Goal: Information Seeking & Learning: Learn about a topic

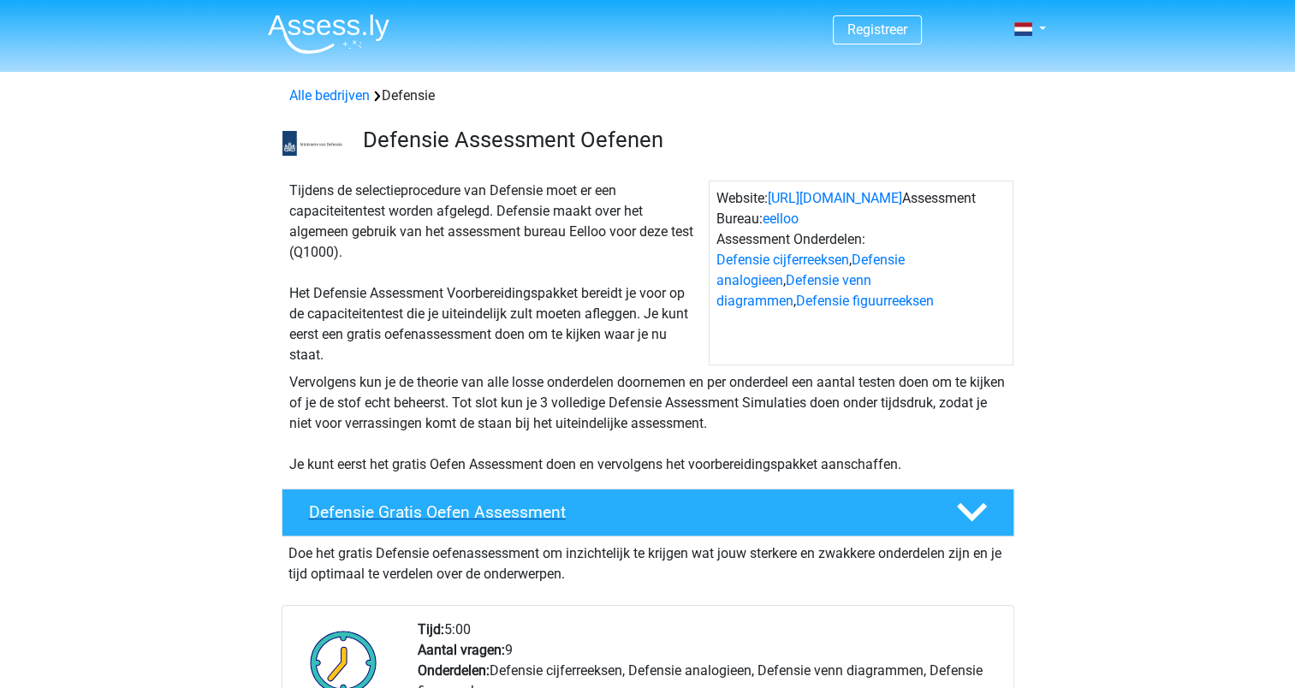
click at [452, 507] on h4 "Defensie Gratis Oefen Assessment" at bounding box center [619, 512] width 620 height 20
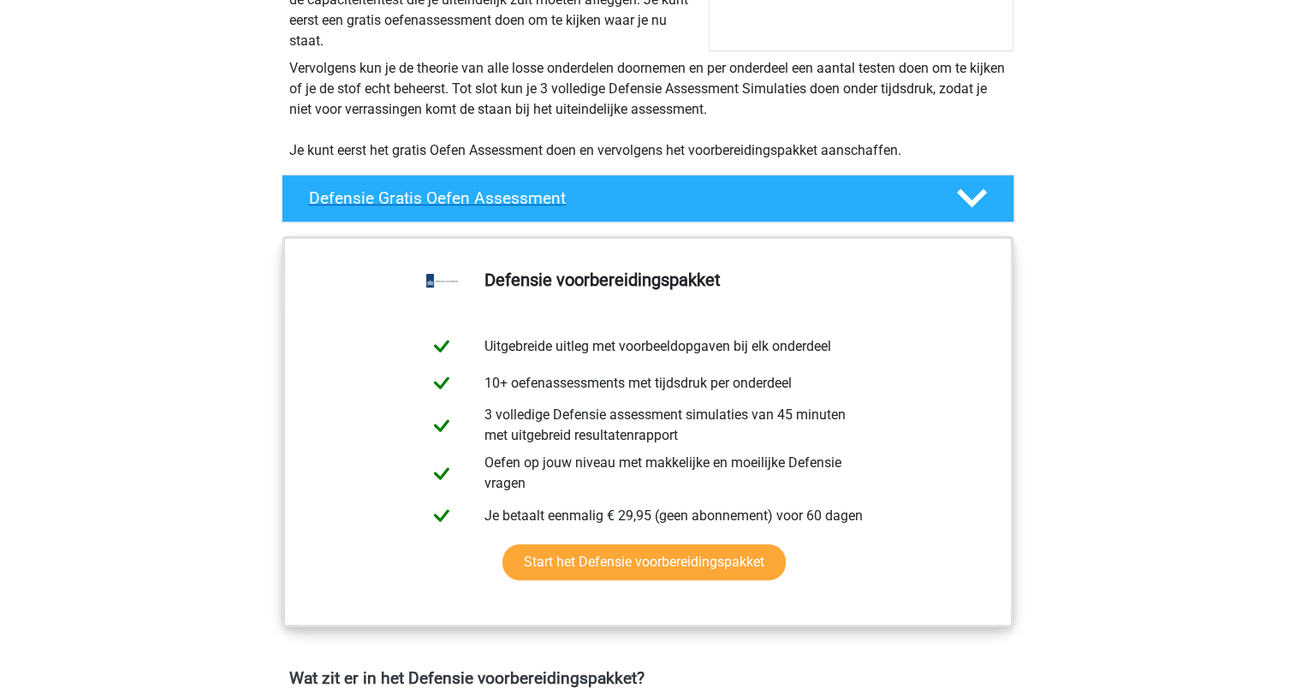
scroll to position [315, 0]
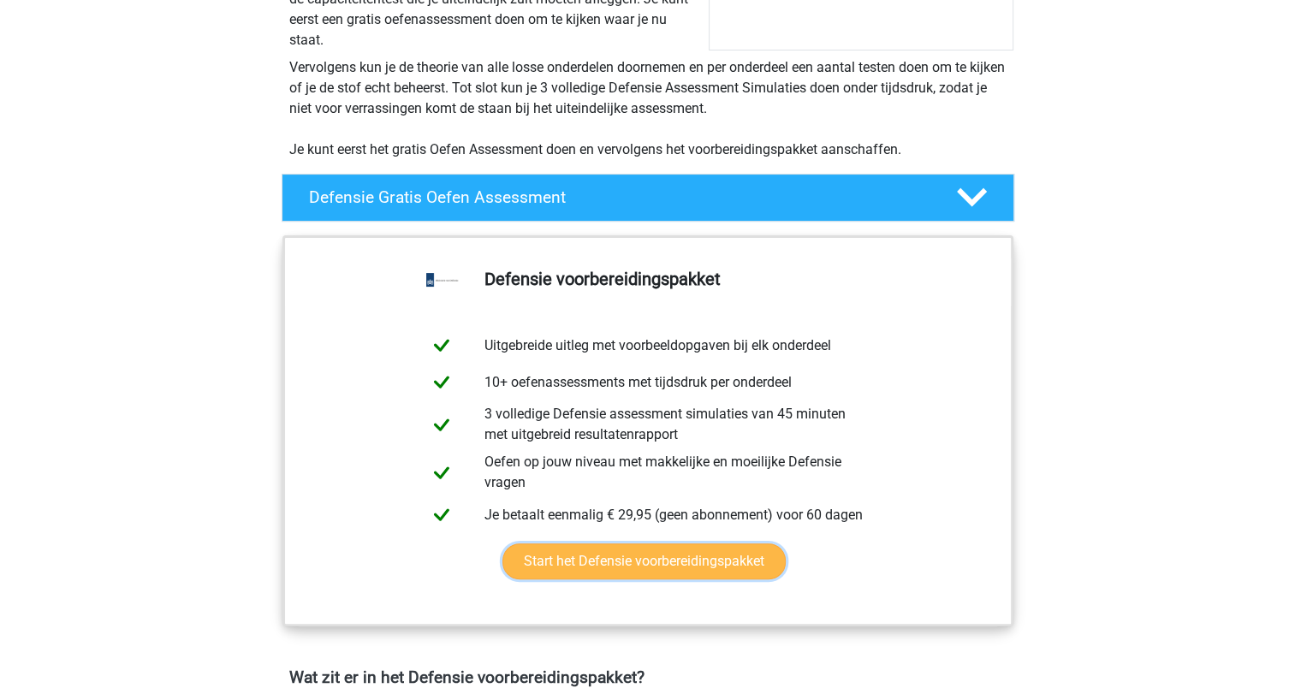
click at [559, 566] on link "Start het Defensie voorbereidingspakket" at bounding box center [643, 562] width 283 height 36
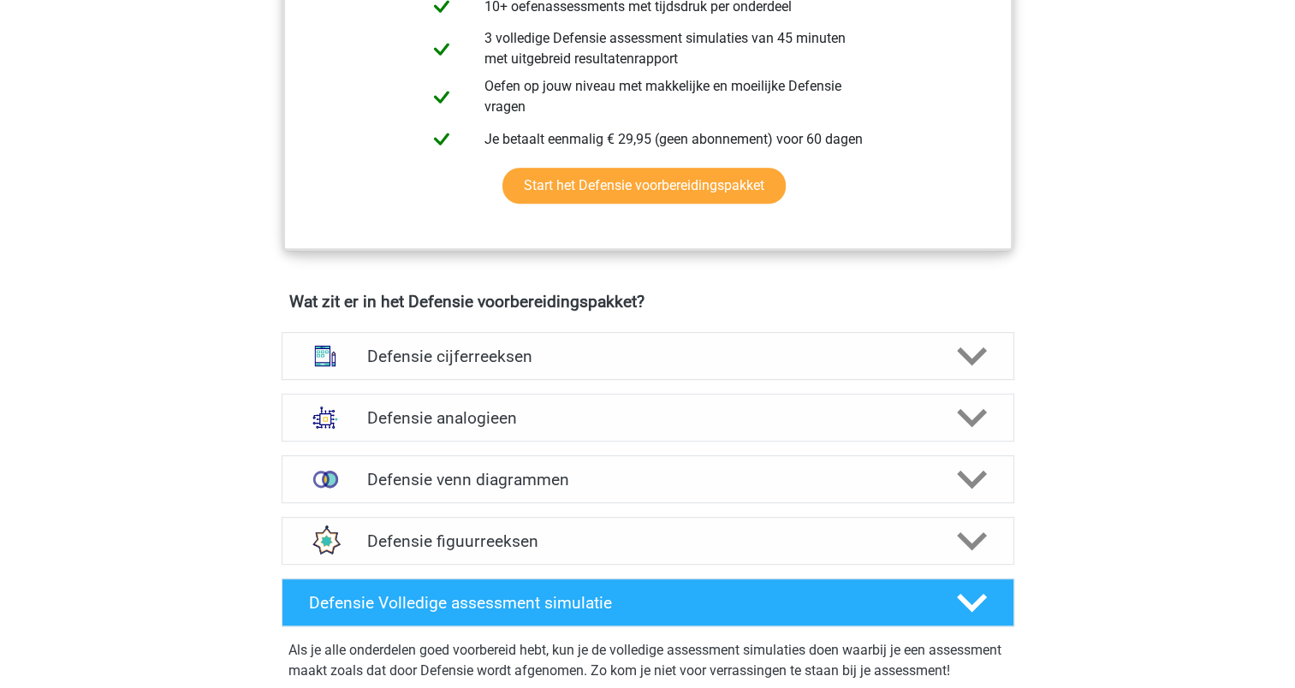
scroll to position [692, 0]
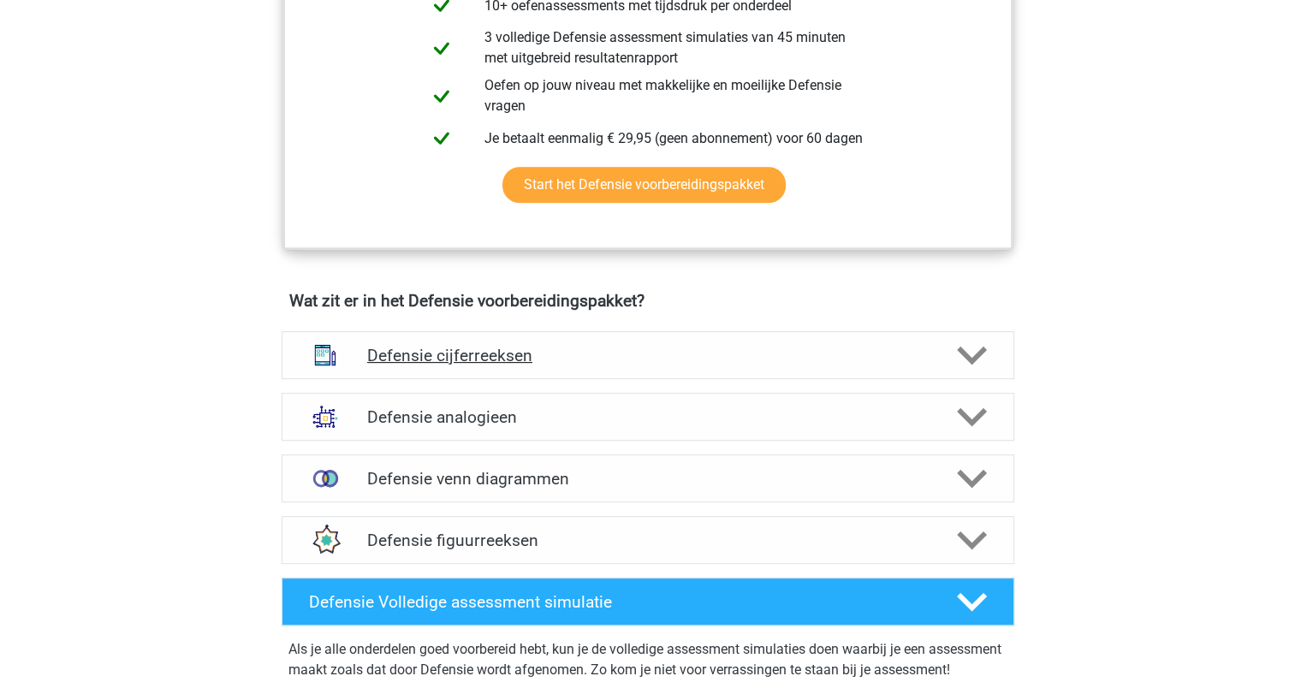
click at [364, 347] on div "Defensie cijferreeksen" at bounding box center [647, 356] width 586 height 20
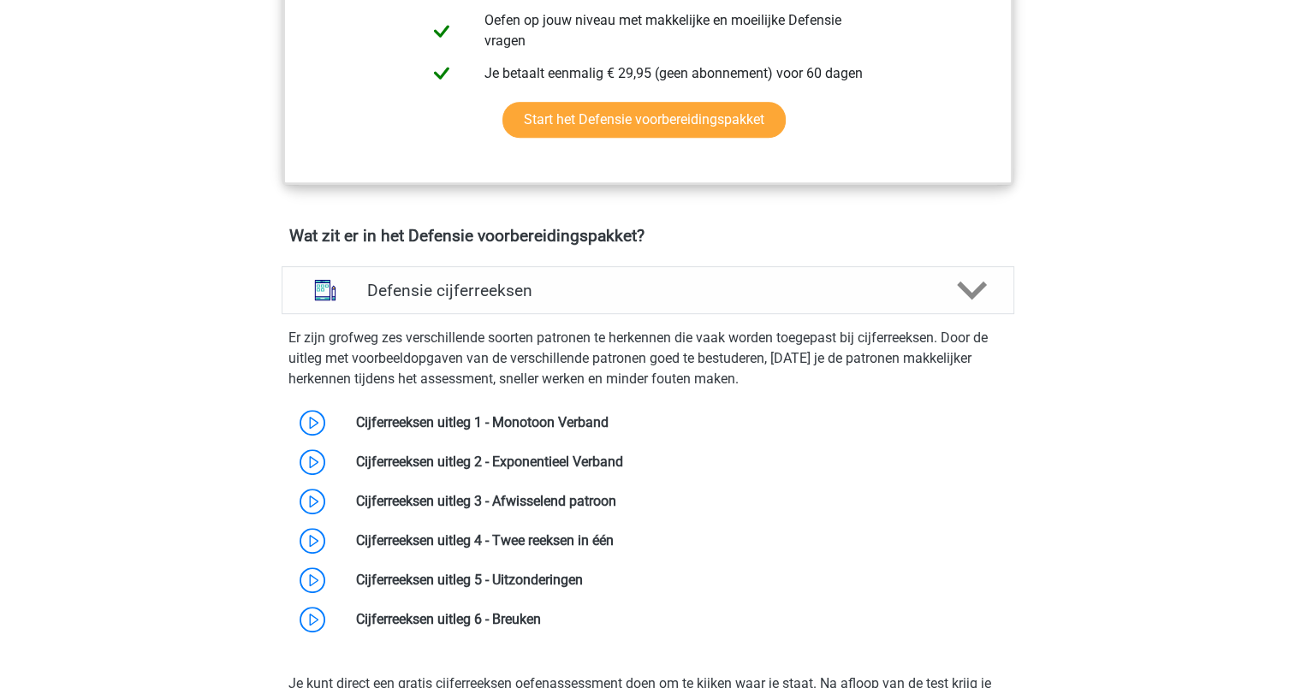
scroll to position [760, 0]
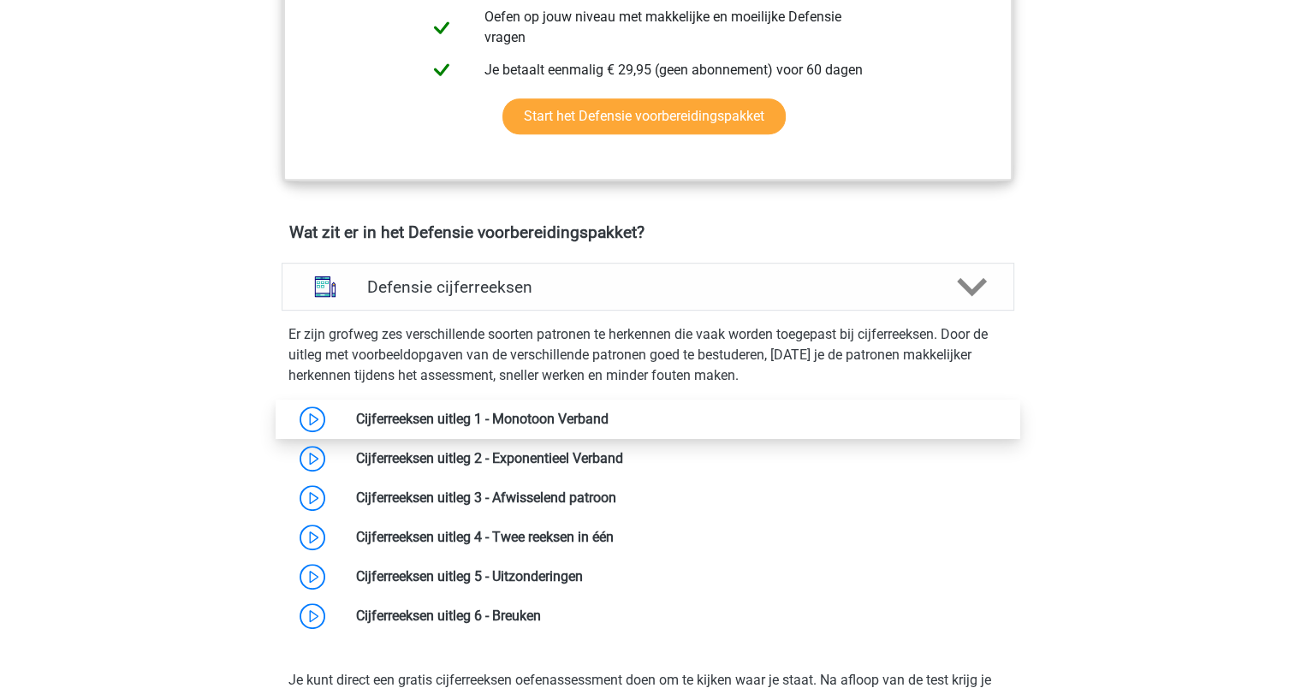
click at [609, 411] on link at bounding box center [609, 419] width 0 height 16
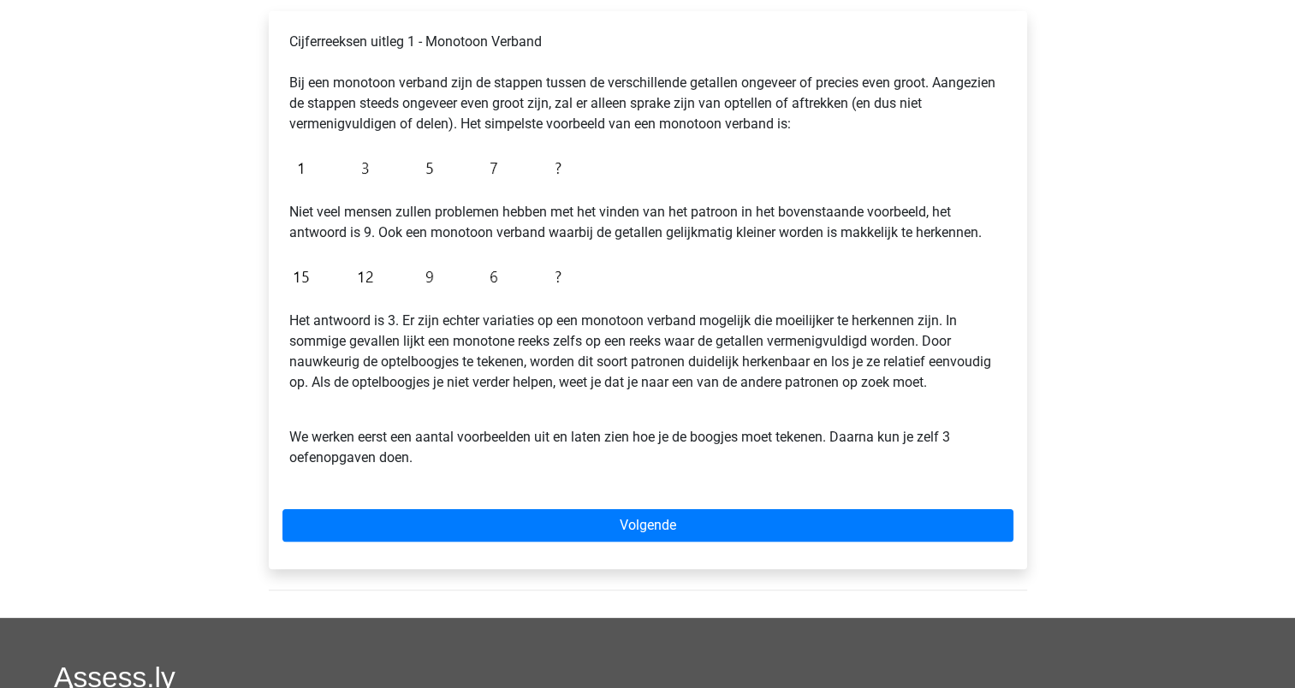
scroll to position [284, 0]
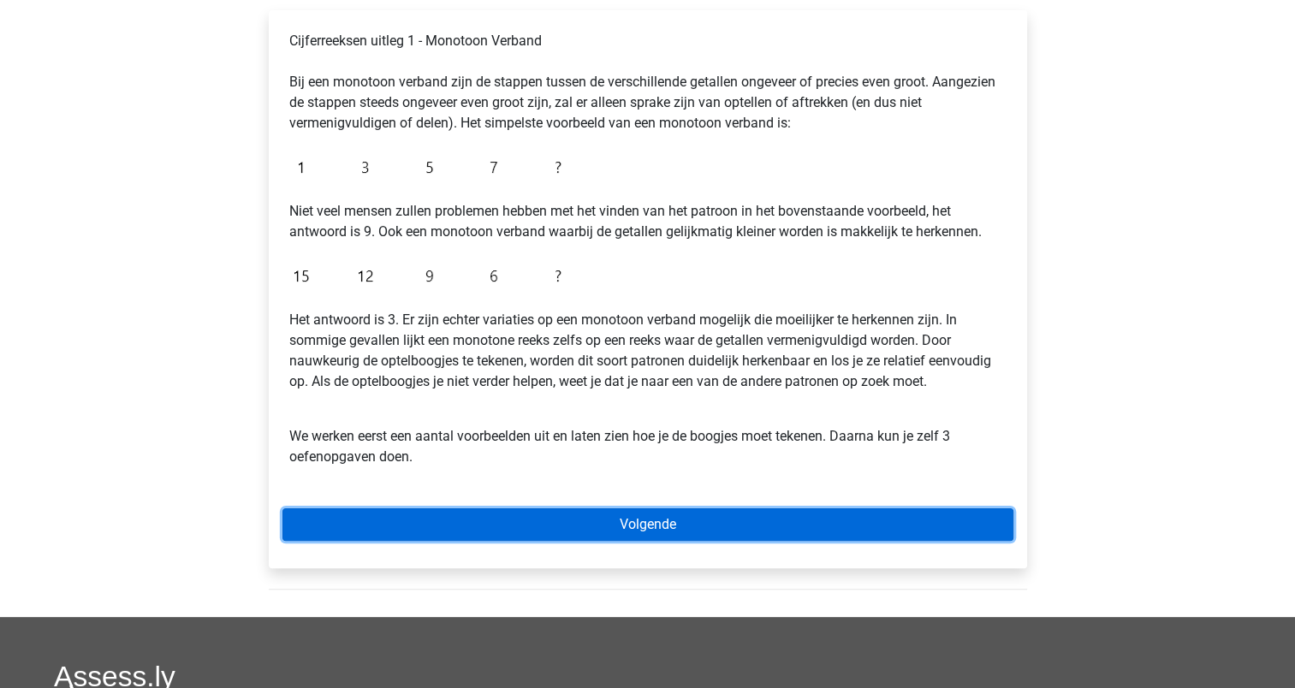
click at [315, 514] on link "Volgende" at bounding box center [647, 524] width 731 height 33
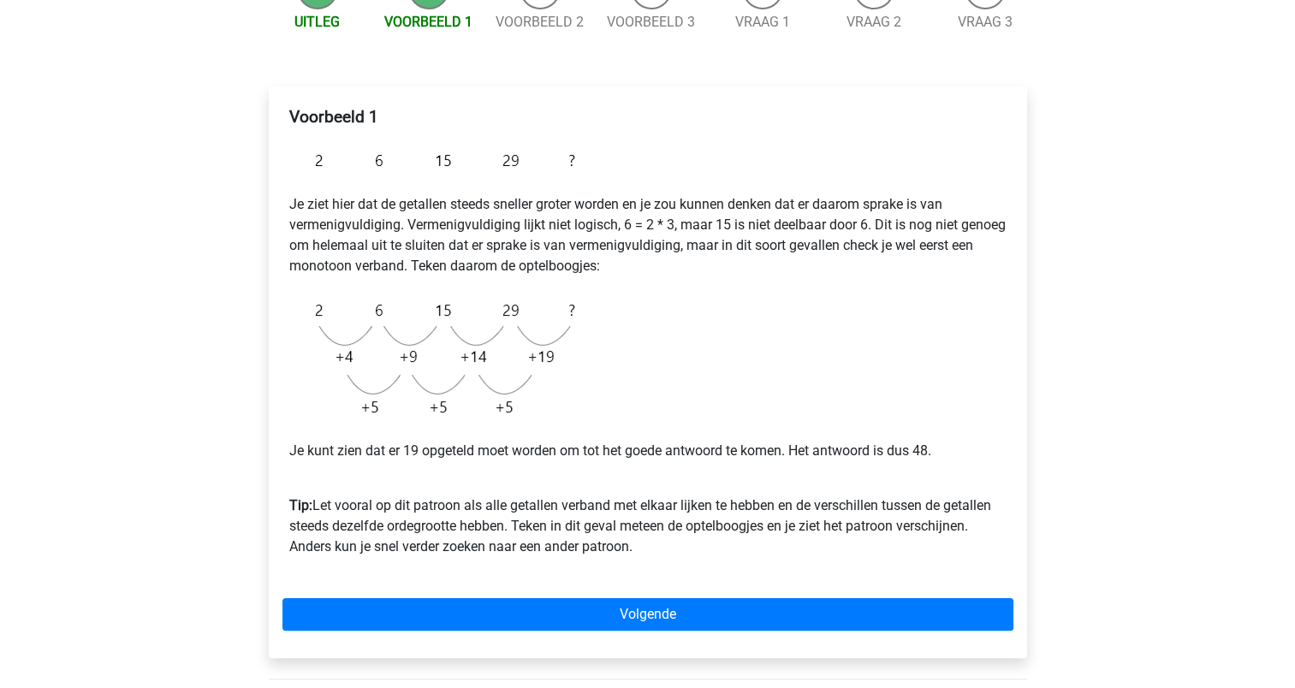
scroll to position [216, 0]
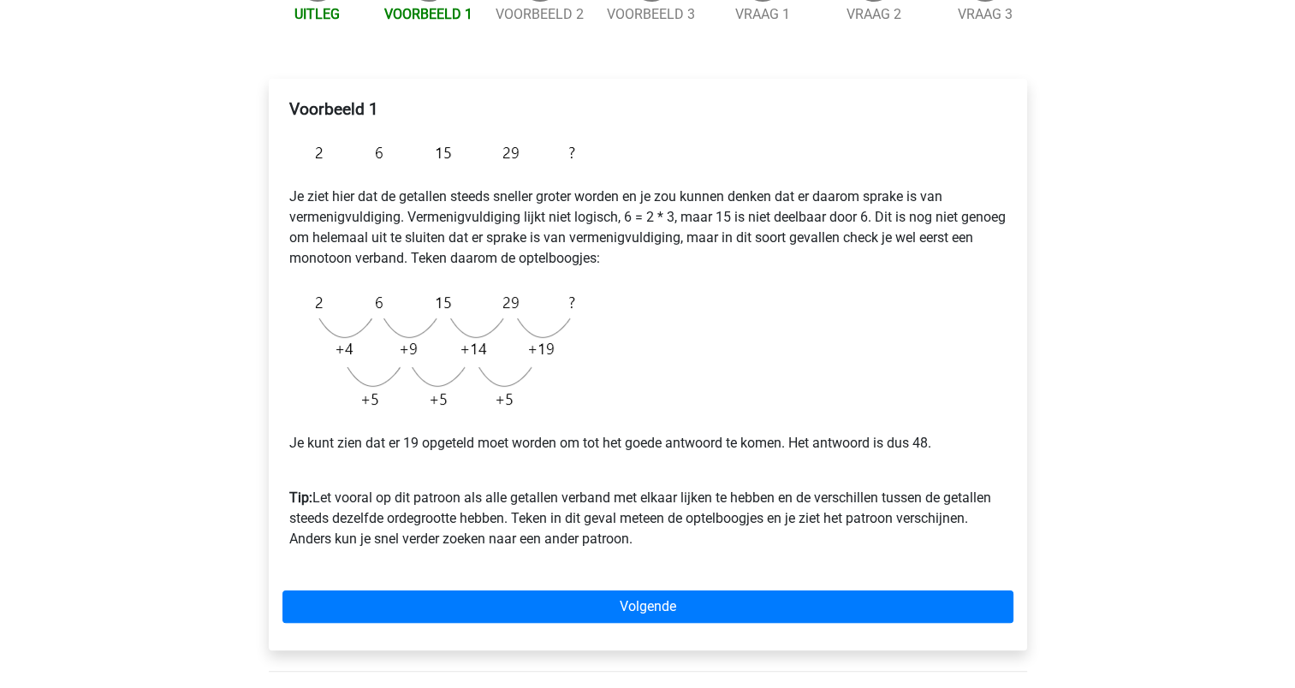
click at [349, 589] on div "Voorbeeld 1 Je ziet hier dat de getallen steeds sneller groter worden en je zou…" at bounding box center [648, 365] width 758 height 572
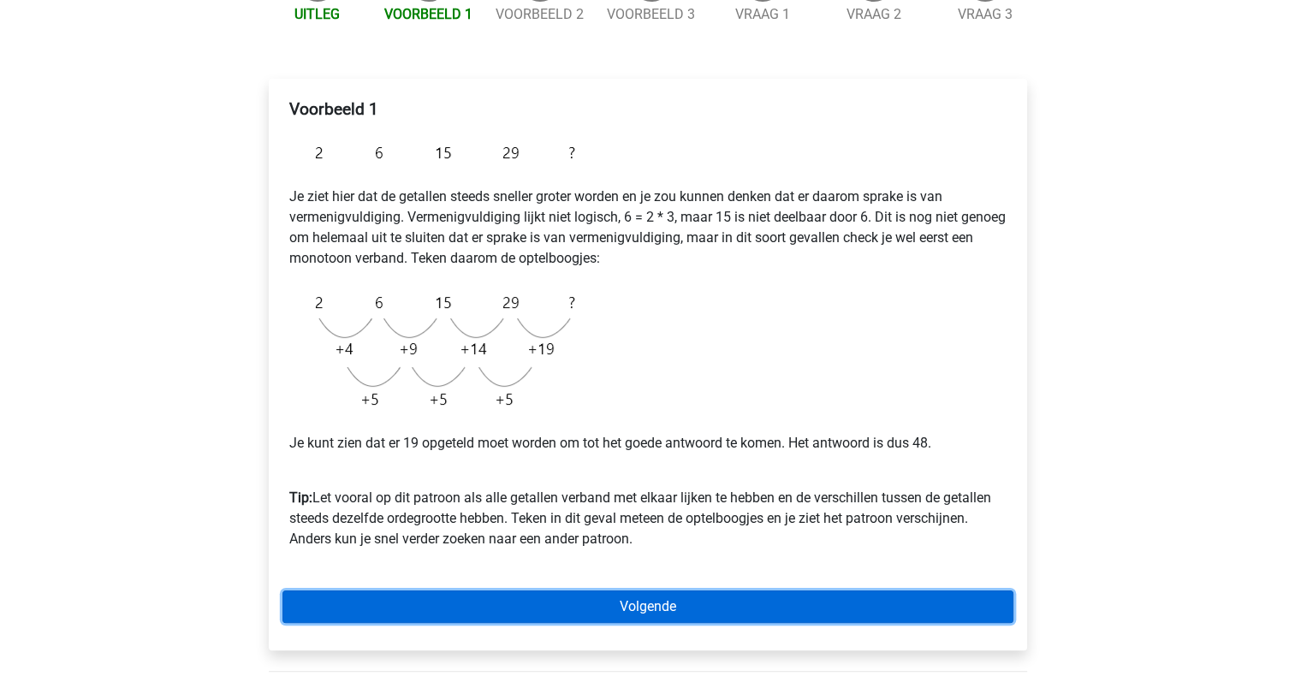
click at [352, 606] on link "Volgende" at bounding box center [647, 607] width 731 height 33
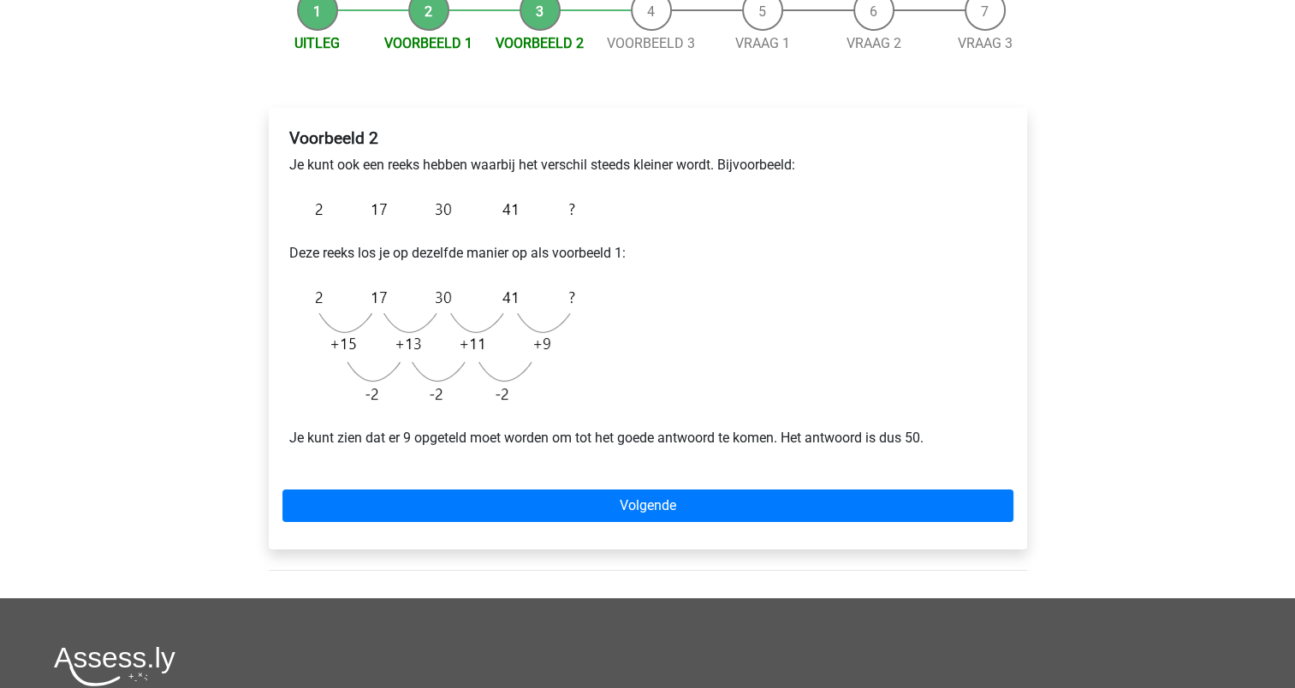
scroll to position [187, 0]
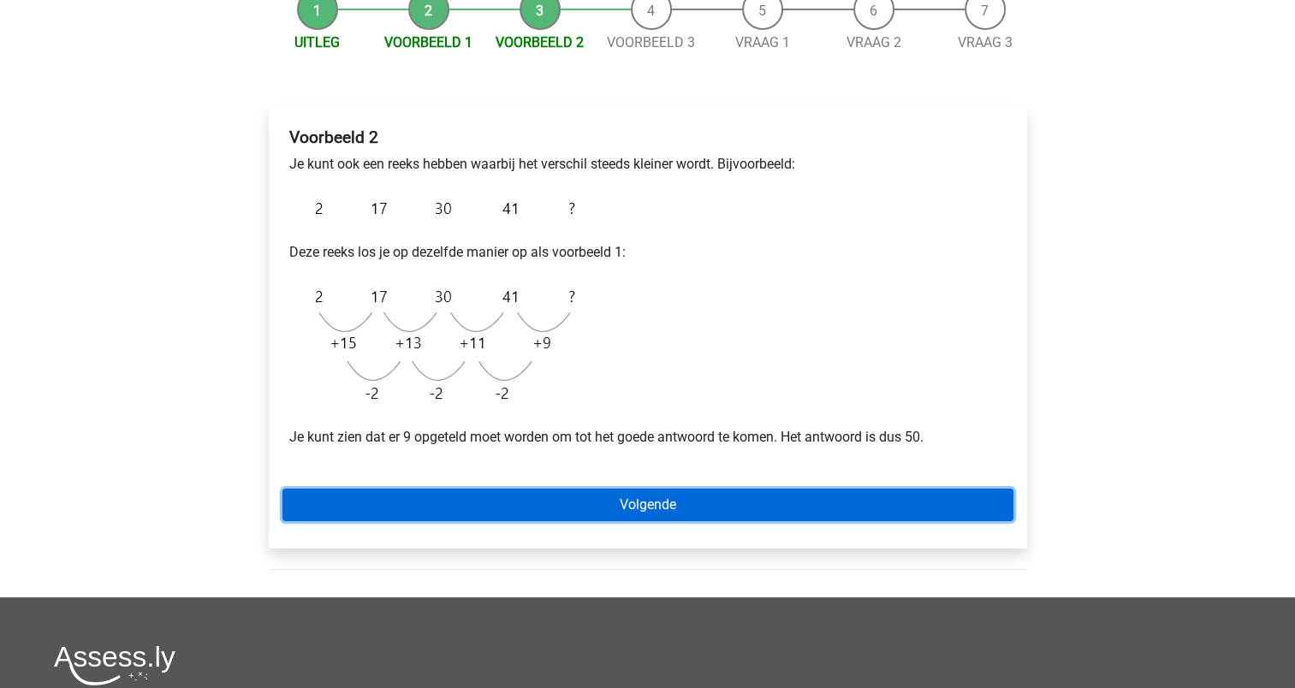
click at [506, 499] on link "Volgende" at bounding box center [647, 505] width 731 height 33
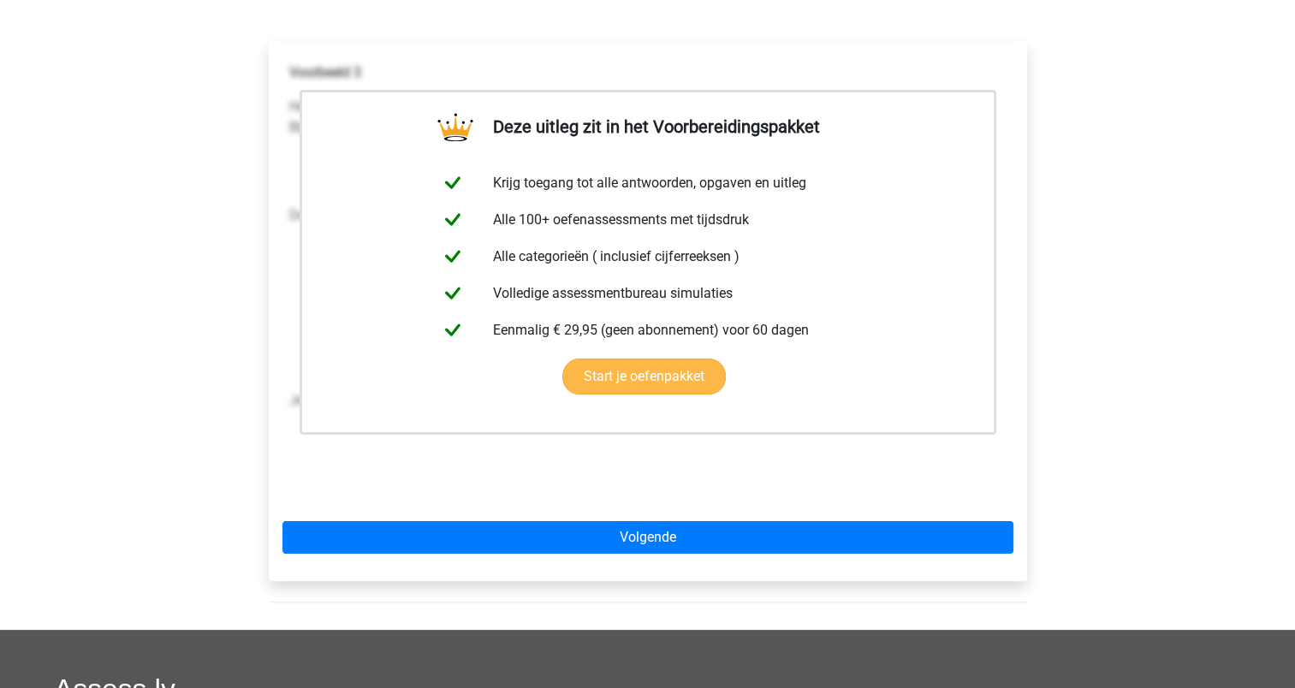
scroll to position [253, 0]
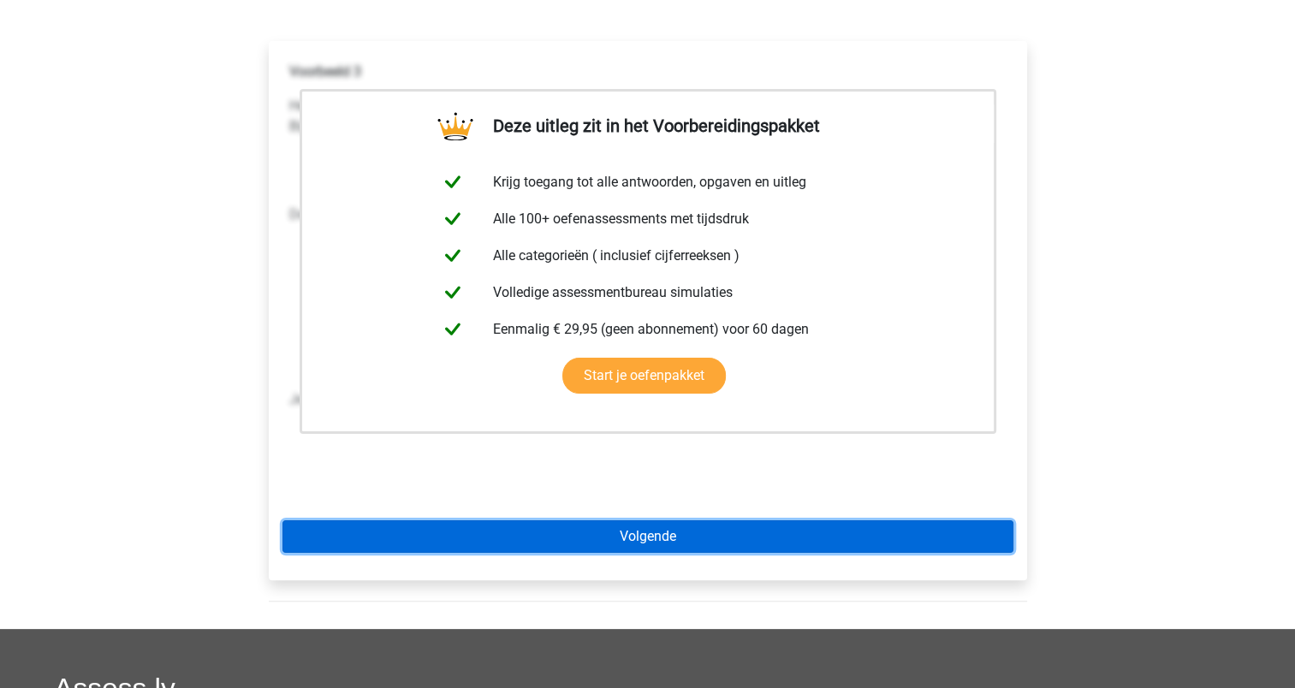
click at [687, 532] on link "Volgende" at bounding box center [647, 536] width 731 height 33
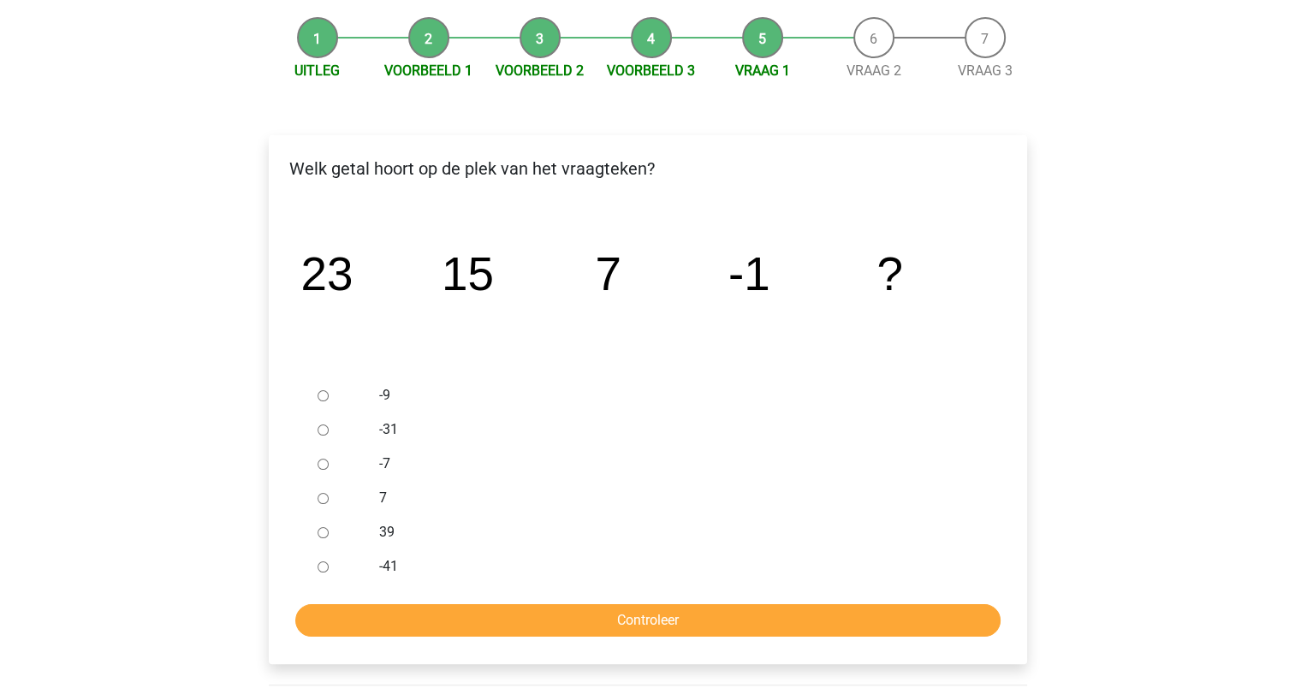
scroll to position [160, 0]
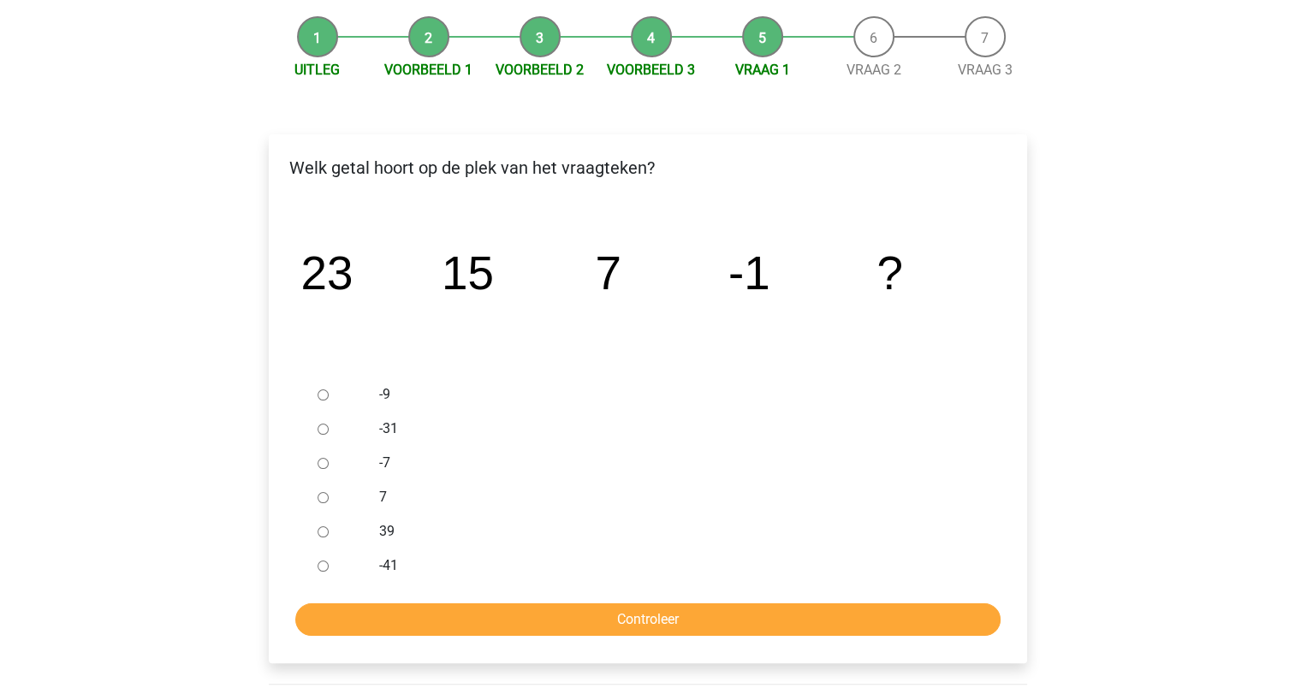
click at [322, 395] on input "-9" at bounding box center [323, 394] width 11 height 11
radio input "true"
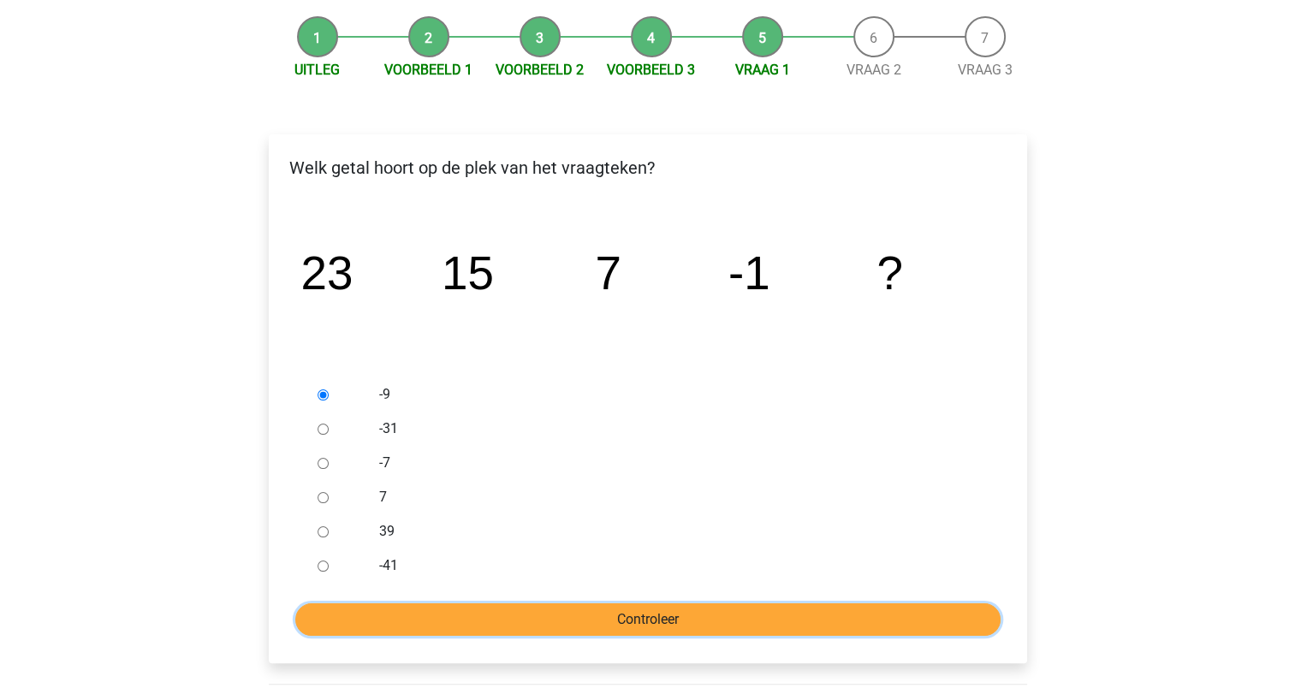
click at [370, 616] on input "Controleer" at bounding box center [647, 619] width 705 height 33
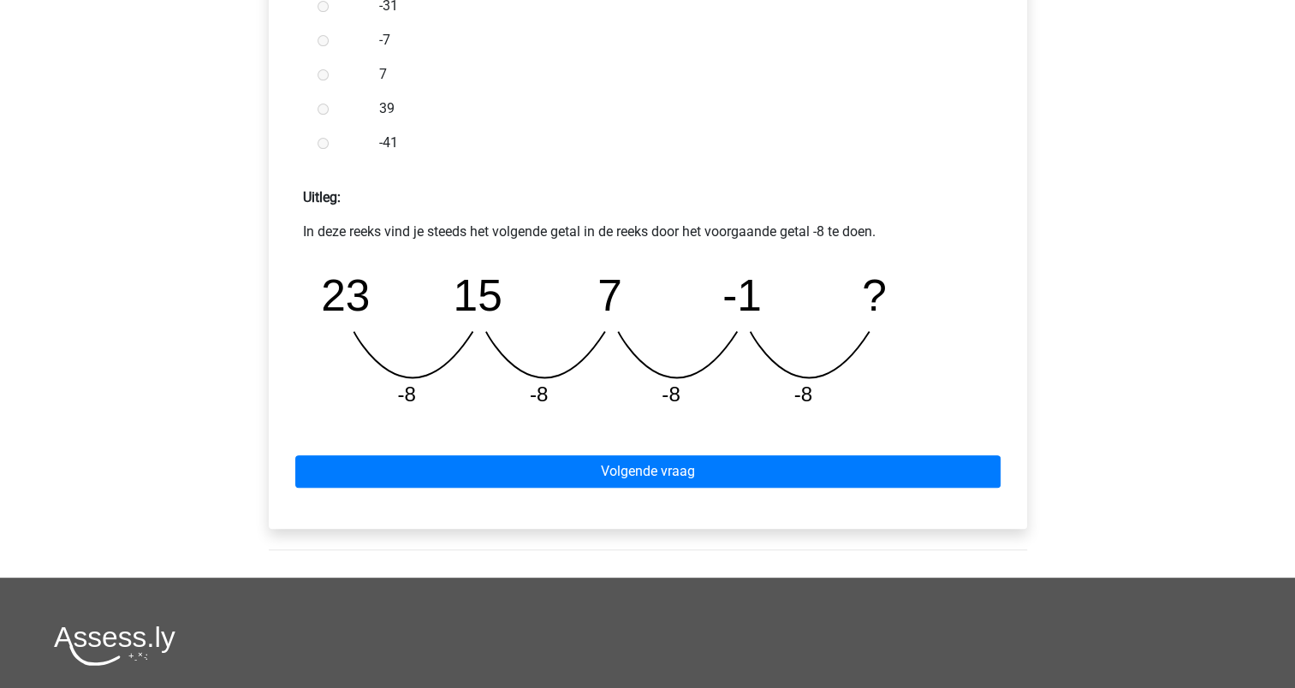
scroll to position [606, 0]
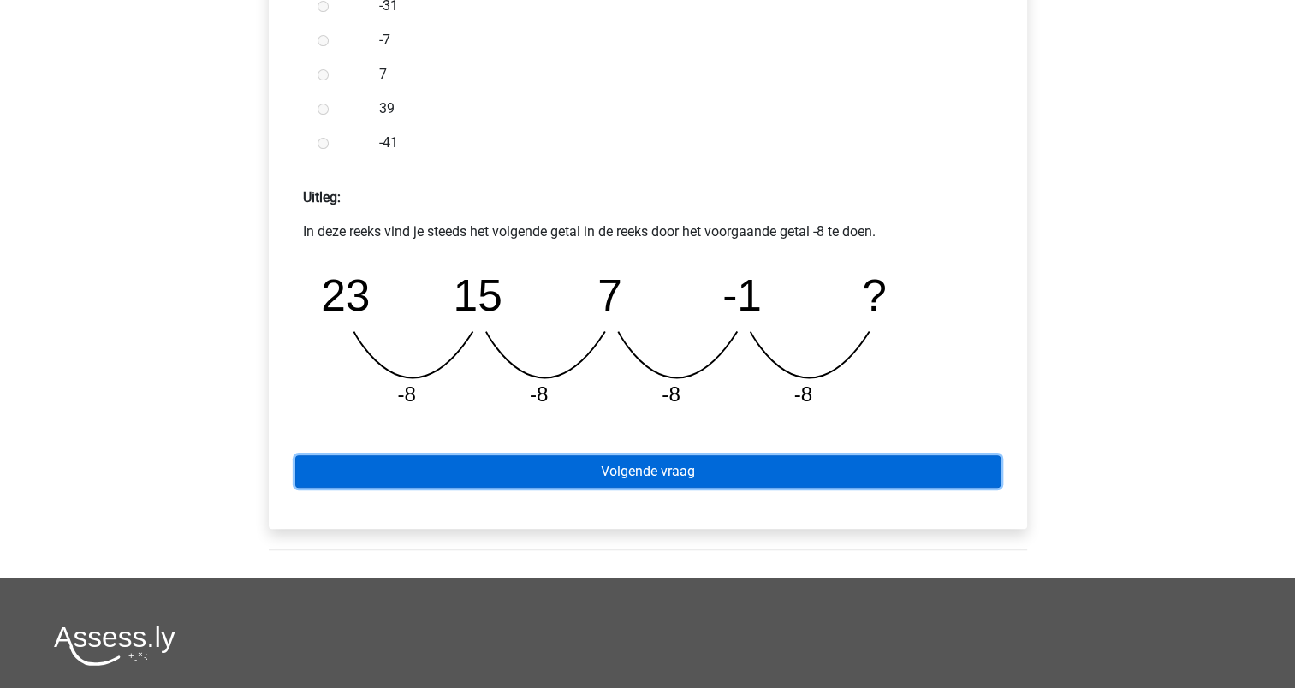
click at [397, 475] on link "Volgende vraag" at bounding box center [647, 471] width 705 height 33
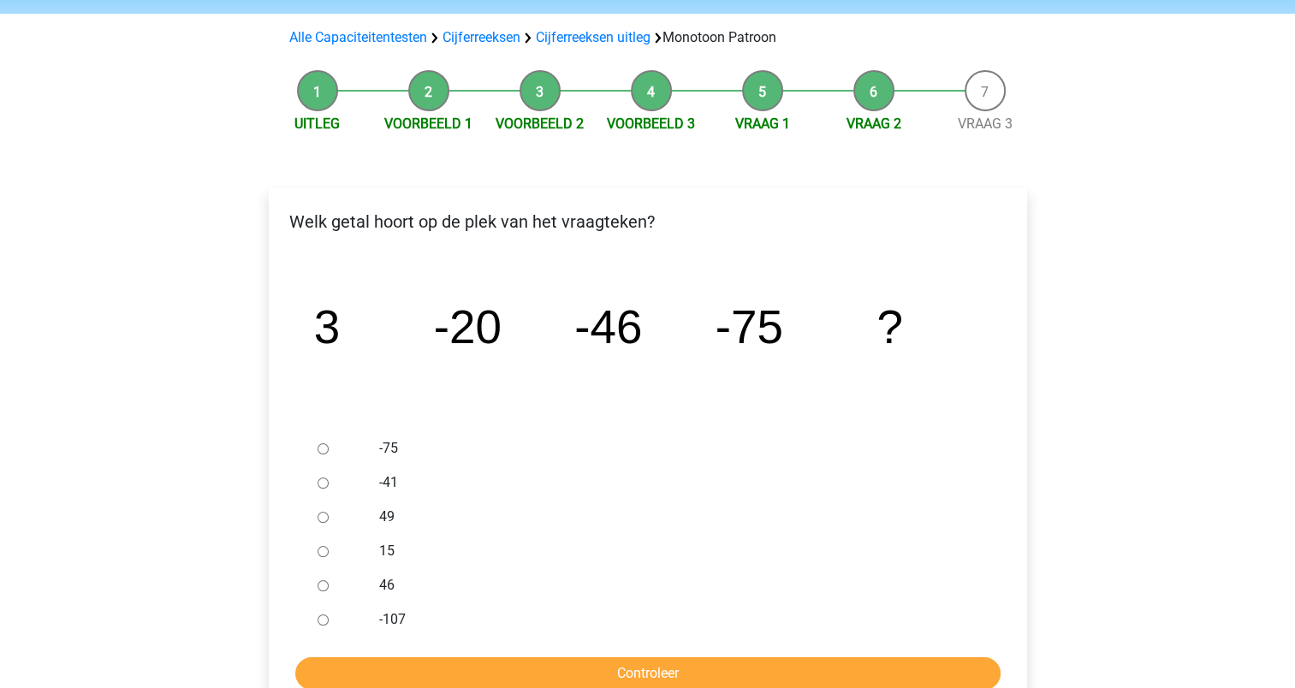
scroll to position [108, 0]
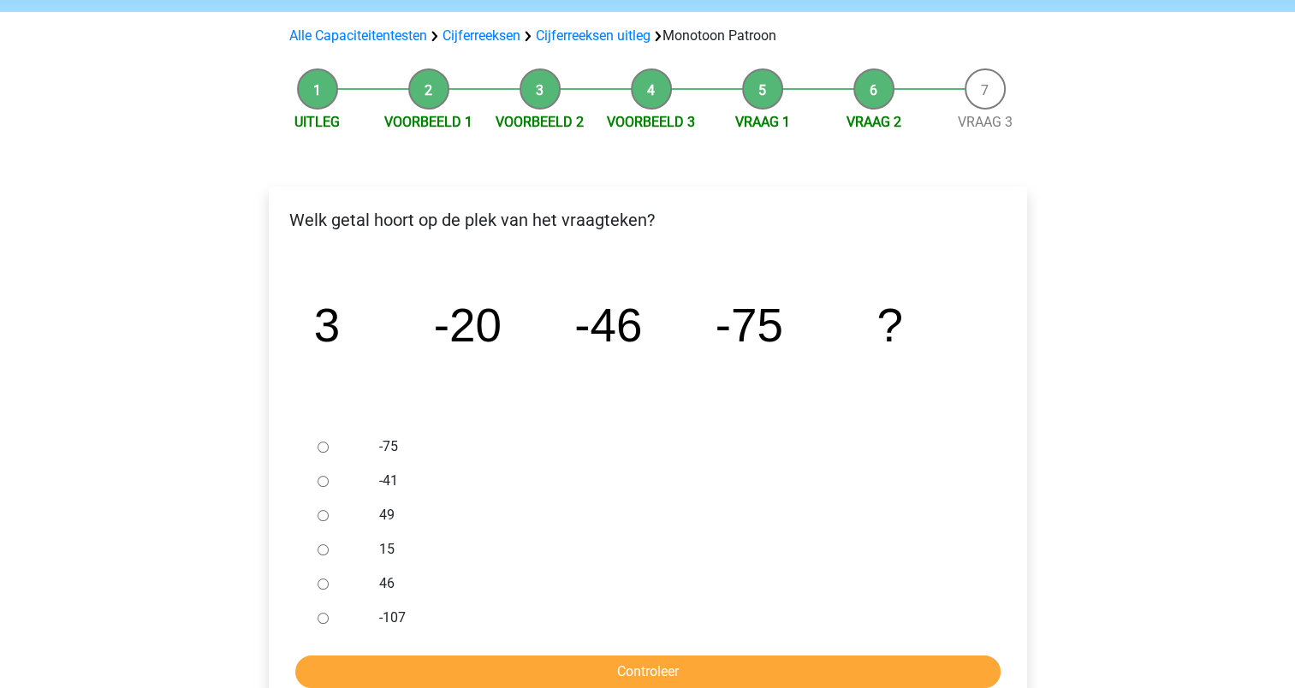
click at [322, 616] on input "-107" at bounding box center [323, 618] width 11 height 11
radio input "true"
click at [344, 664] on input "Controleer" at bounding box center [647, 672] width 705 height 33
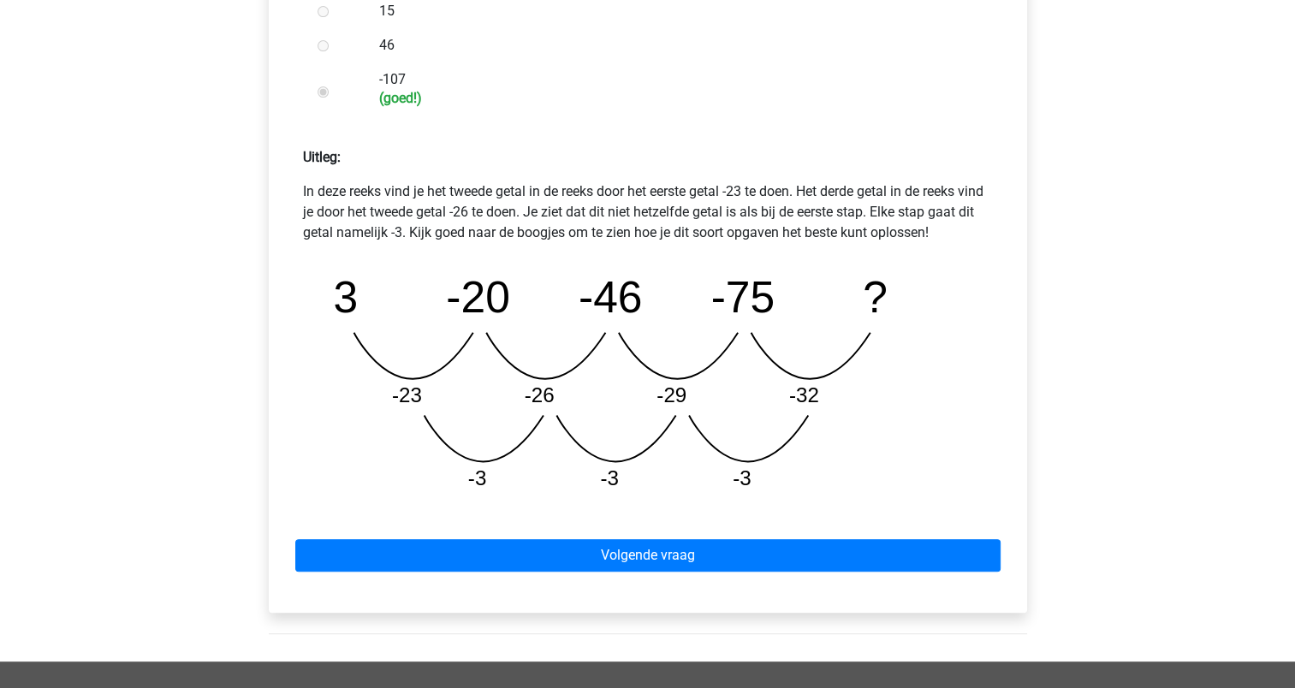
scroll to position [661, 0]
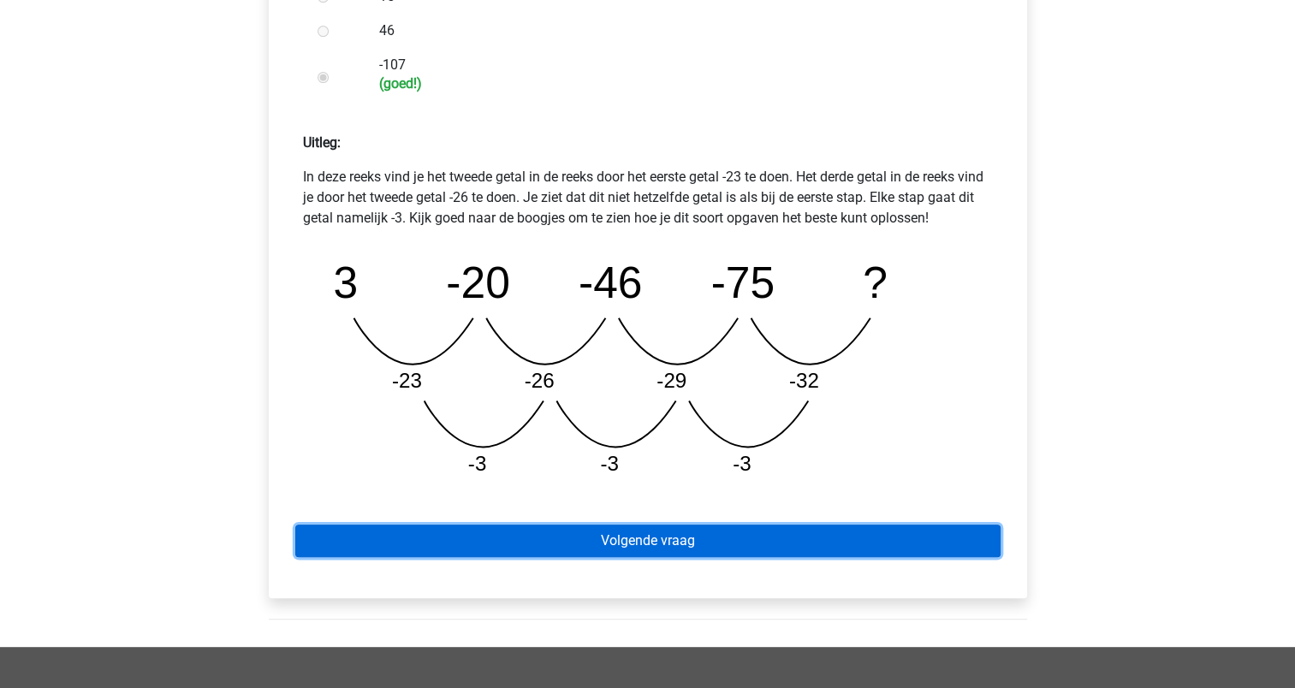
click at [647, 551] on link "Volgende vraag" at bounding box center [647, 541] width 705 height 33
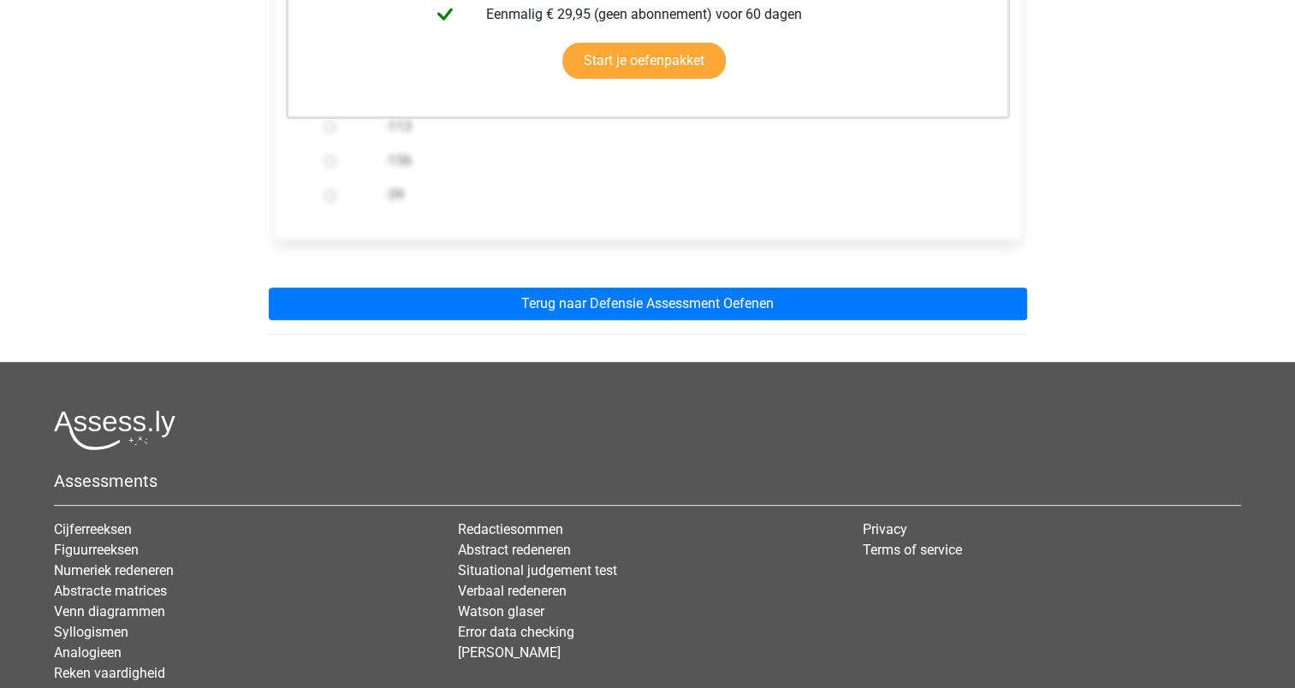
scroll to position [541, 0]
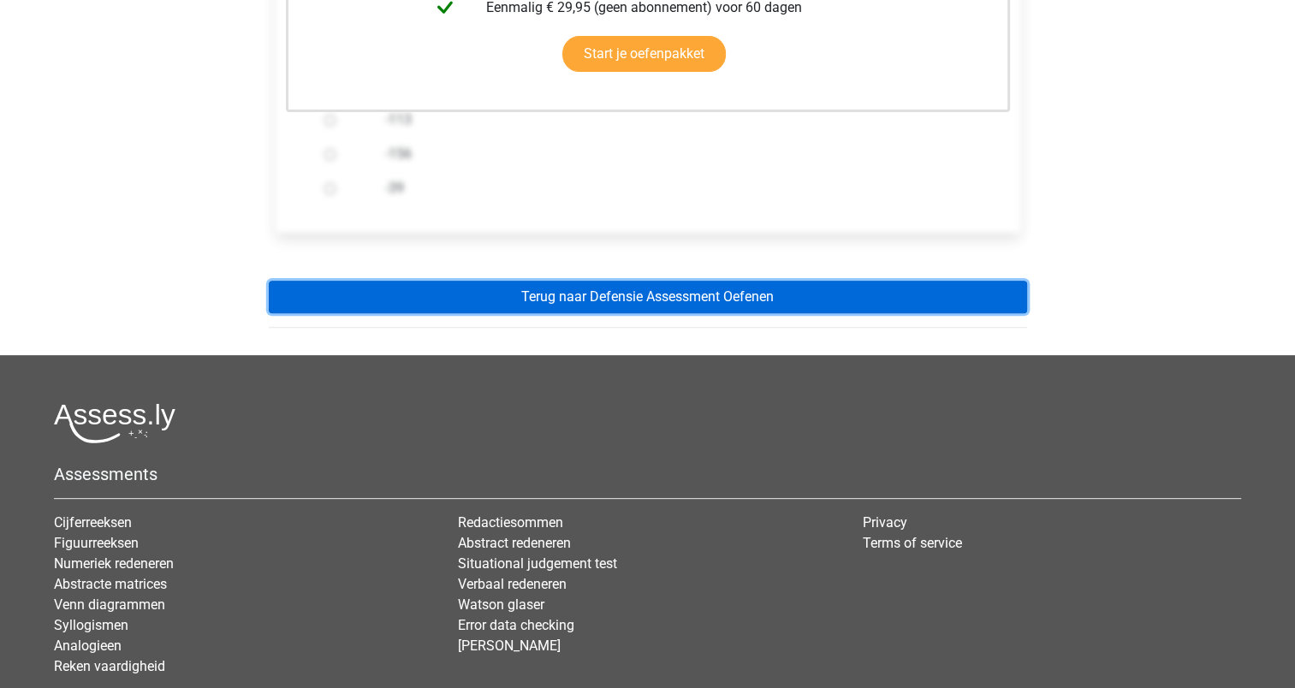
click at [473, 282] on link "Terug naar Defensie Assessment Oefenen" at bounding box center [648, 297] width 758 height 33
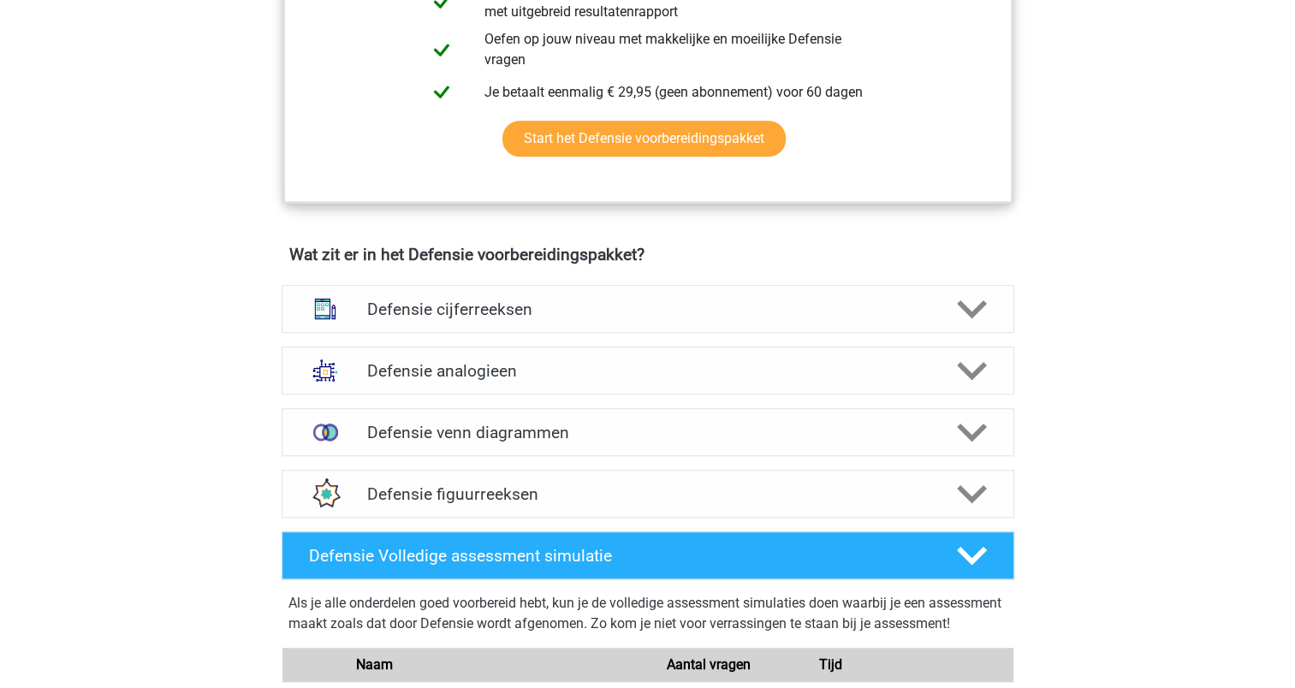
scroll to position [1053, 0]
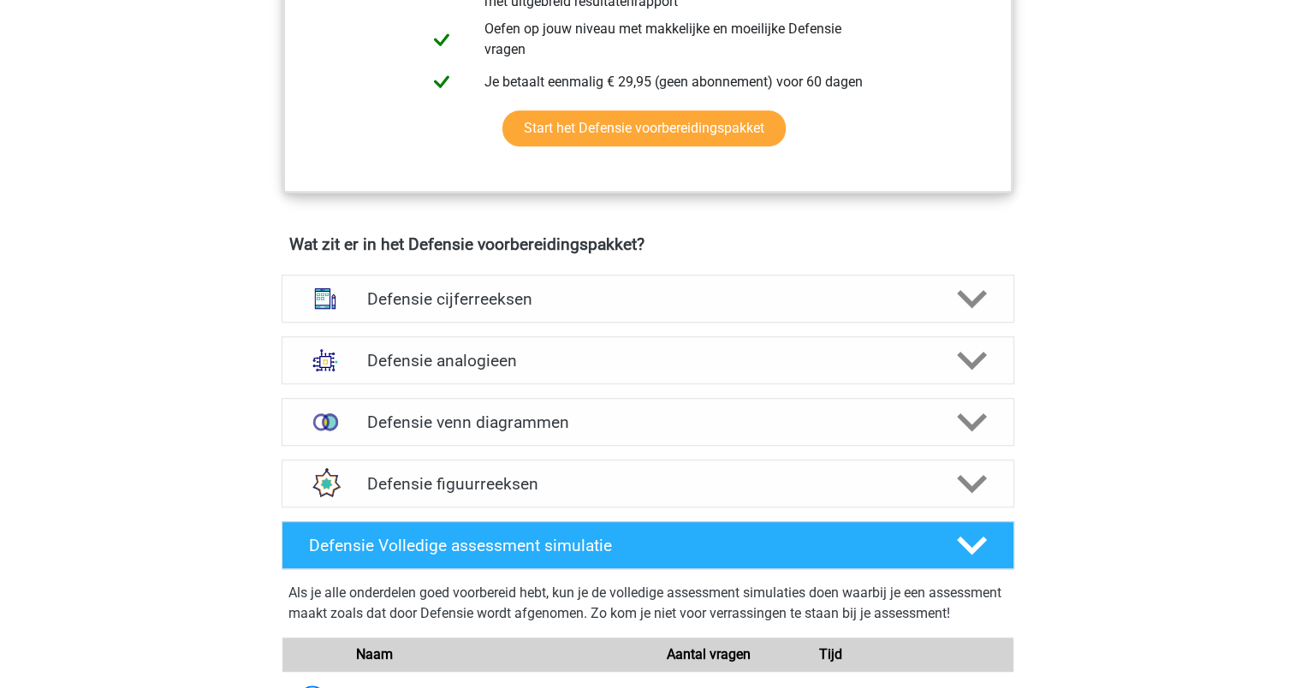
click at [473, 282] on div "Defensie cijferreeksen" at bounding box center [648, 299] width 733 height 48
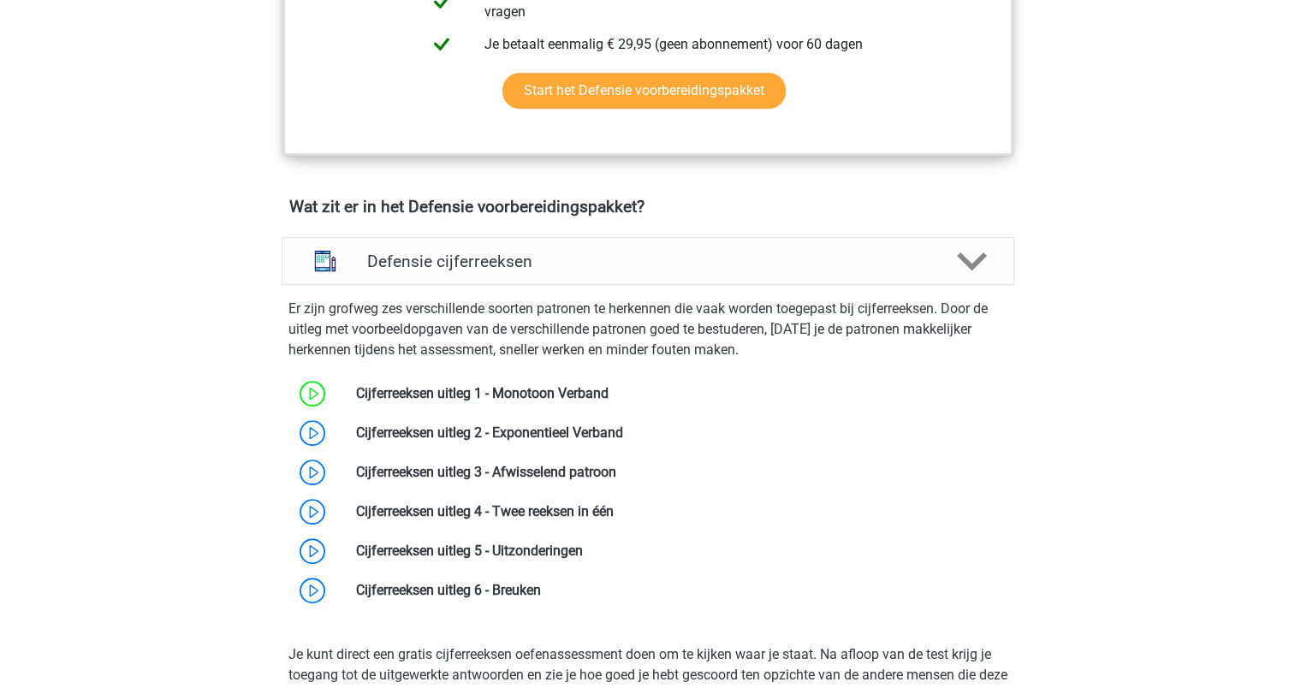
scroll to position [1091, 0]
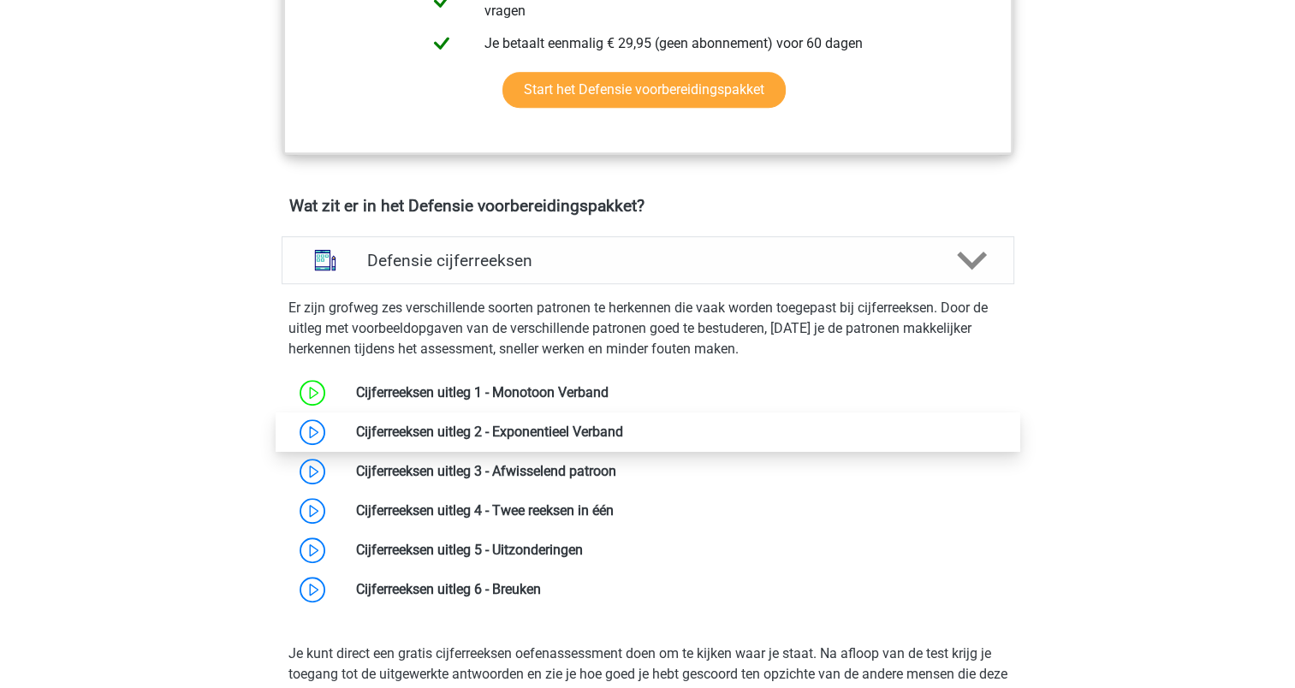
click at [623, 431] on link at bounding box center [623, 432] width 0 height 16
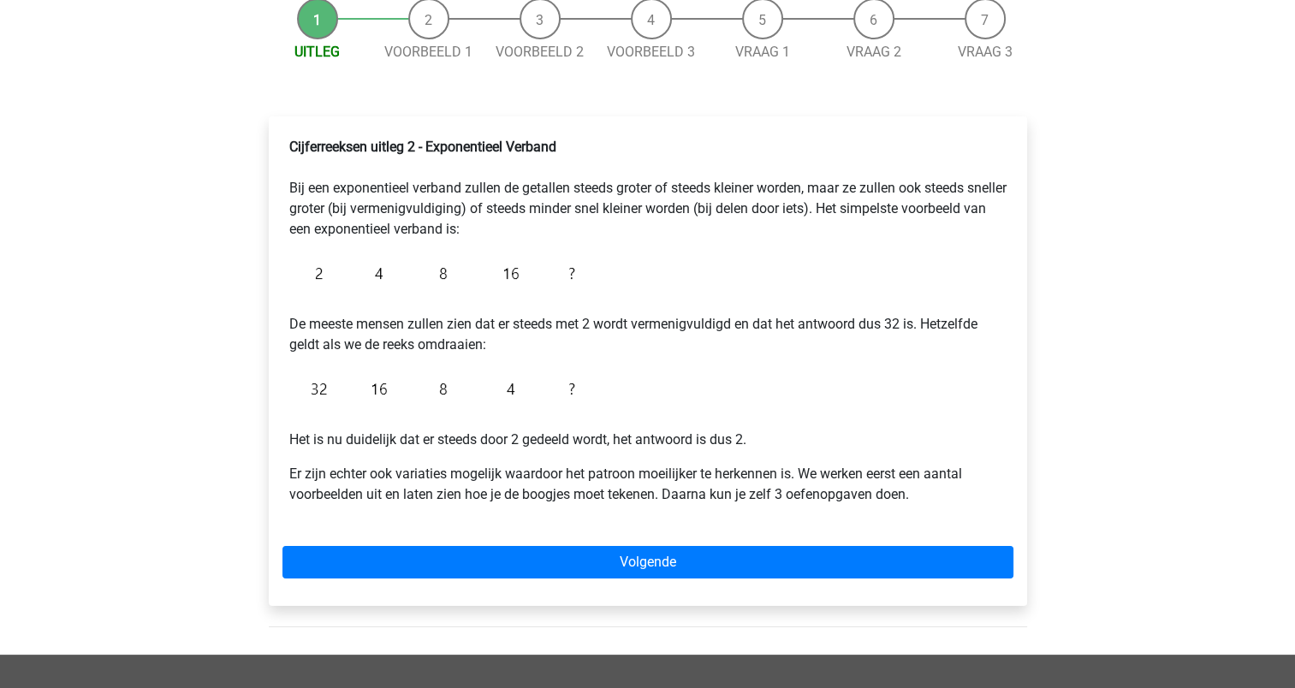
scroll to position [178, 0]
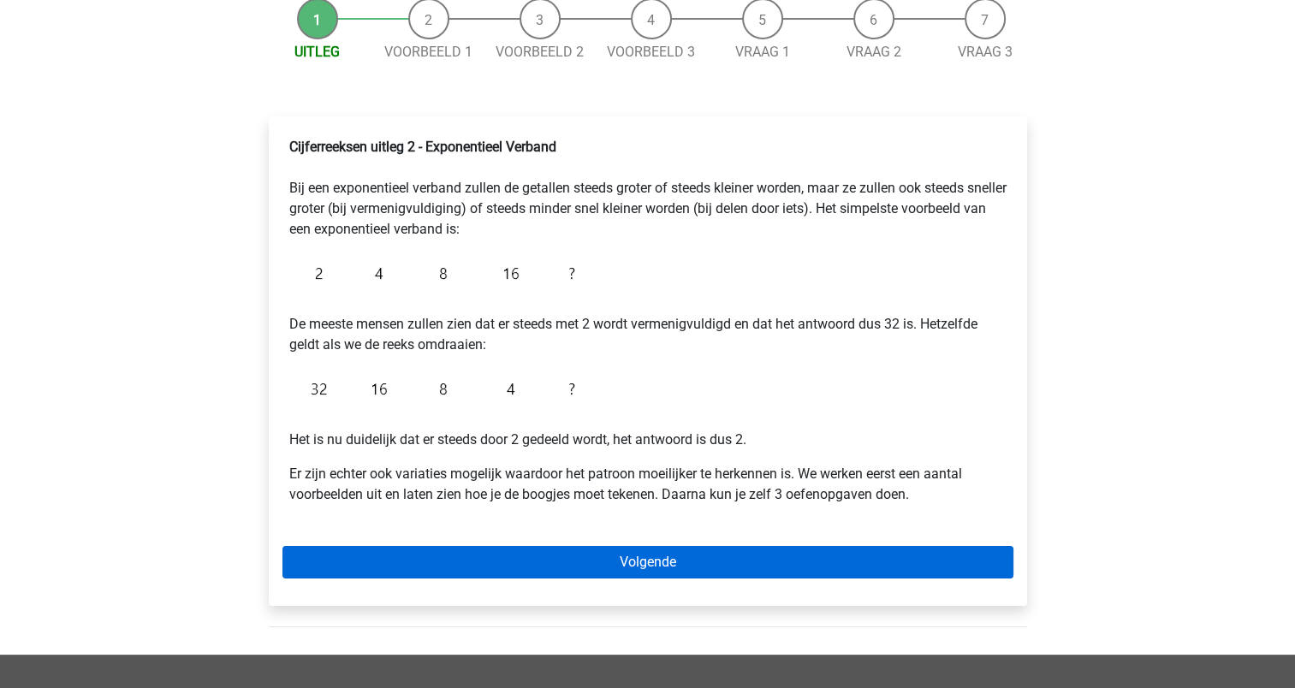
drag, startPoint x: 394, startPoint y: 593, endPoint x: 397, endPoint y: 572, distance: 21.7
click at [397, 572] on div "Cijferreeksen uitleg 2 - Exponentieel Verband Bij een exponentieel verband zull…" at bounding box center [648, 361] width 758 height 490
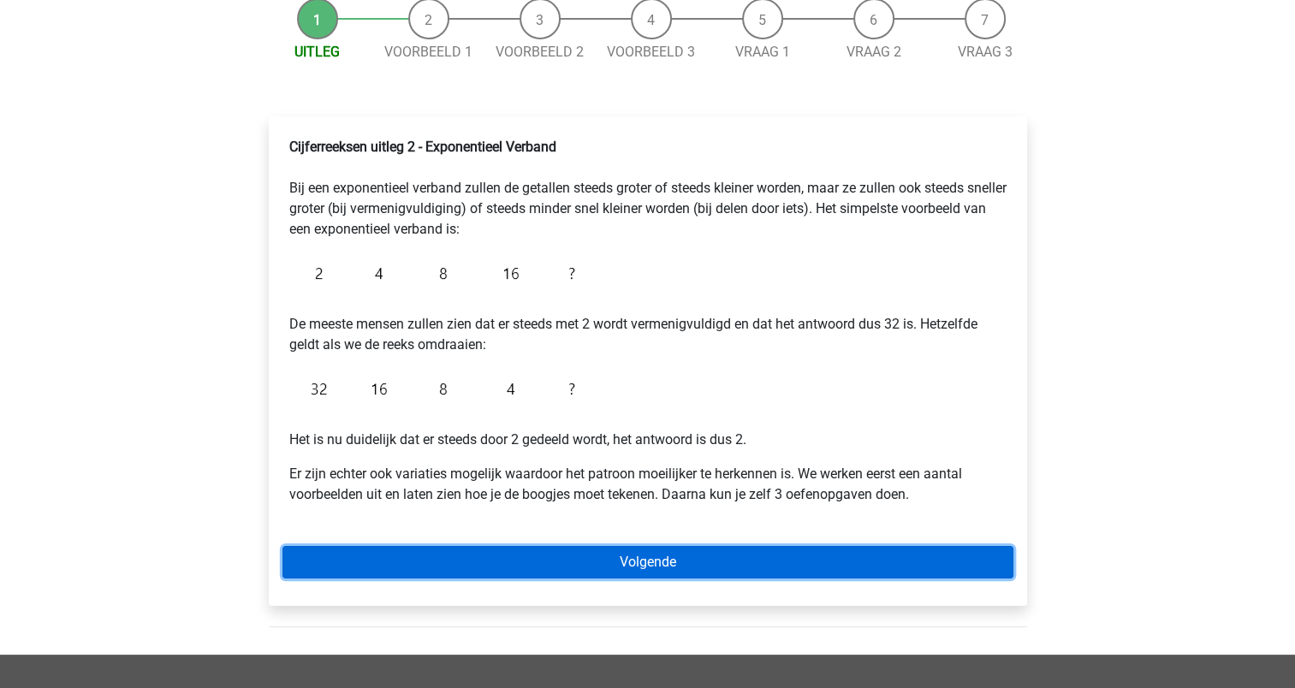
click at [397, 572] on link "Volgende" at bounding box center [647, 562] width 731 height 33
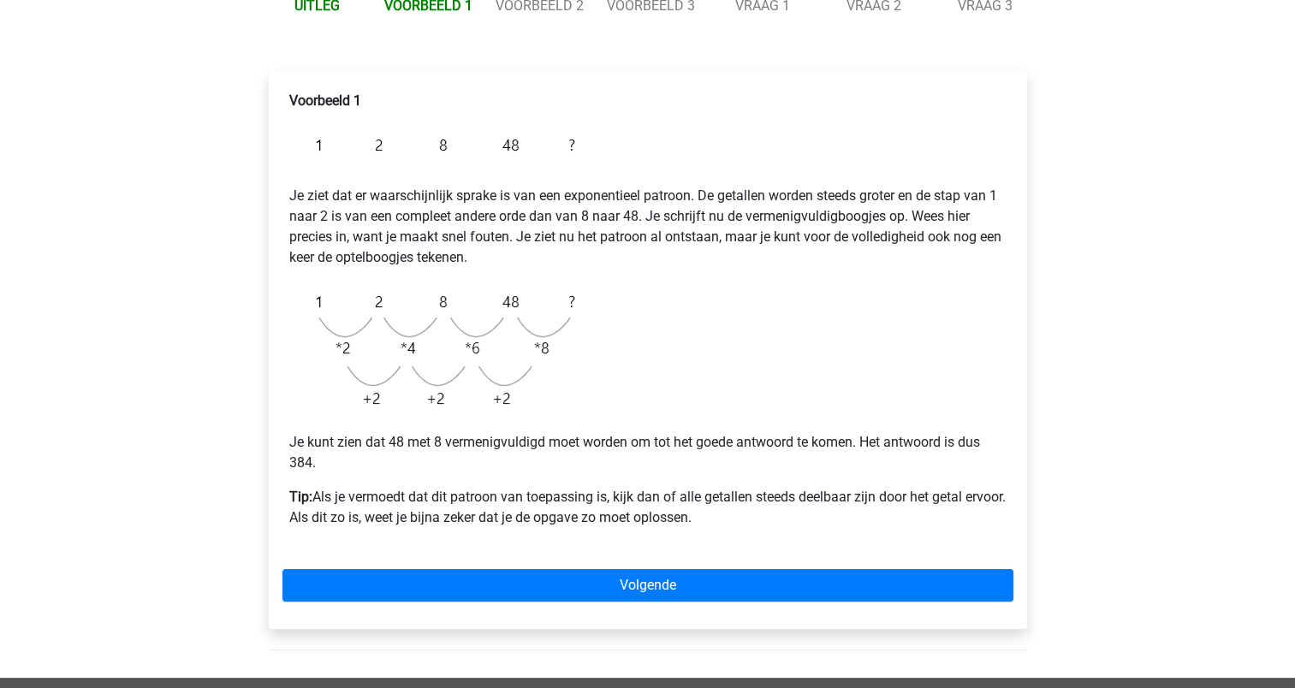
scroll to position [240, 0]
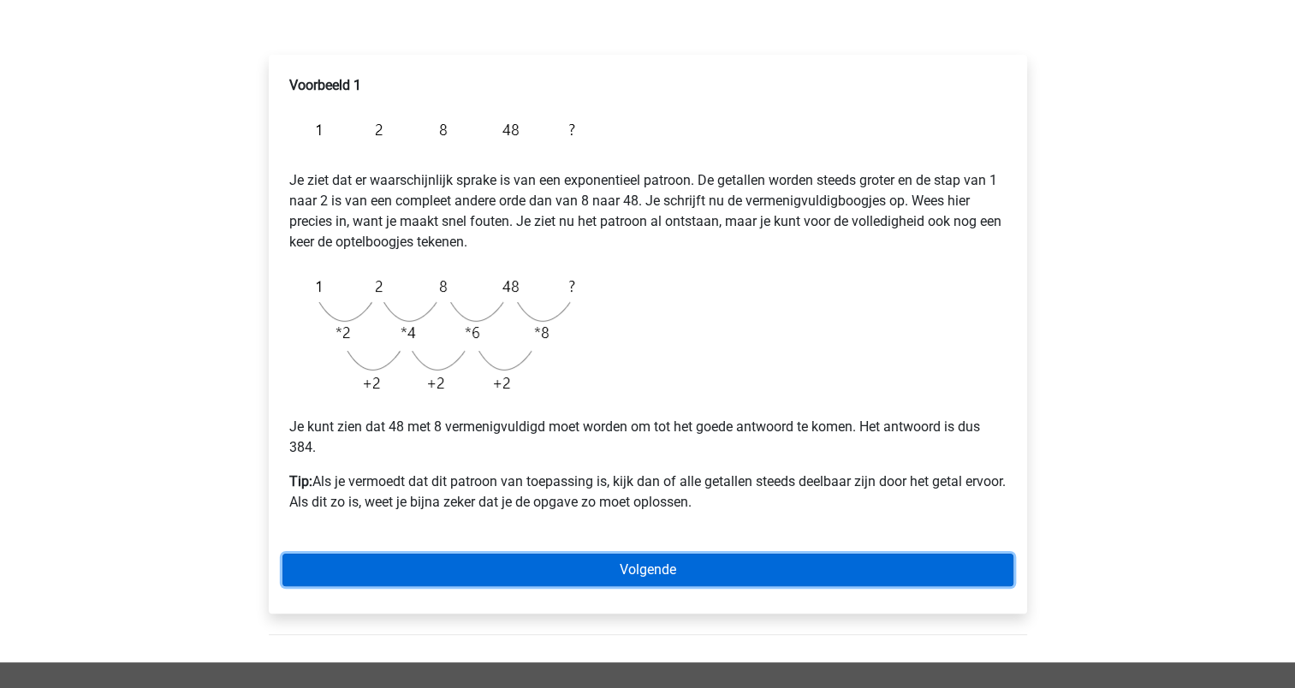
click at [516, 566] on link "Volgende" at bounding box center [647, 570] width 731 height 33
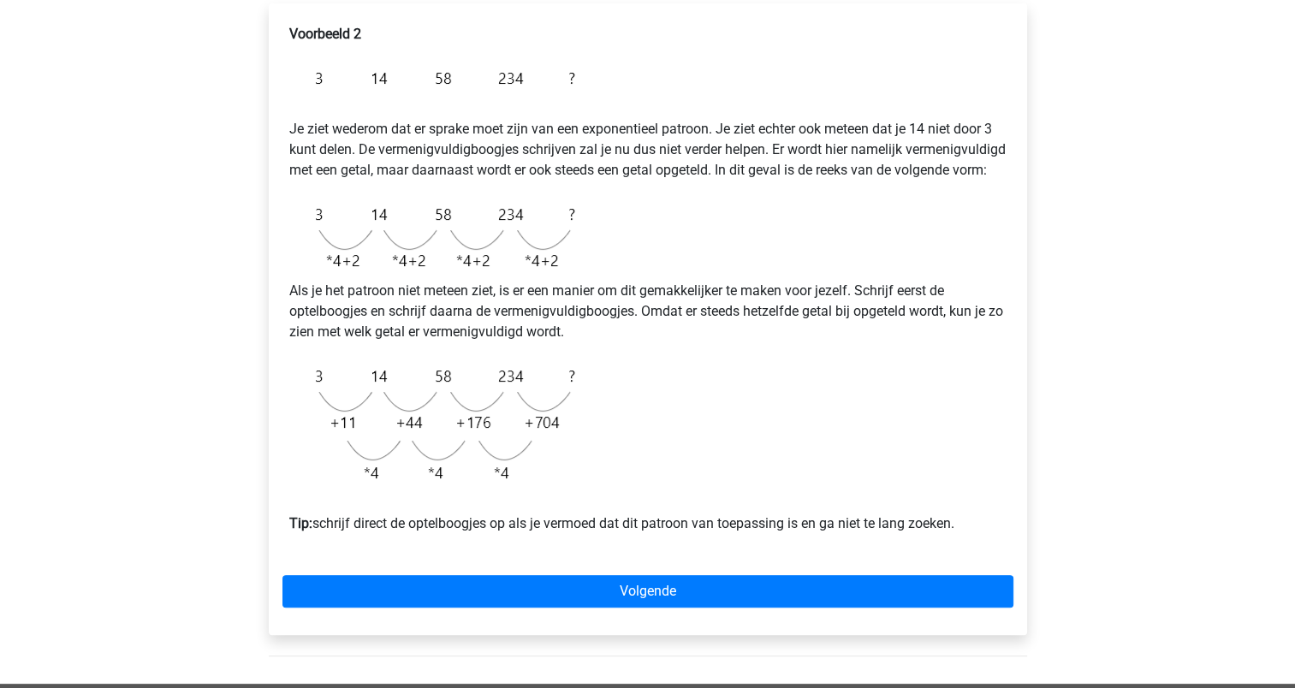
scroll to position [291, 0]
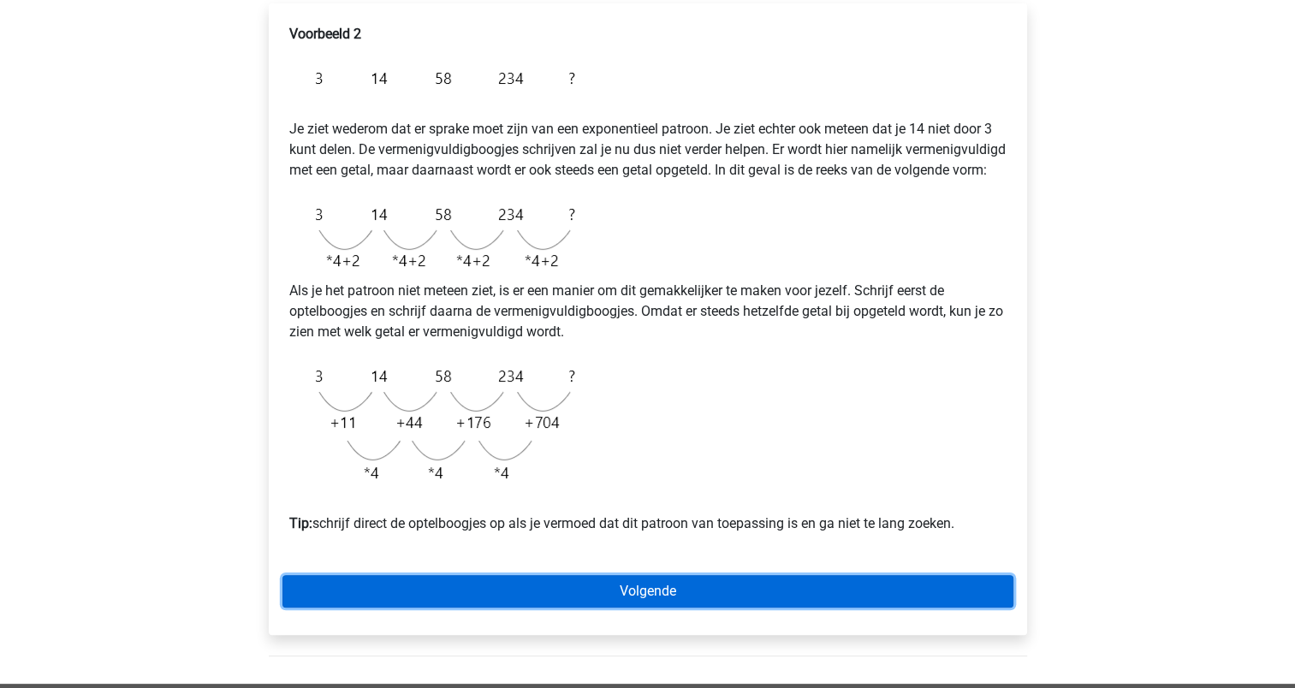
click at [451, 606] on link "Volgende" at bounding box center [647, 591] width 731 height 33
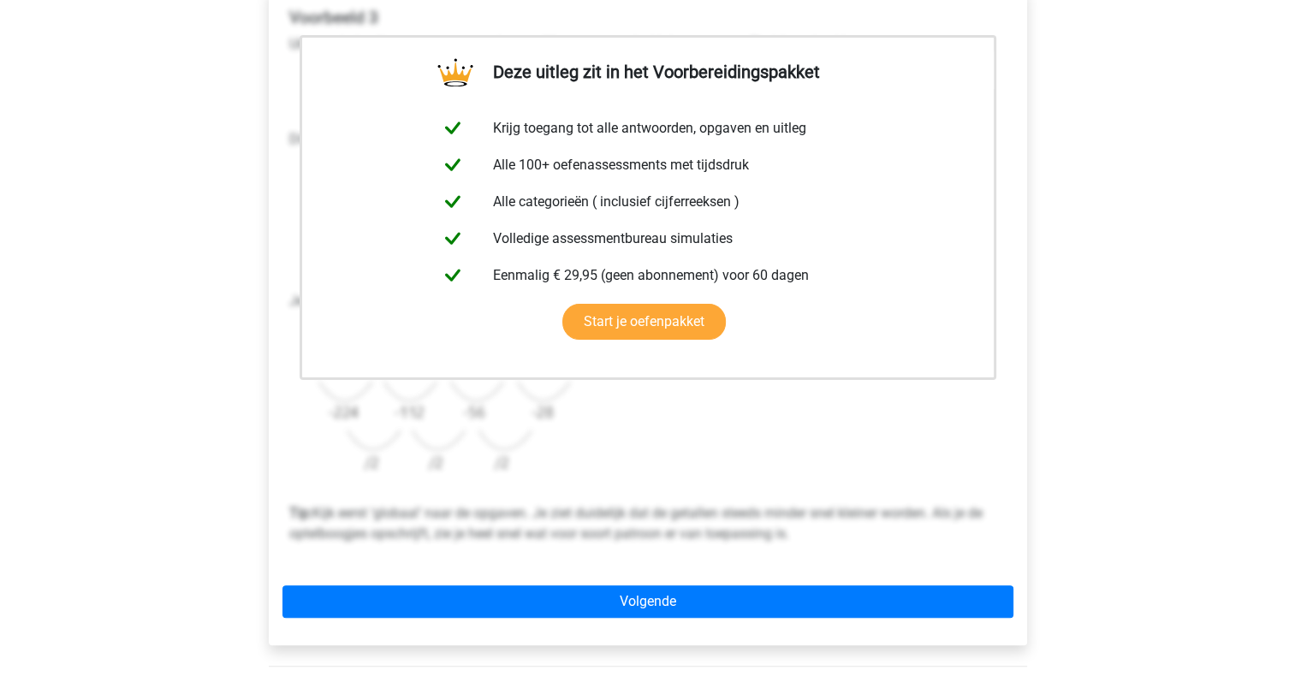
scroll to position [317, 0]
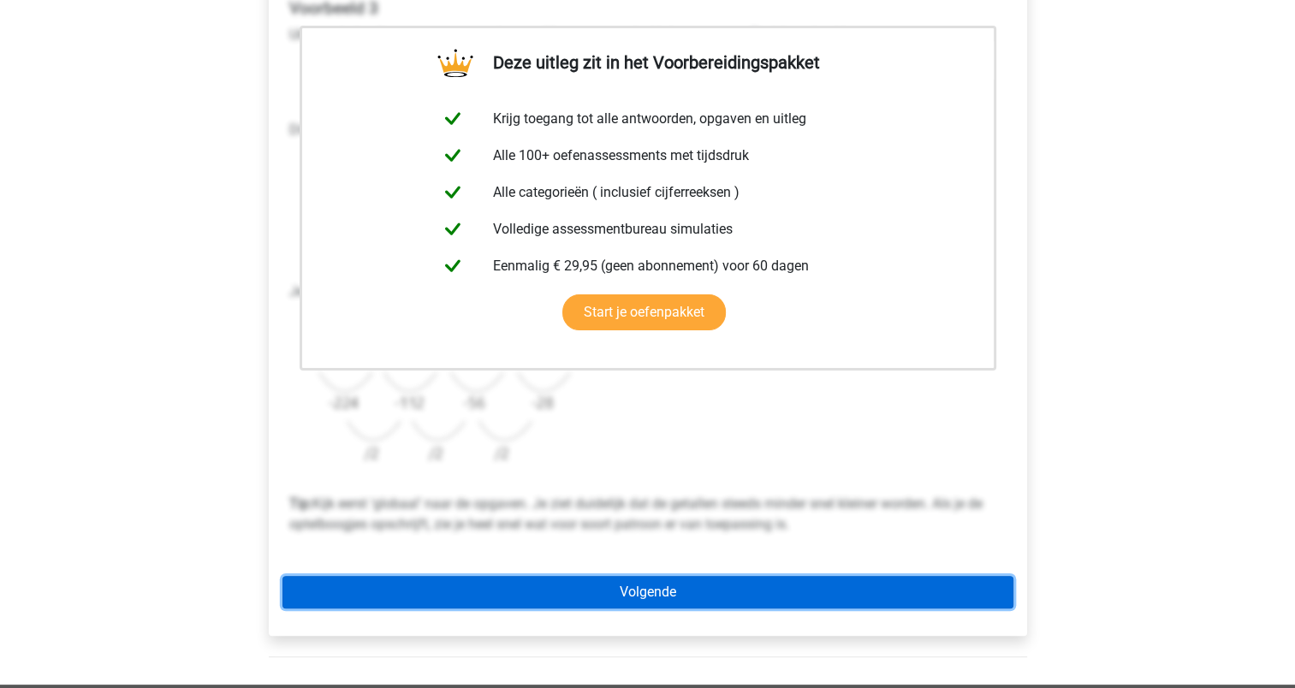
click at [451, 606] on link "Volgende" at bounding box center [647, 592] width 731 height 33
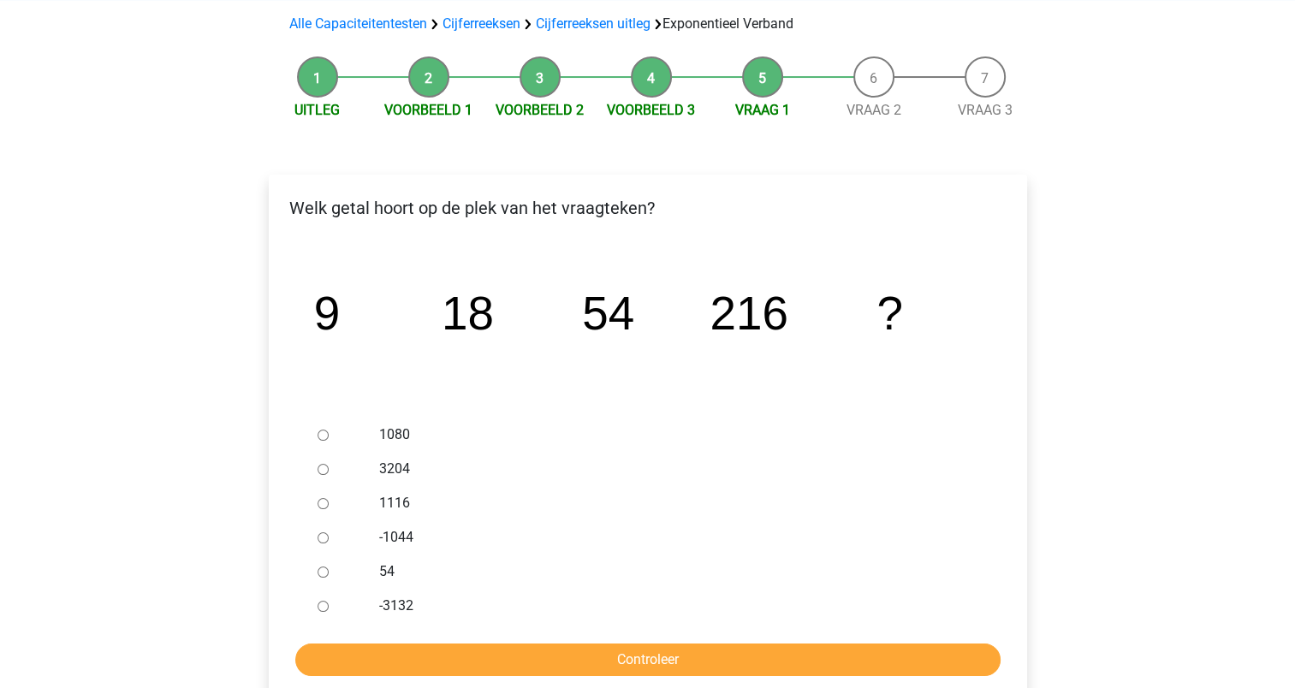
scroll to position [175, 0]
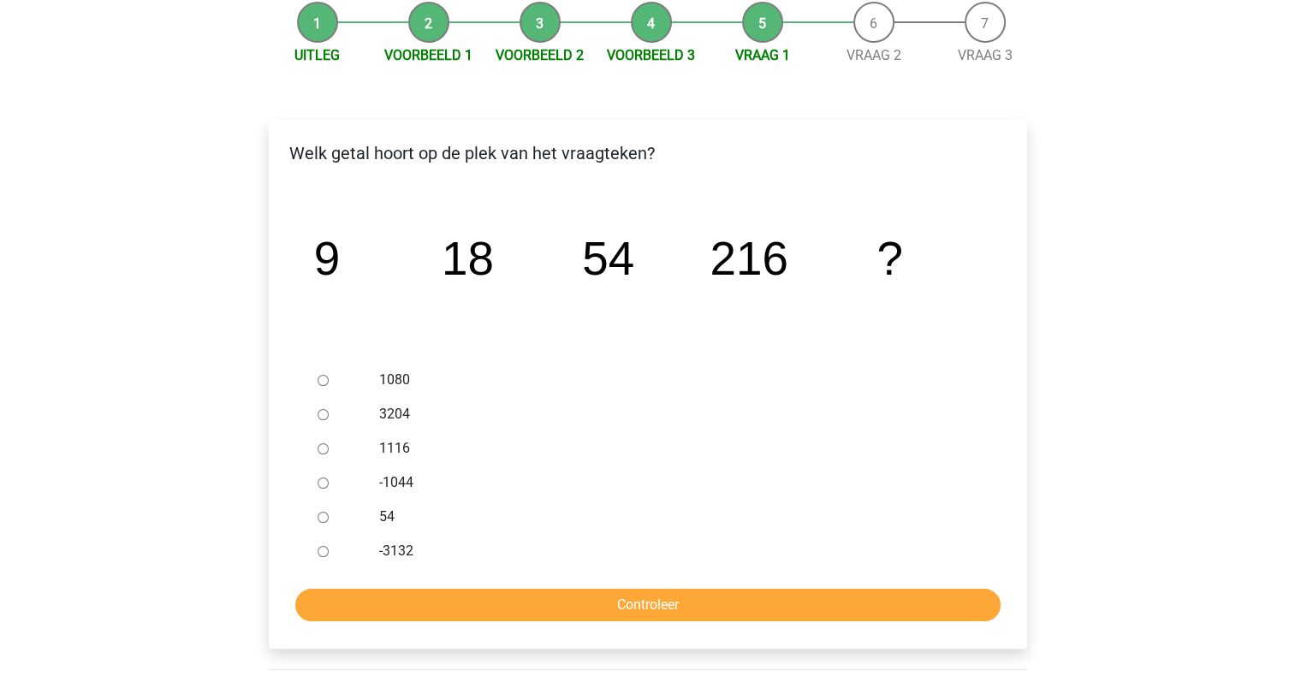
click at [320, 384] on input "1080" at bounding box center [323, 380] width 11 height 11
radio input "true"
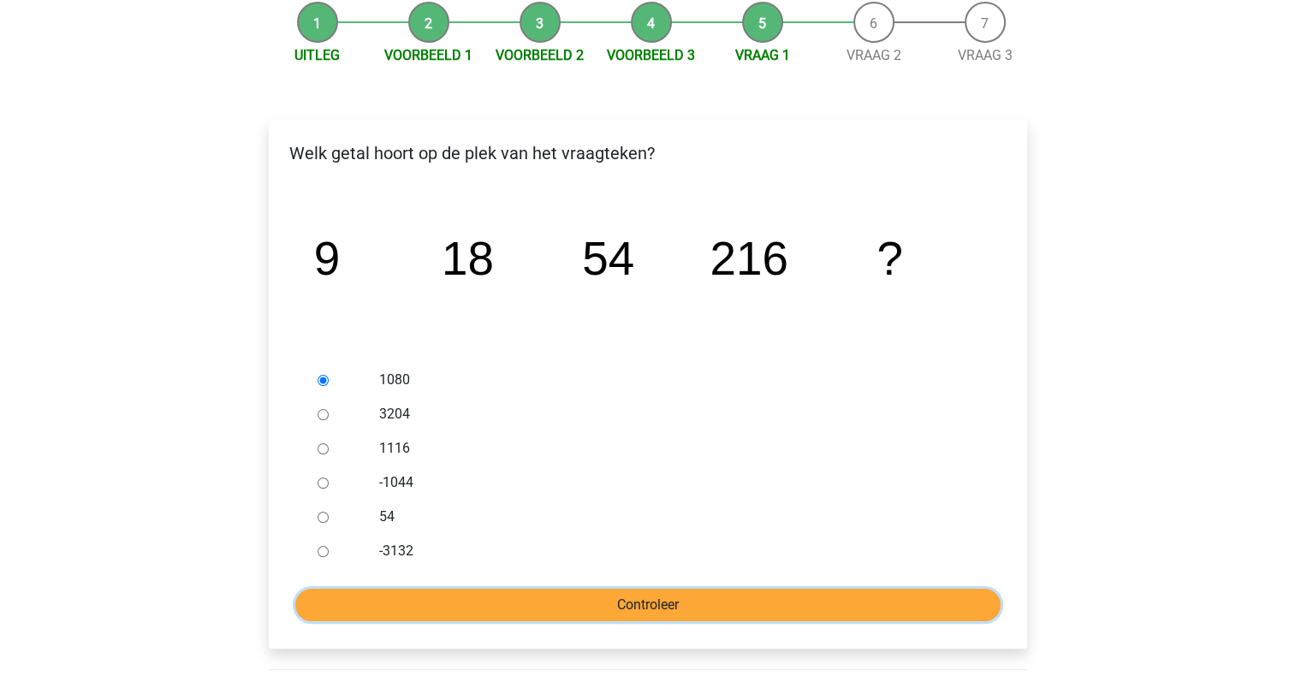
click at [379, 606] on input "Controleer" at bounding box center [647, 605] width 705 height 33
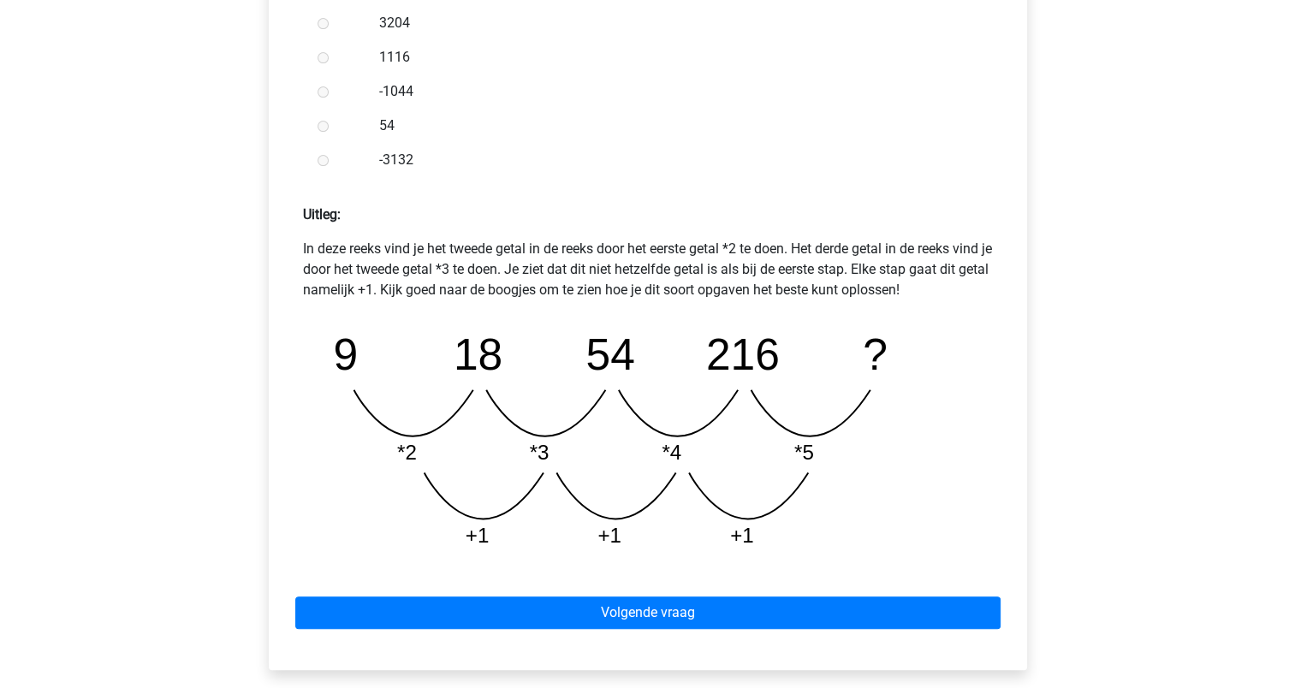
scroll to position [591, 0]
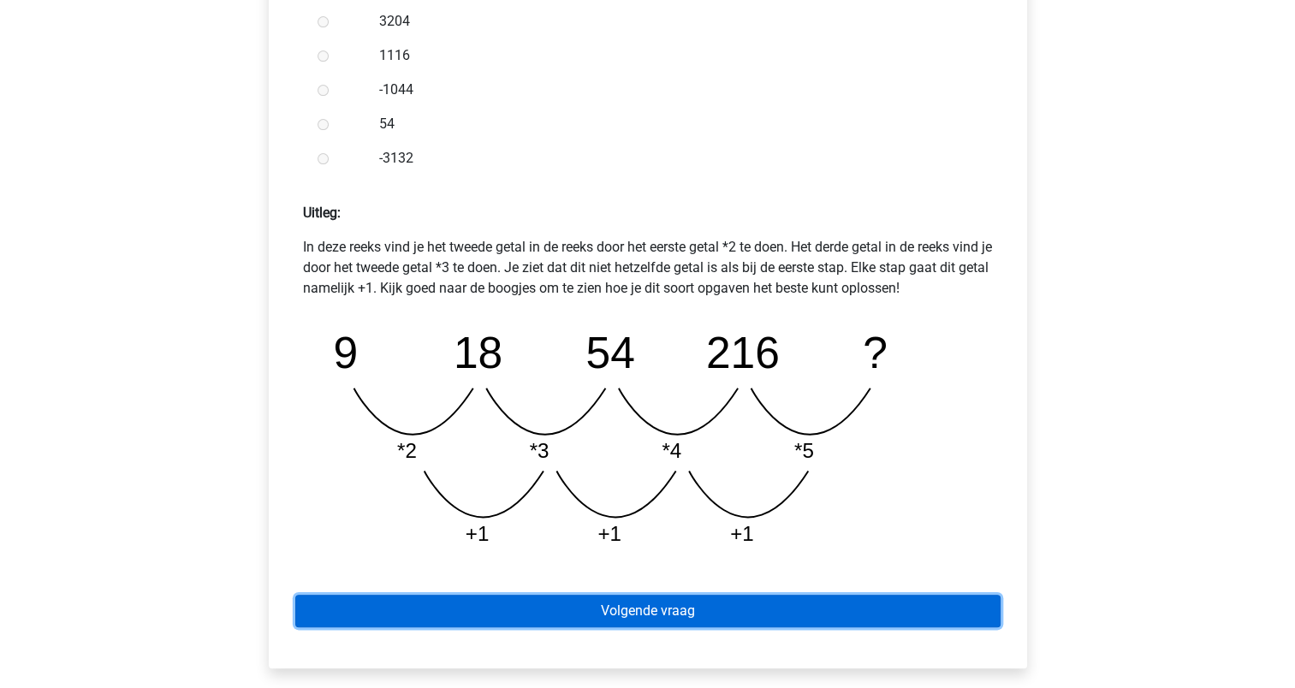
drag, startPoint x: 0, startPoint y: 0, endPoint x: 379, endPoint y: 606, distance: 714.9
click at [379, 606] on link "Volgende vraag" at bounding box center [647, 611] width 705 height 33
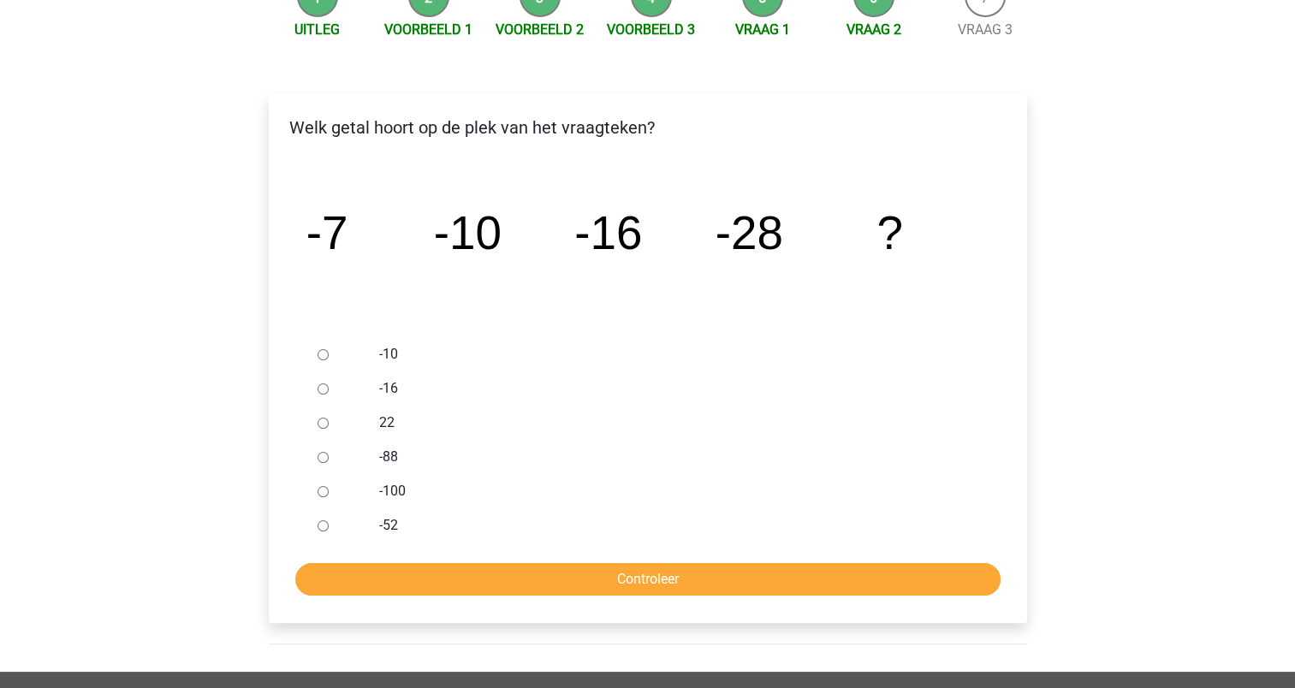
scroll to position [200, 0]
click at [390, 355] on label "-10" at bounding box center [675, 354] width 592 height 21
click at [329, 355] on input "-10" at bounding box center [323, 354] width 11 height 11
radio input "true"
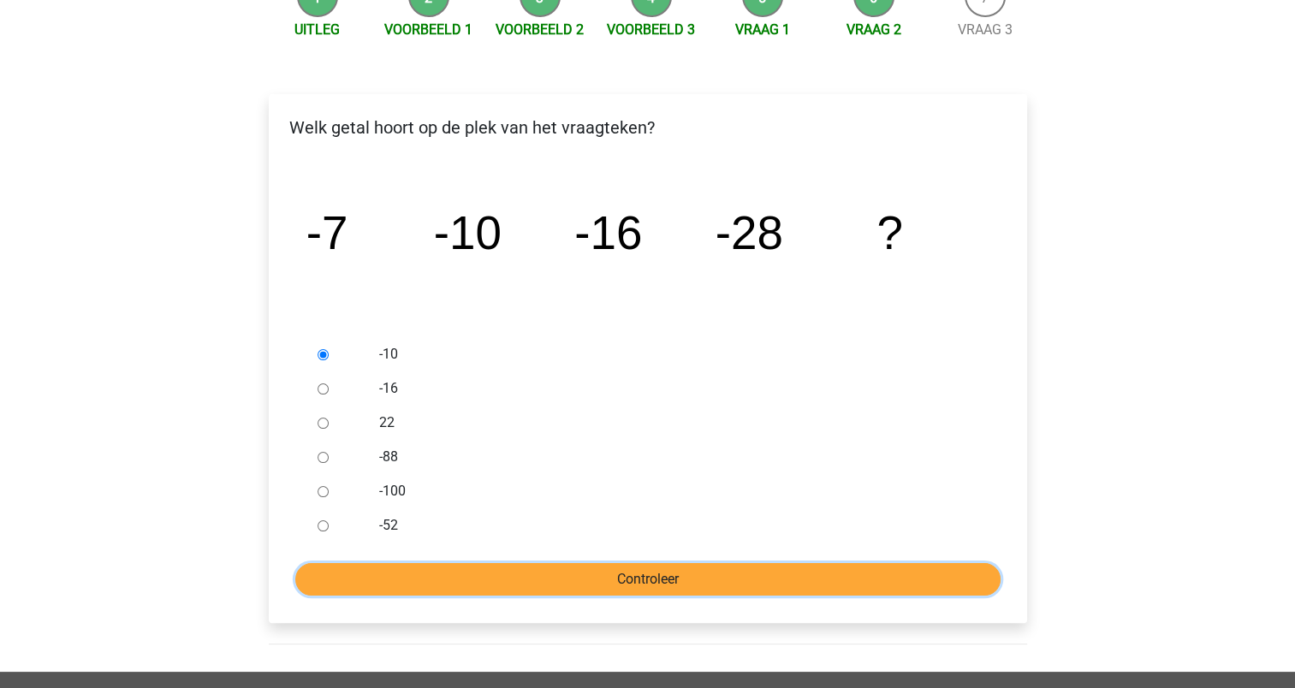
click at [484, 574] on input "Controleer" at bounding box center [647, 579] width 705 height 33
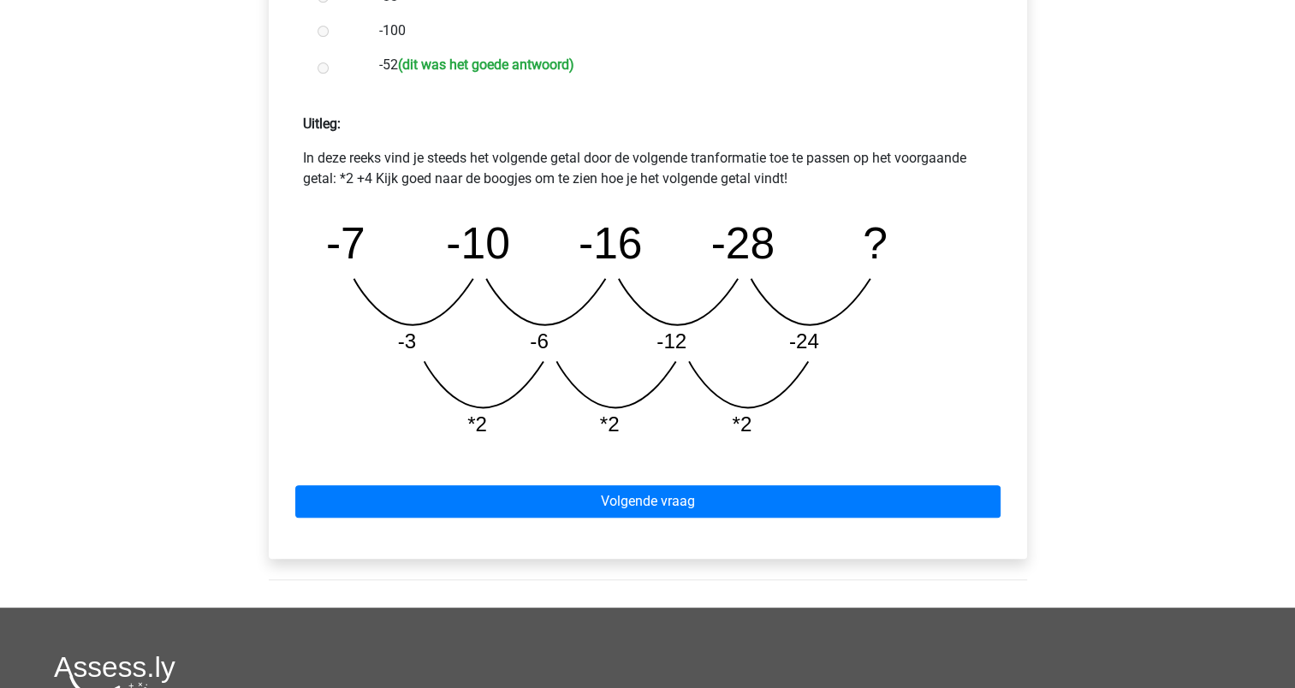
scroll to position [663, 0]
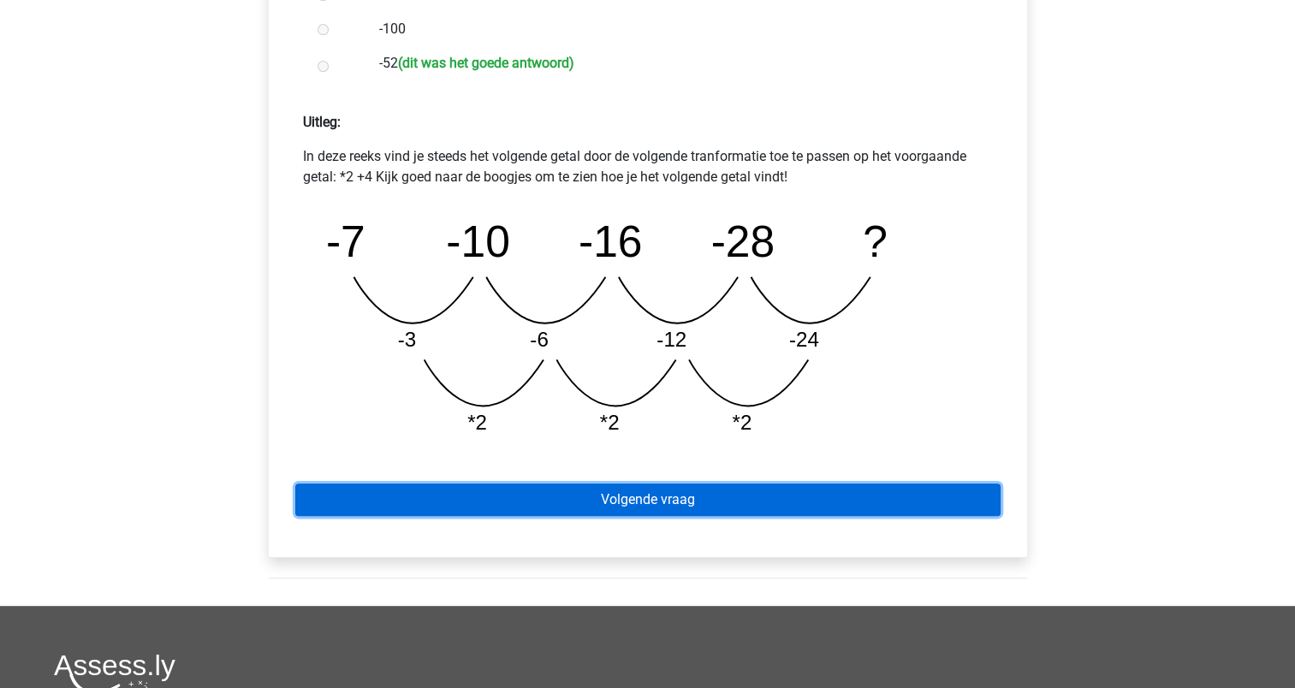
click at [685, 496] on link "Volgende vraag" at bounding box center [647, 500] width 705 height 33
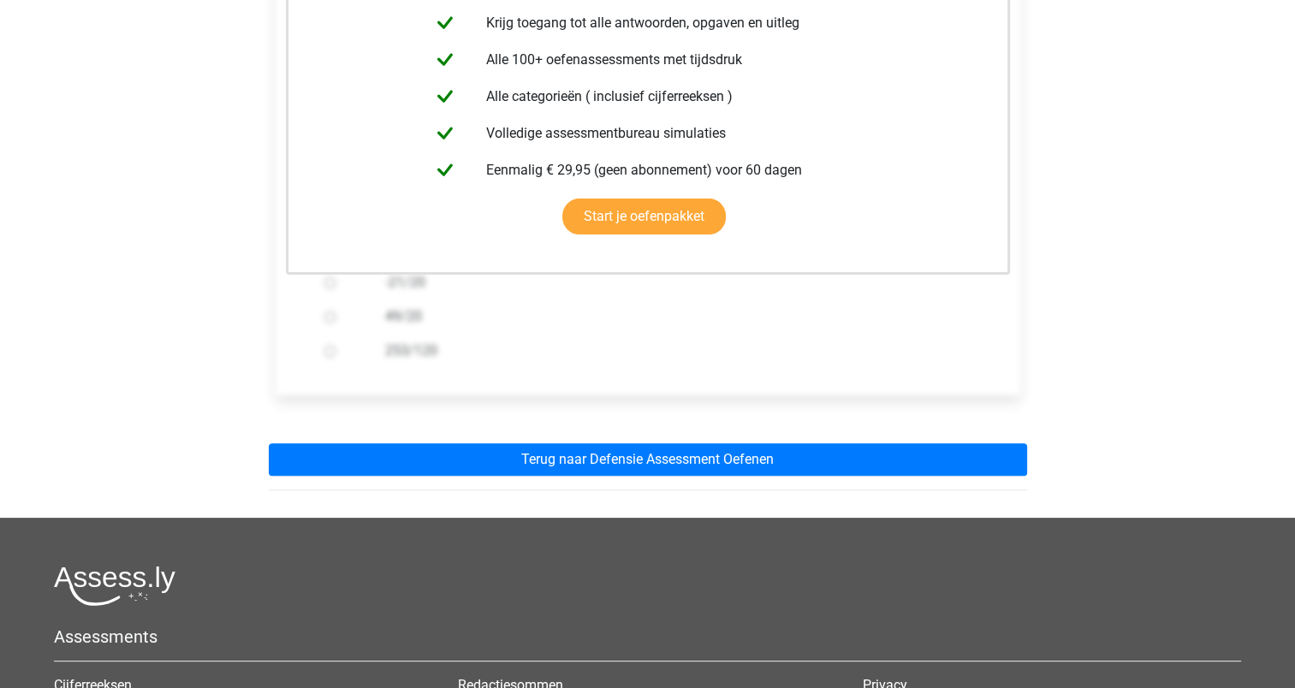
scroll to position [380, 0]
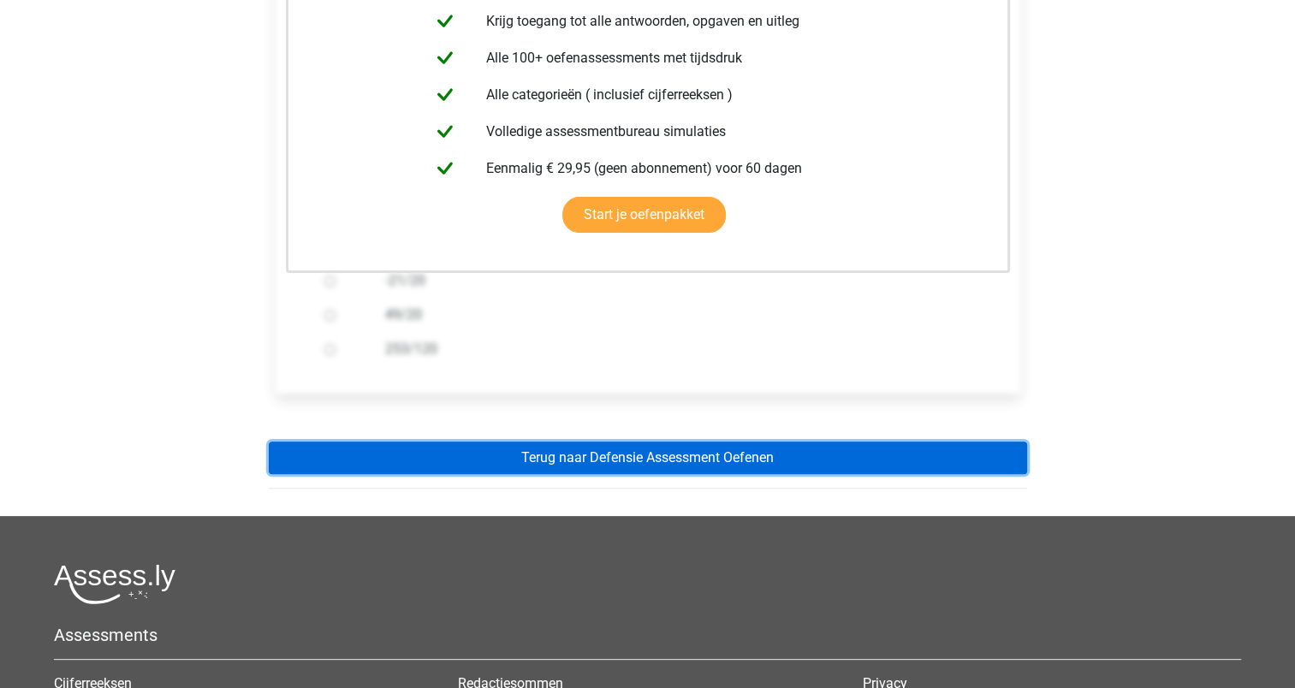
click at [687, 461] on link "Terug naar Defensie Assessment Oefenen" at bounding box center [648, 458] width 758 height 33
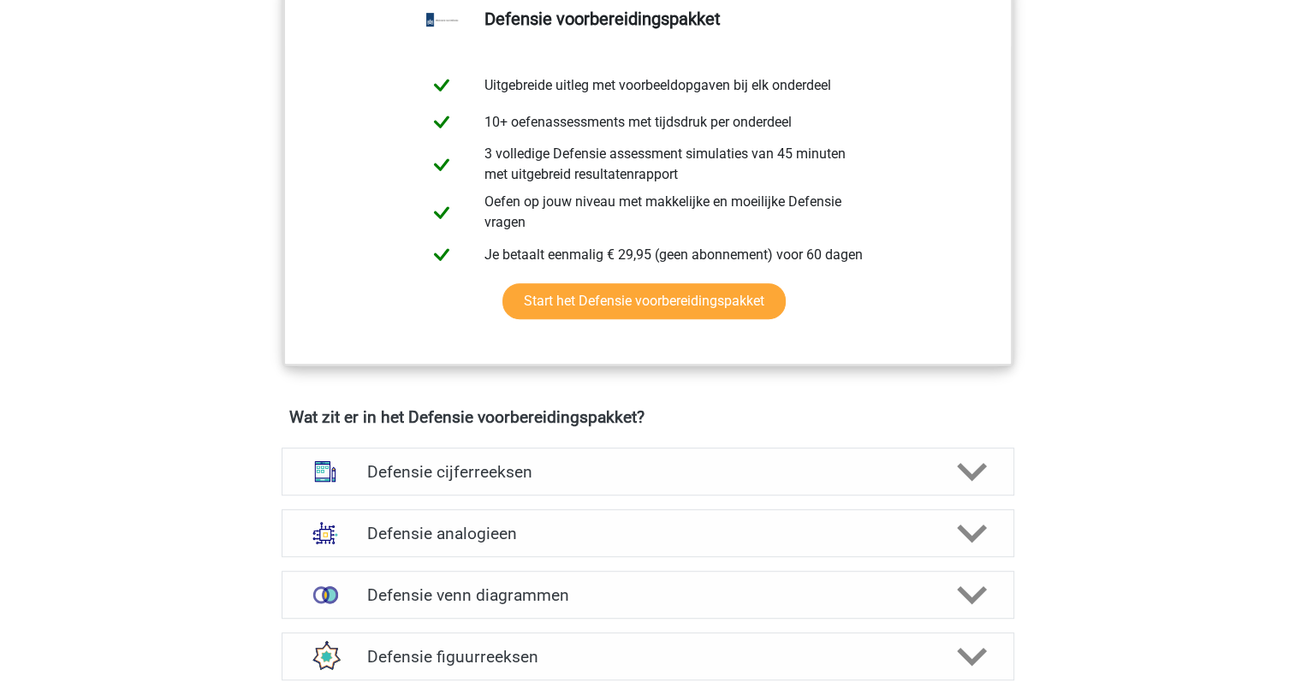
scroll to position [924, 0]
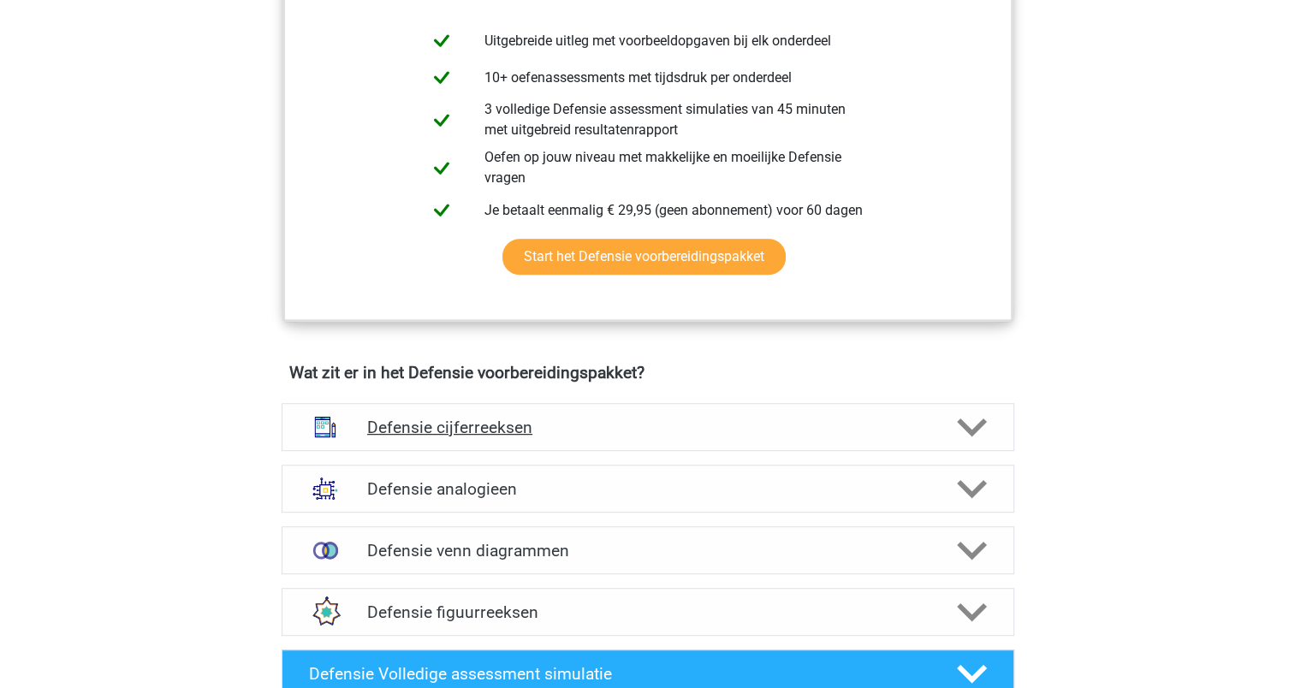
click at [689, 426] on h4 "Defensie cijferreeksen" at bounding box center [647, 428] width 561 height 20
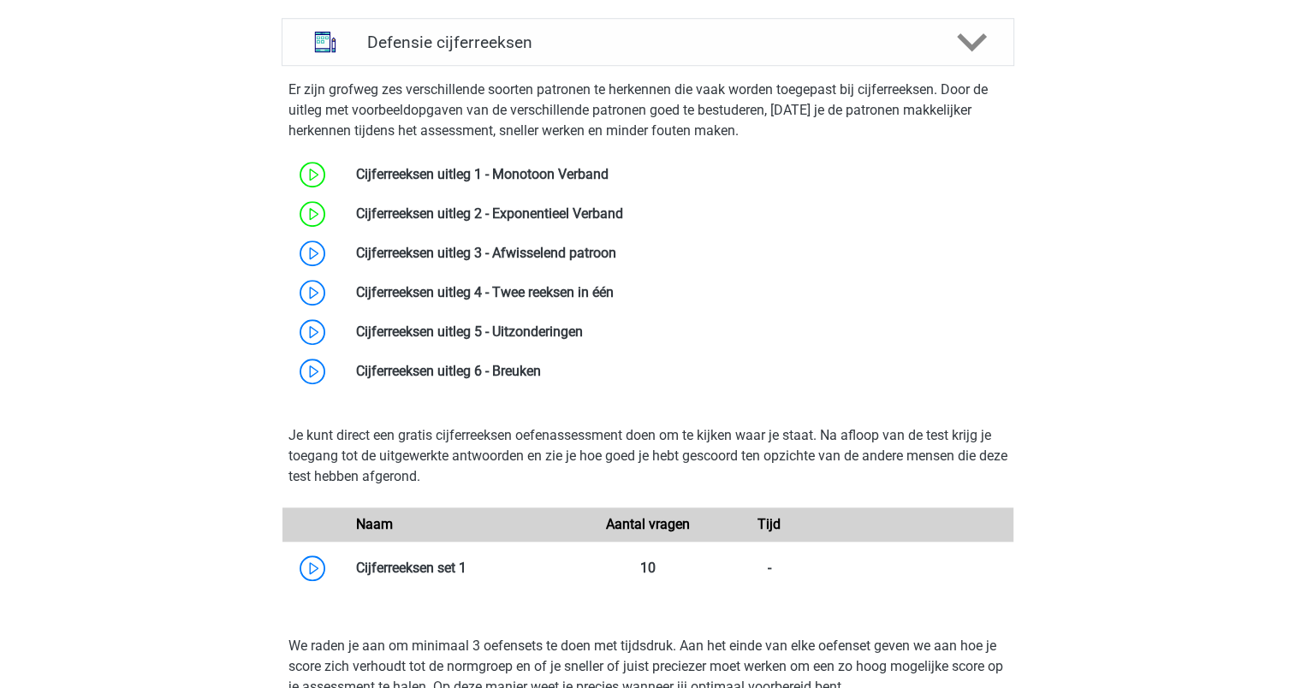
scroll to position [1308, 0]
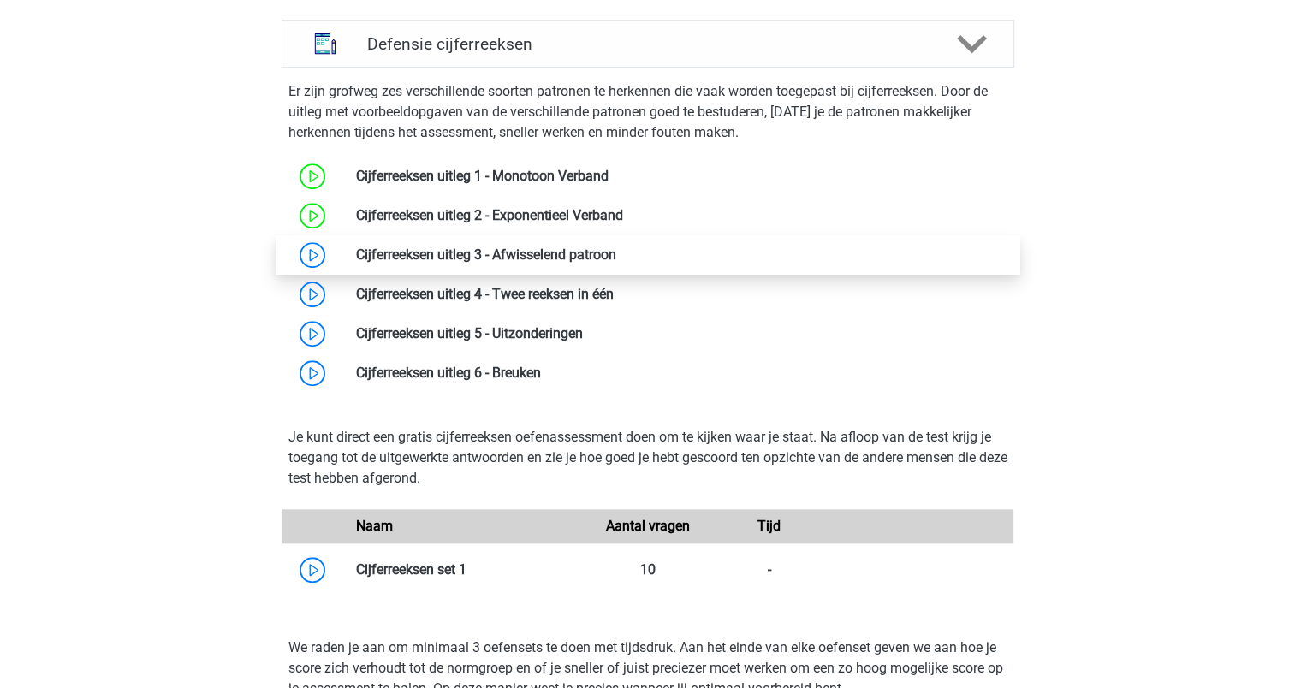
click at [616, 253] on link at bounding box center [616, 255] width 0 height 16
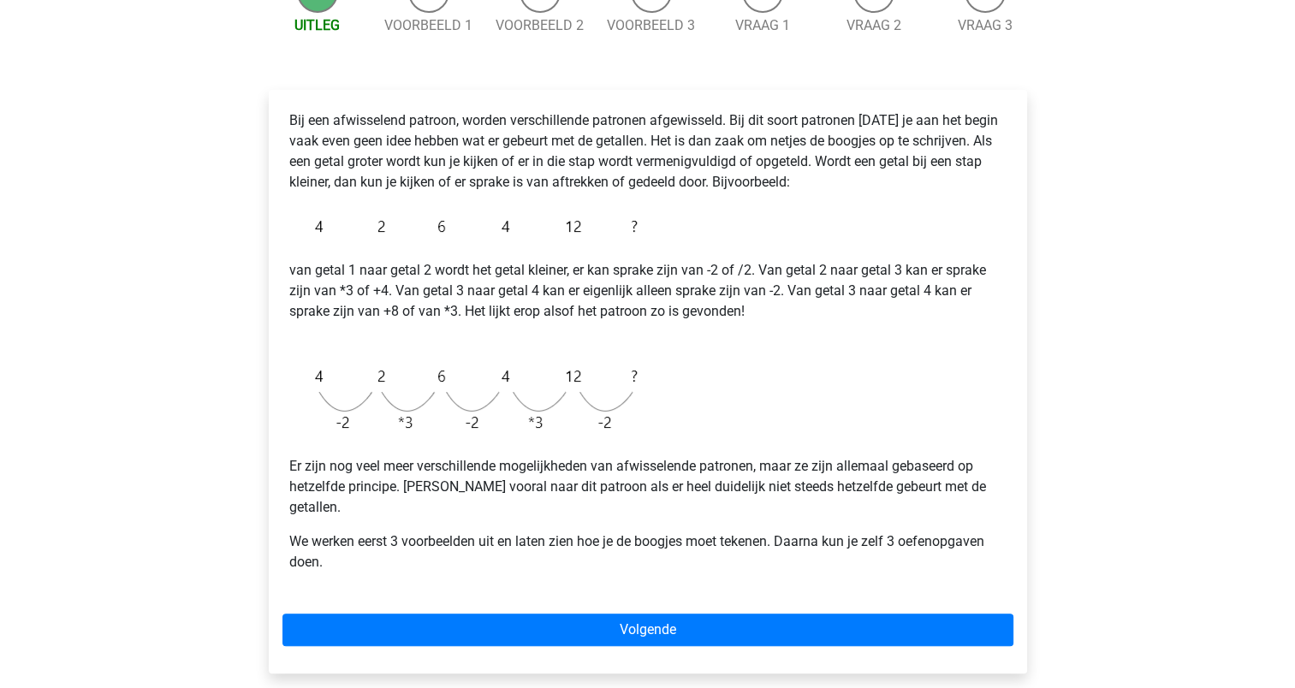
scroll to position [217, 0]
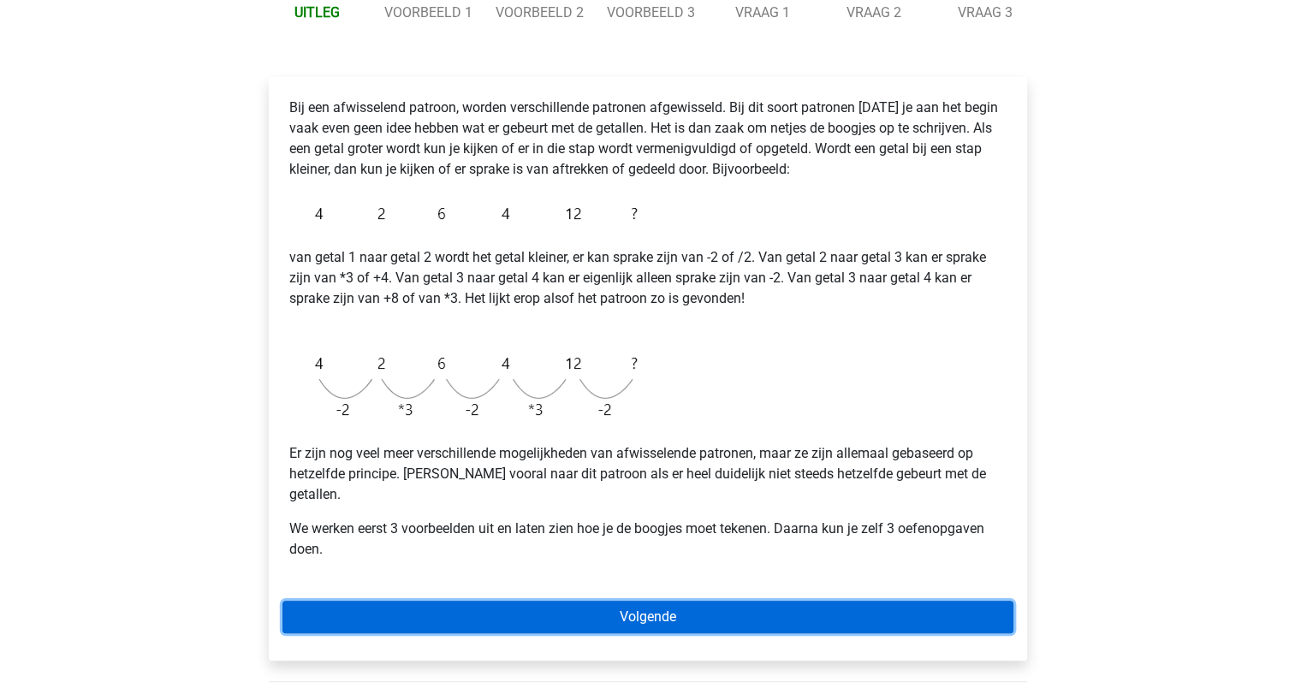
click at [483, 601] on link "Volgende" at bounding box center [647, 617] width 731 height 33
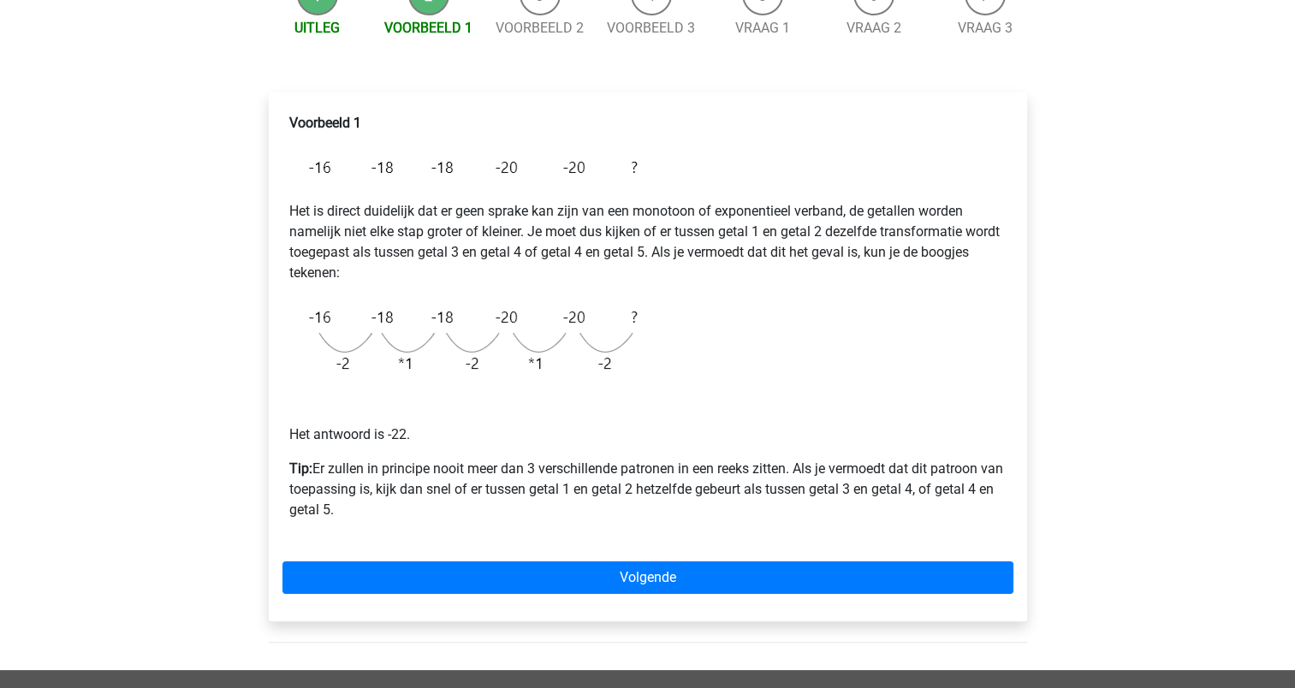
scroll to position [204, 0]
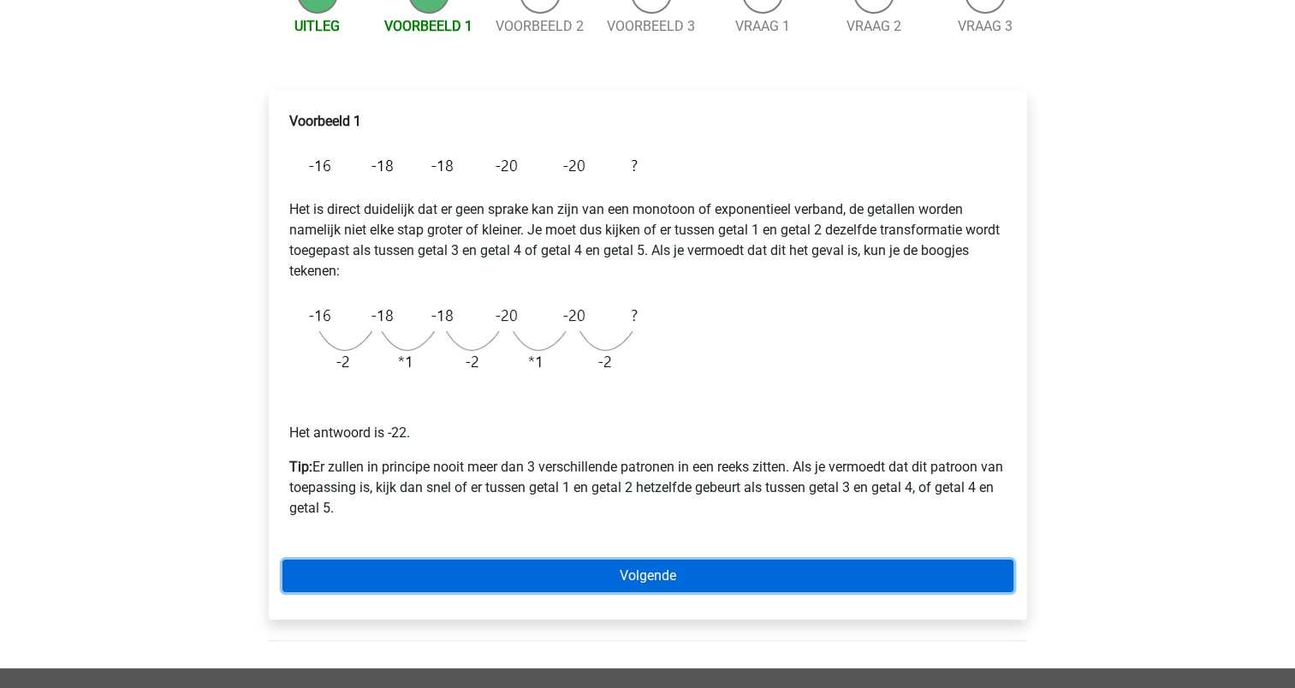
click at [325, 568] on link "Volgende" at bounding box center [647, 576] width 731 height 33
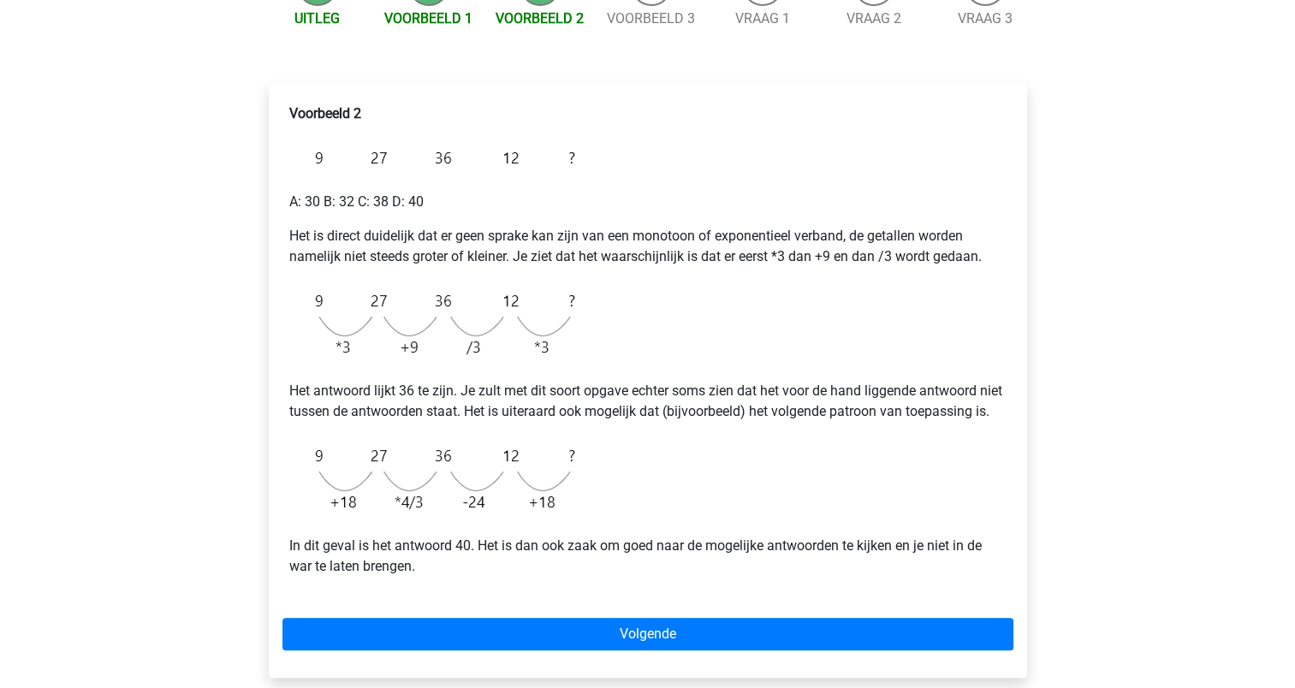
scroll to position [214, 0]
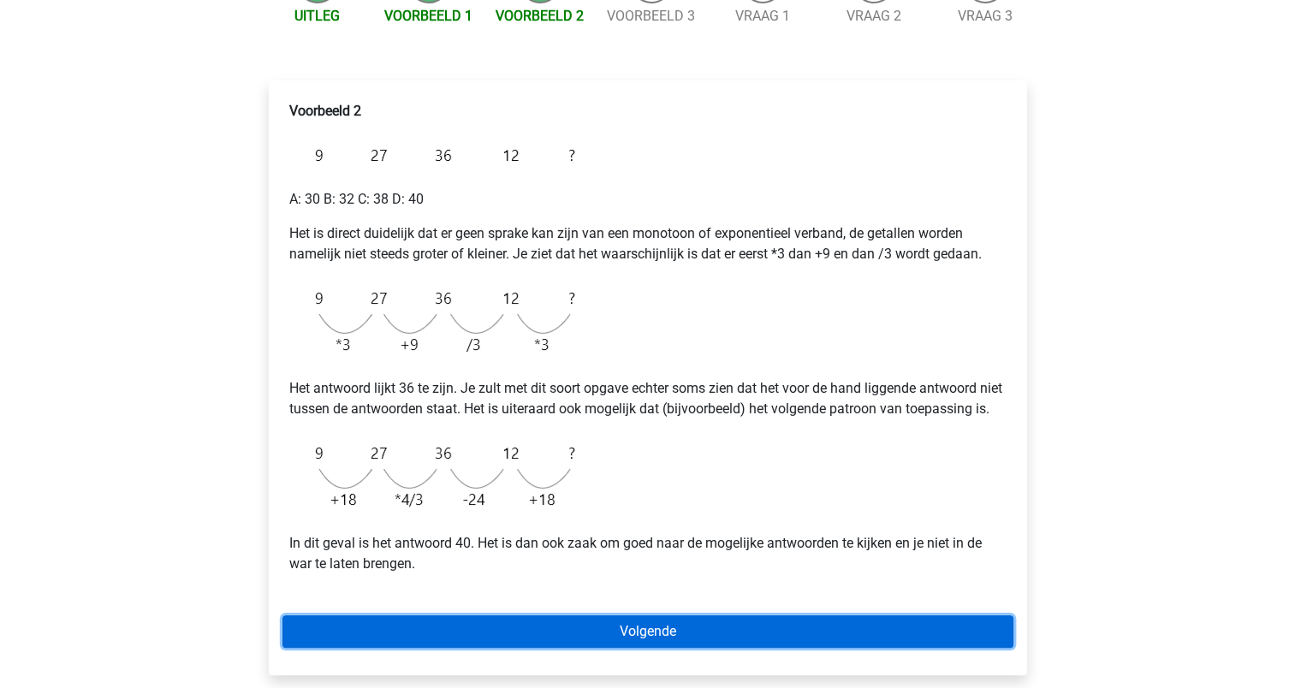
click at [372, 648] on link "Volgende" at bounding box center [647, 631] width 731 height 33
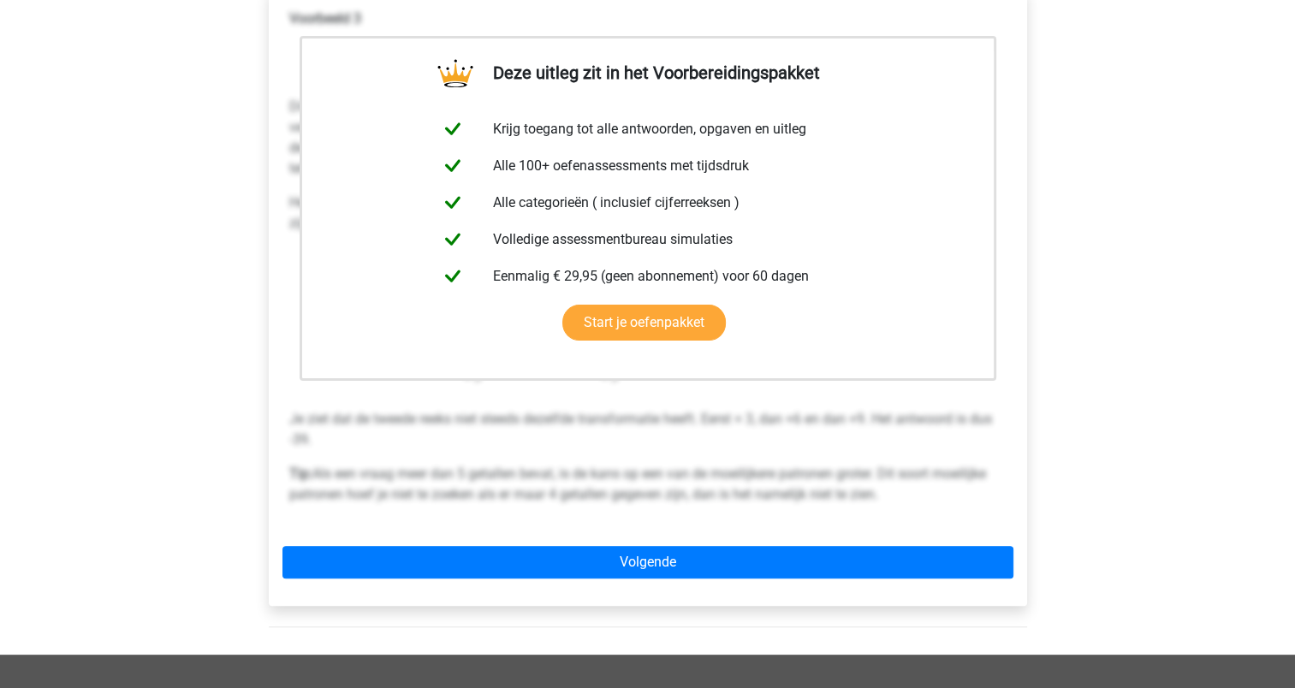
scroll to position [307, 0]
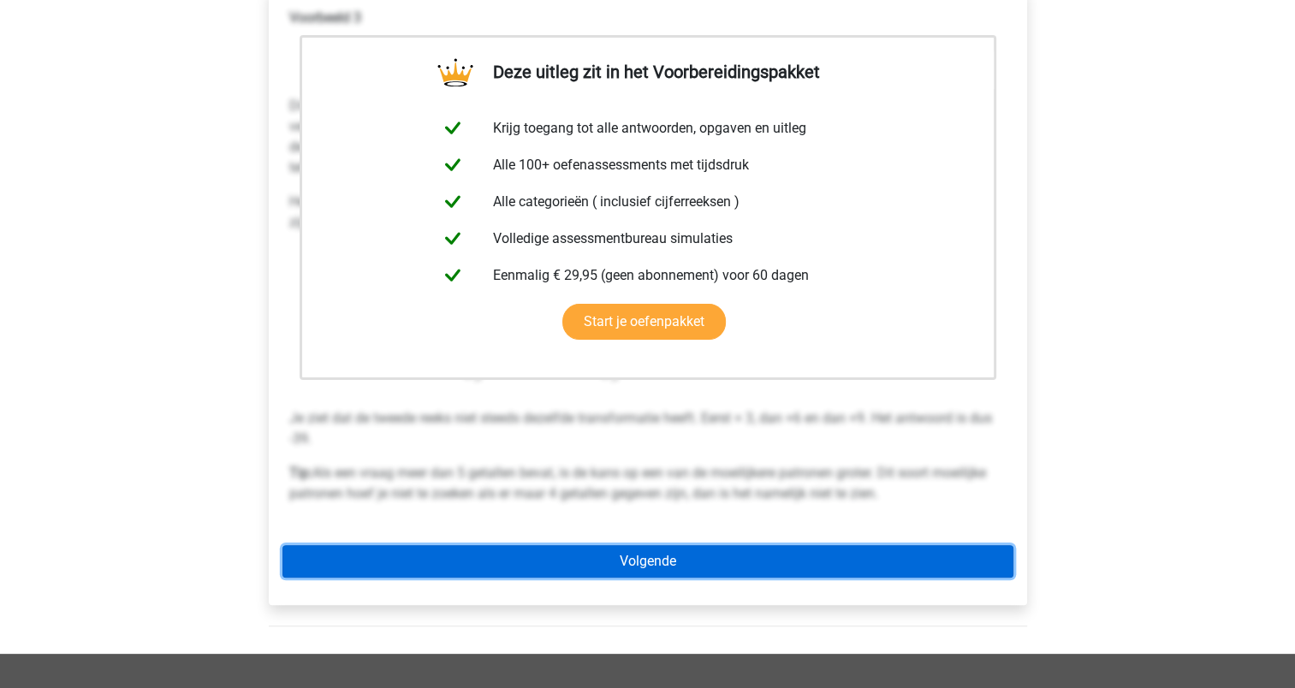
click at [384, 572] on link "Volgende" at bounding box center [647, 561] width 731 height 33
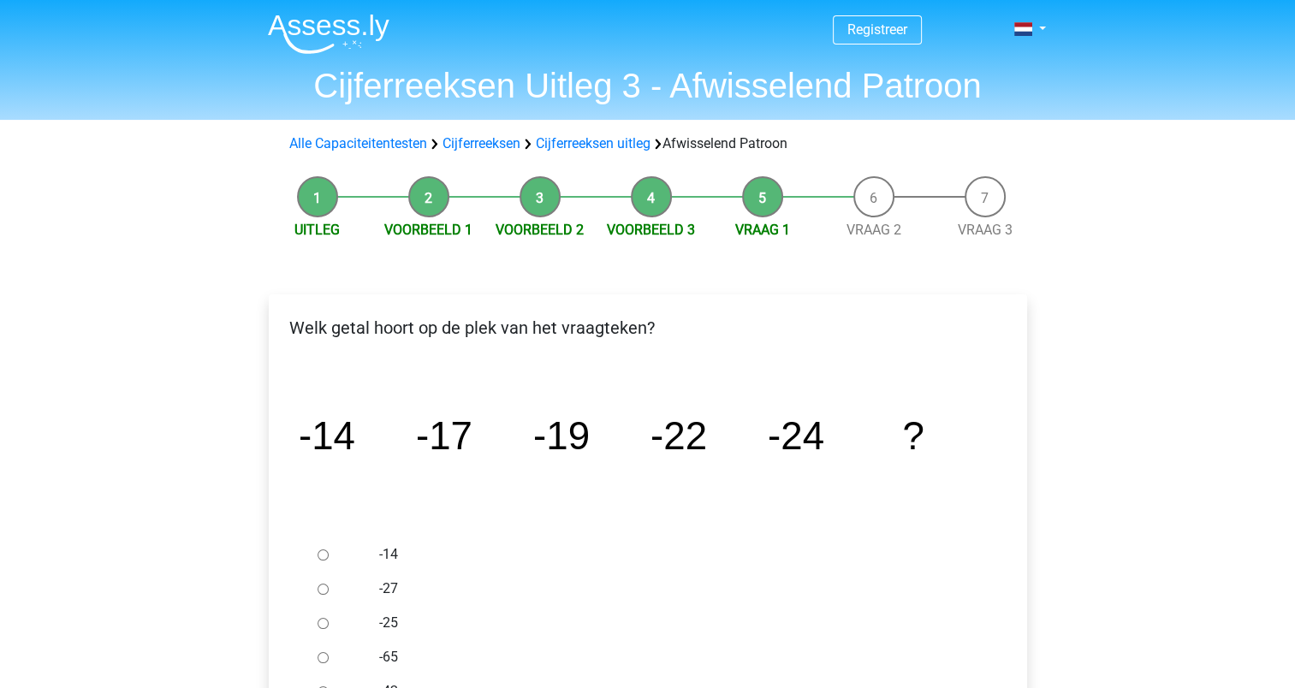
click at [384, 586] on label "-27" at bounding box center [675, 589] width 592 height 21
click at [329, 586] on input "-27" at bounding box center [323, 589] width 11 height 11
radio input "true"
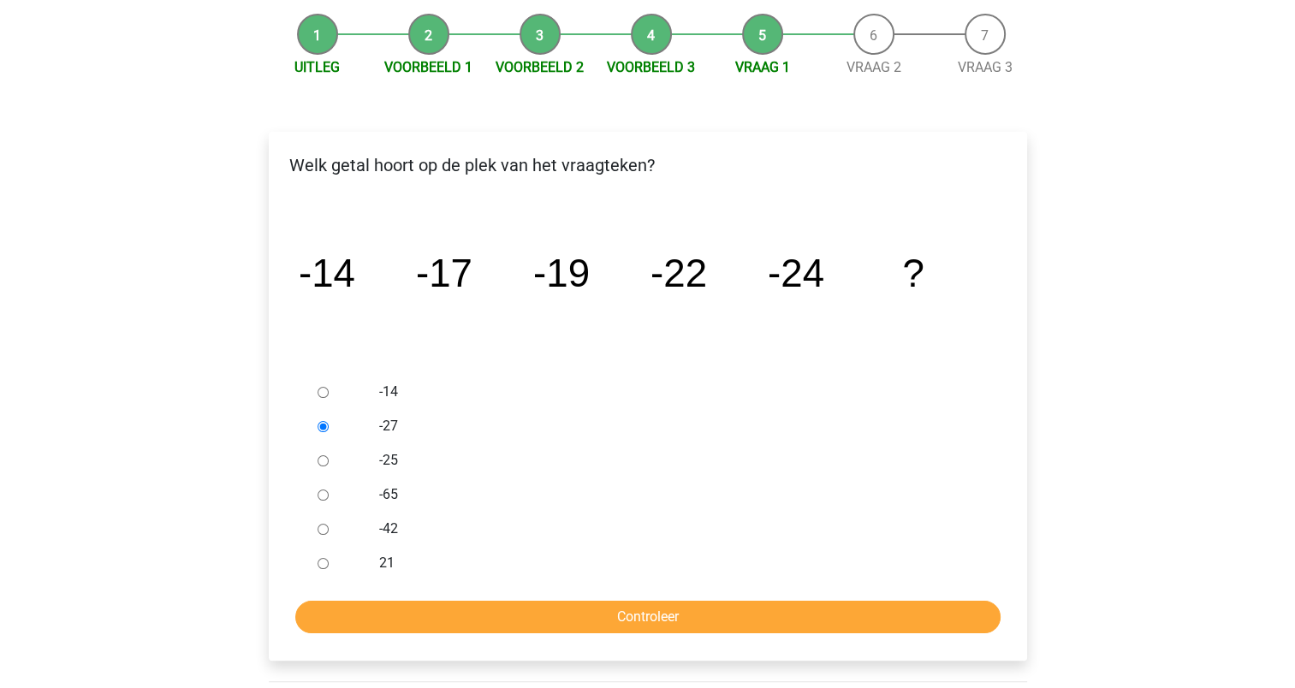
scroll to position [163, 0]
click at [516, 620] on input "Controleer" at bounding box center [647, 616] width 705 height 33
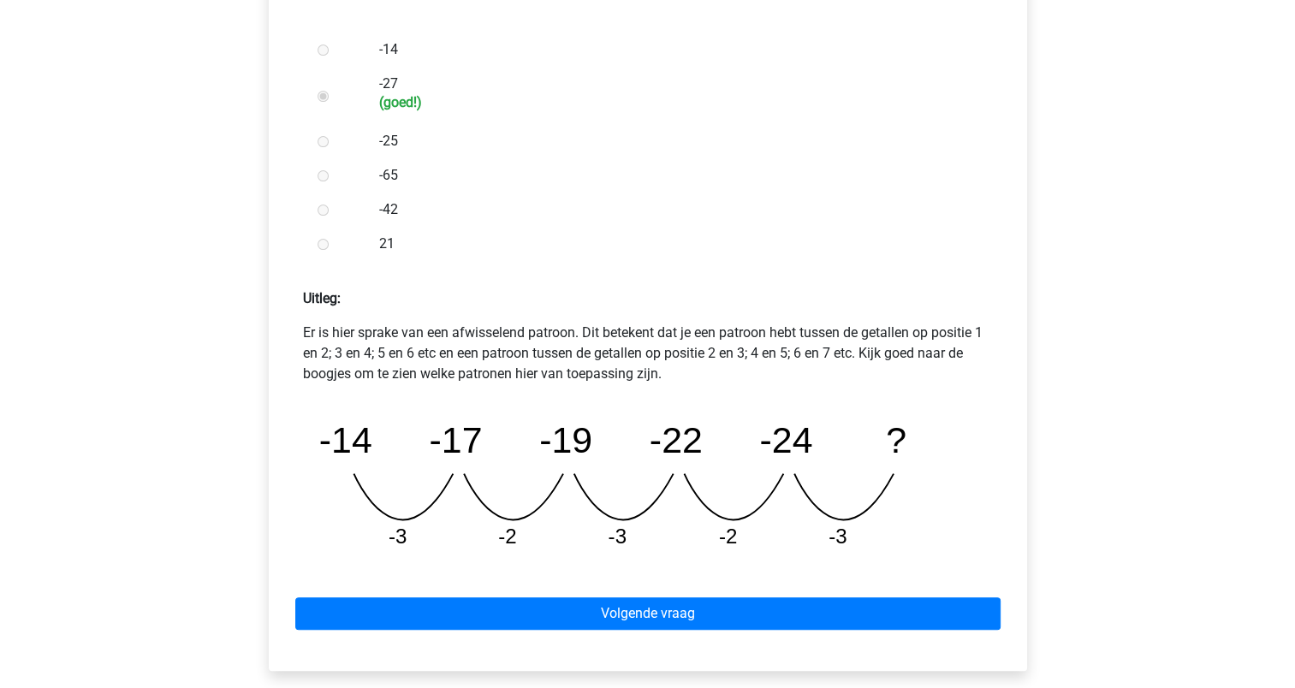
scroll to position [502, 0]
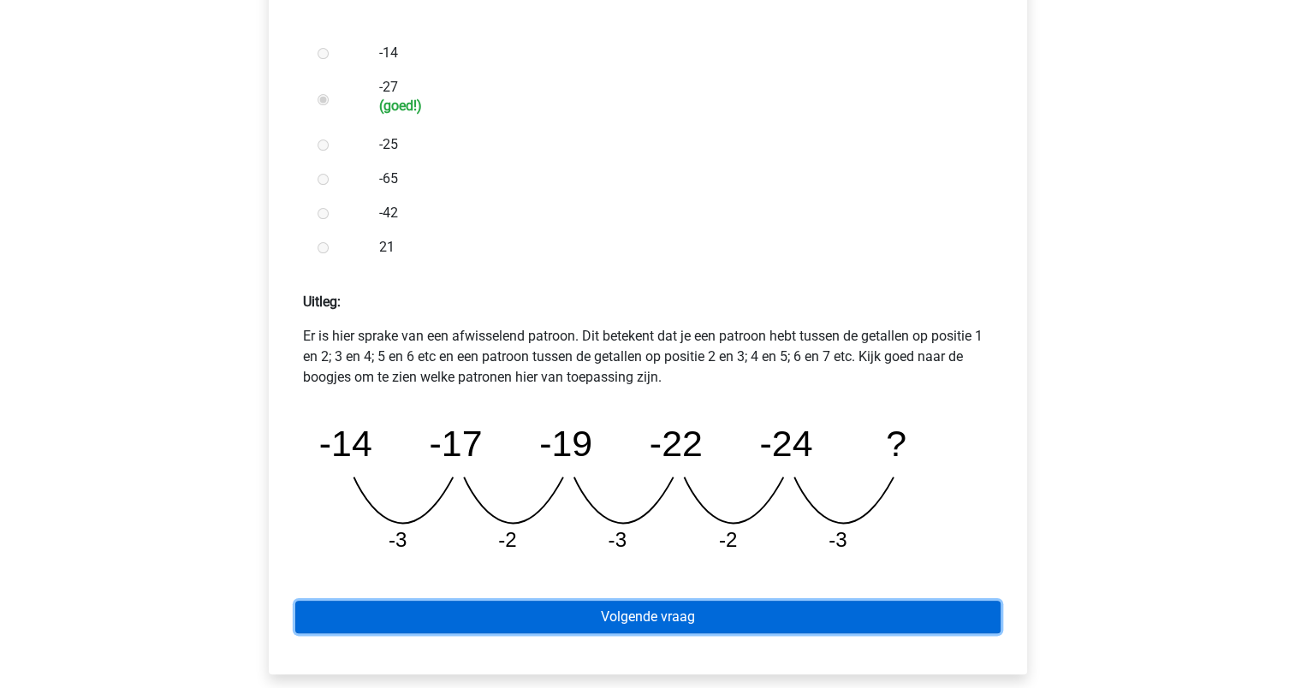
drag, startPoint x: 0, startPoint y: 0, endPoint x: 516, endPoint y: 620, distance: 806.6
click at [516, 620] on link "Volgende vraag" at bounding box center [647, 617] width 705 height 33
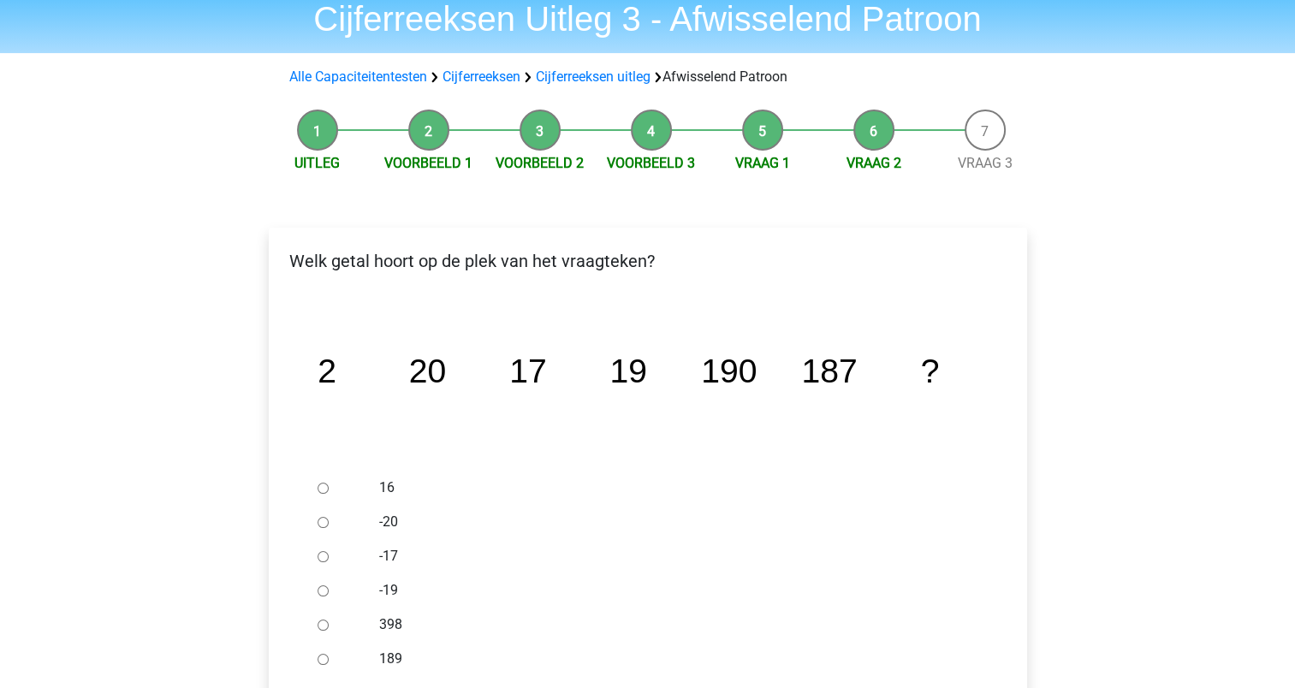
scroll to position [68, 0]
click at [392, 657] on label "189" at bounding box center [675, 658] width 592 height 21
click at [329, 657] on input "189" at bounding box center [323, 658] width 11 height 11
radio input "true"
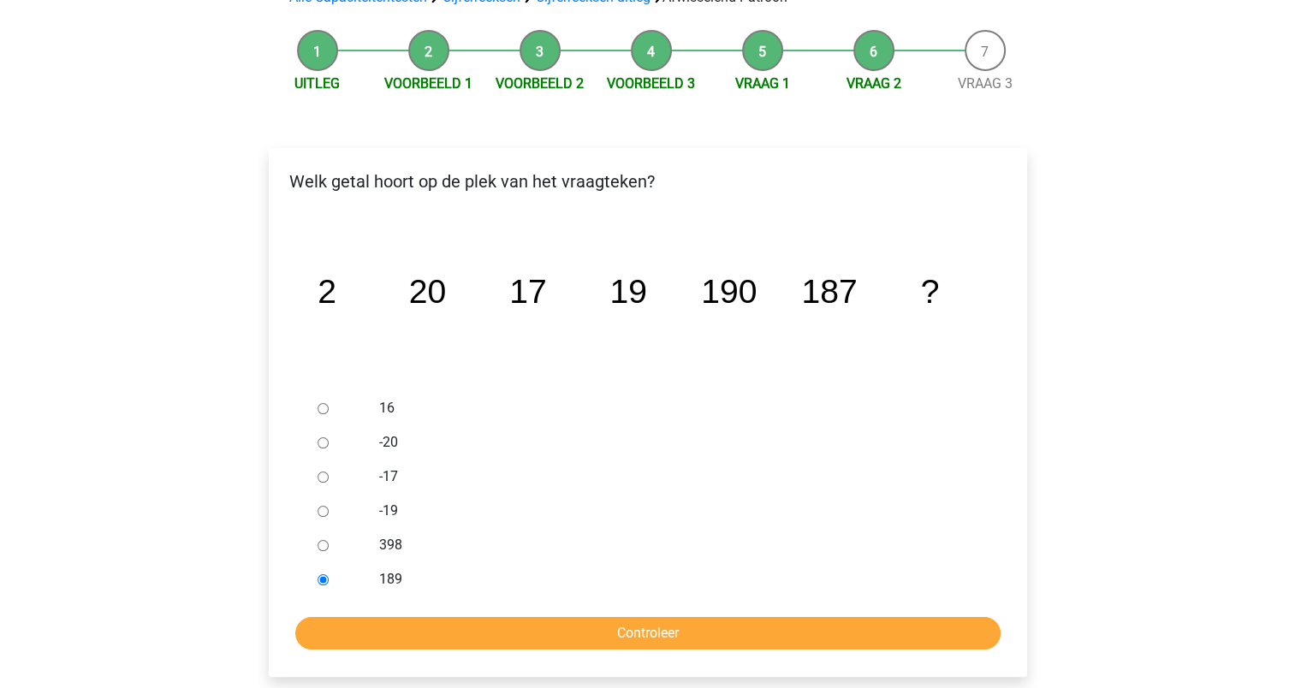
scroll to position [143, 0]
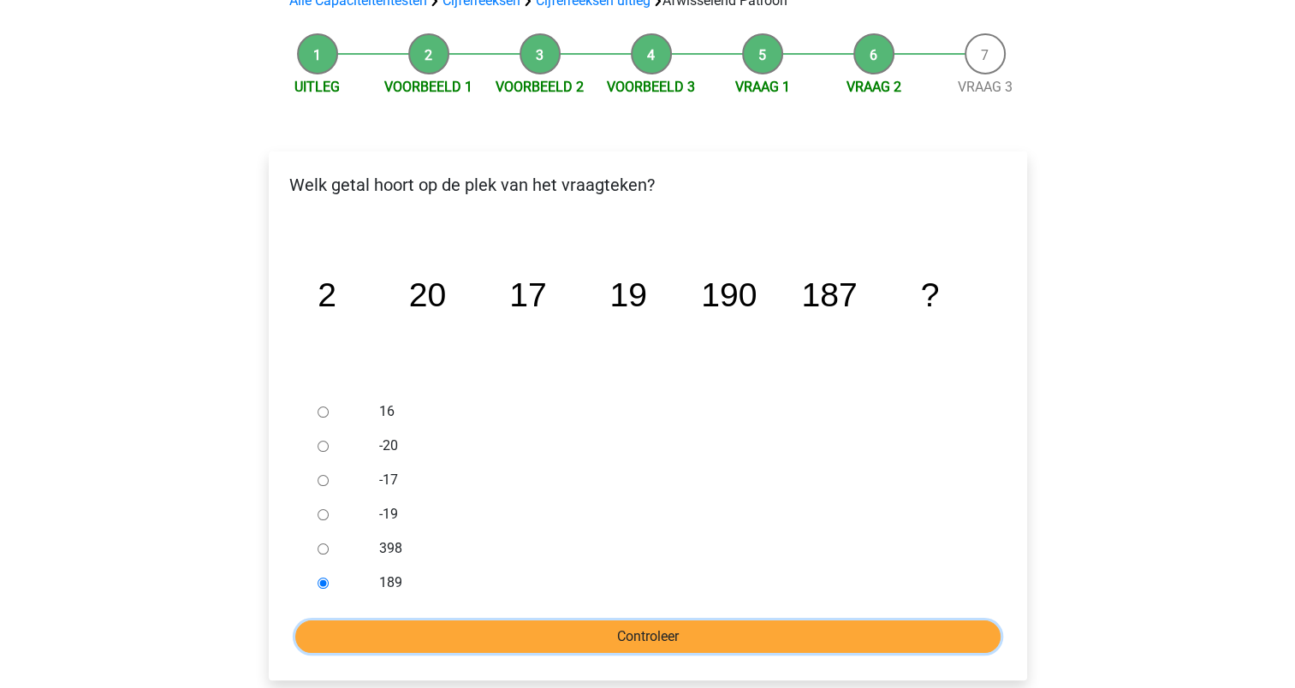
click at [394, 645] on input "Controleer" at bounding box center [647, 637] width 705 height 33
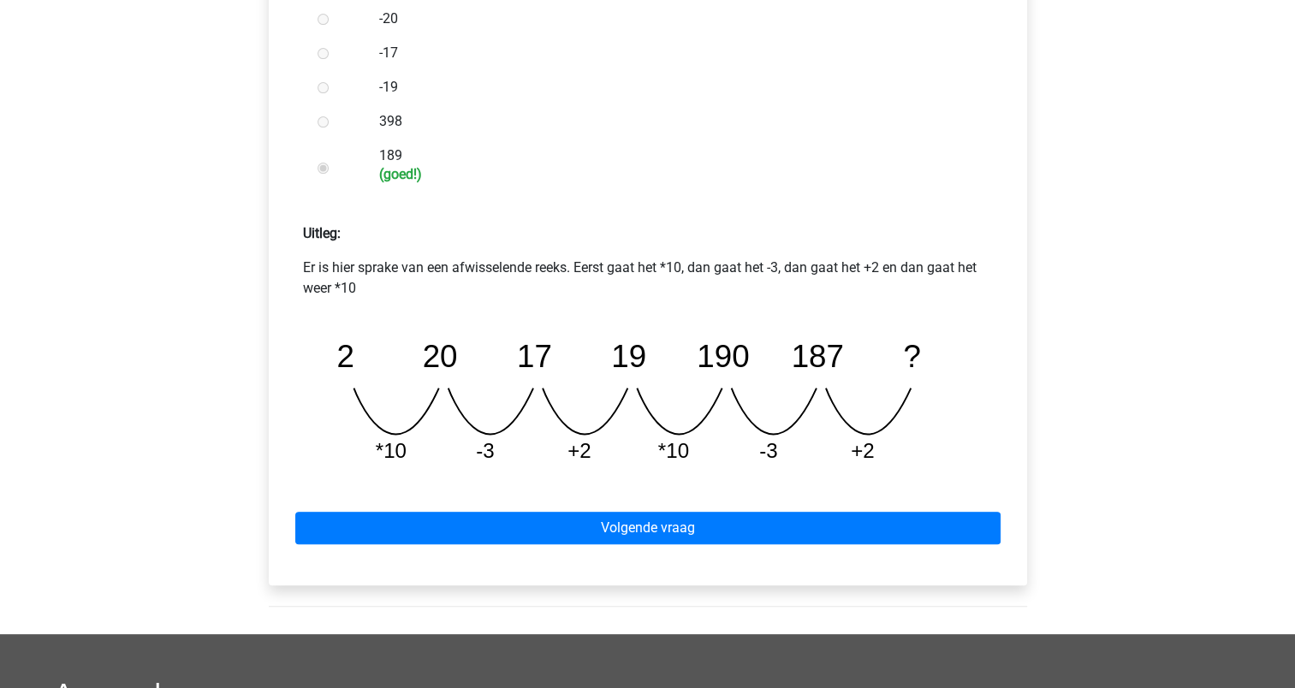
scroll to position [571, 0]
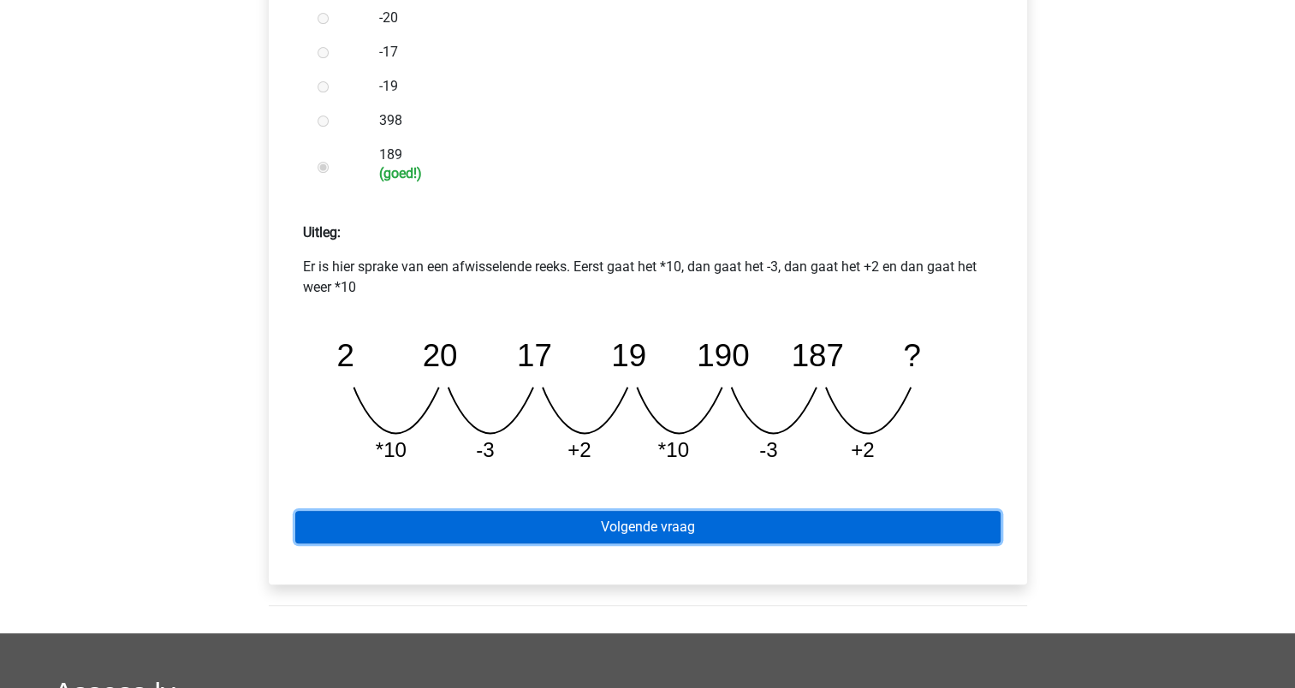
click at [501, 530] on link "Volgende vraag" at bounding box center [647, 527] width 705 height 33
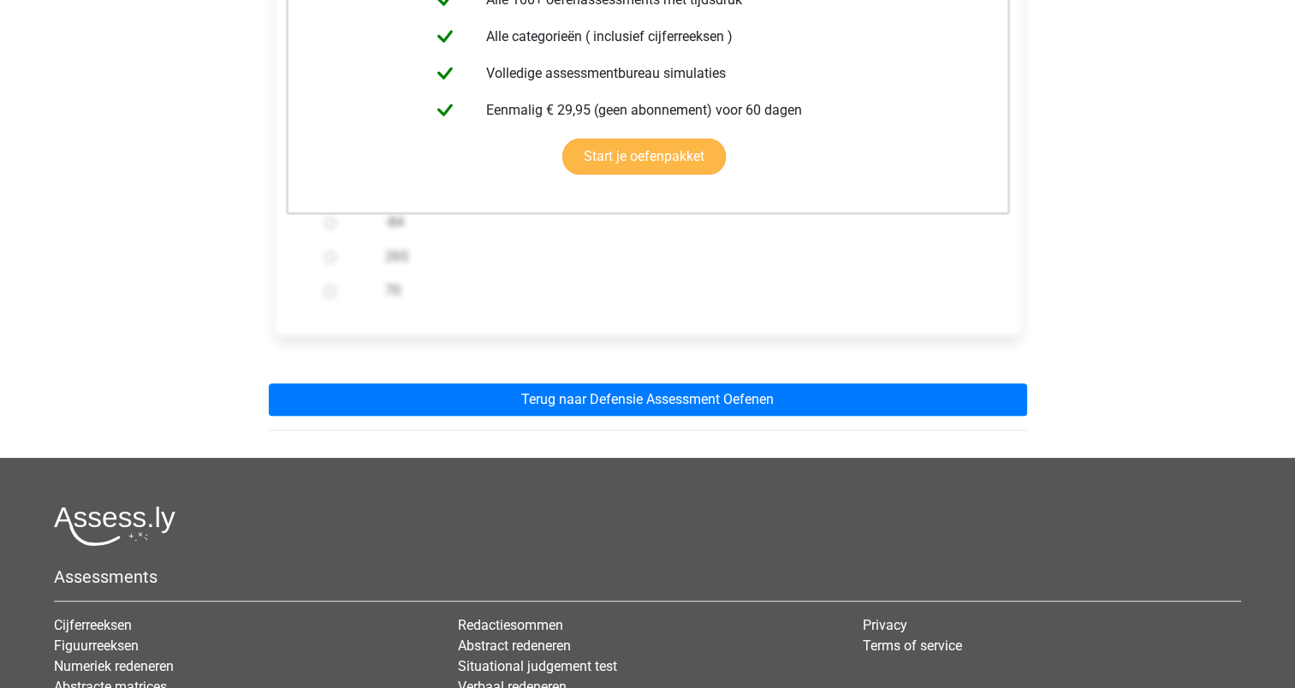
scroll to position [443, 0]
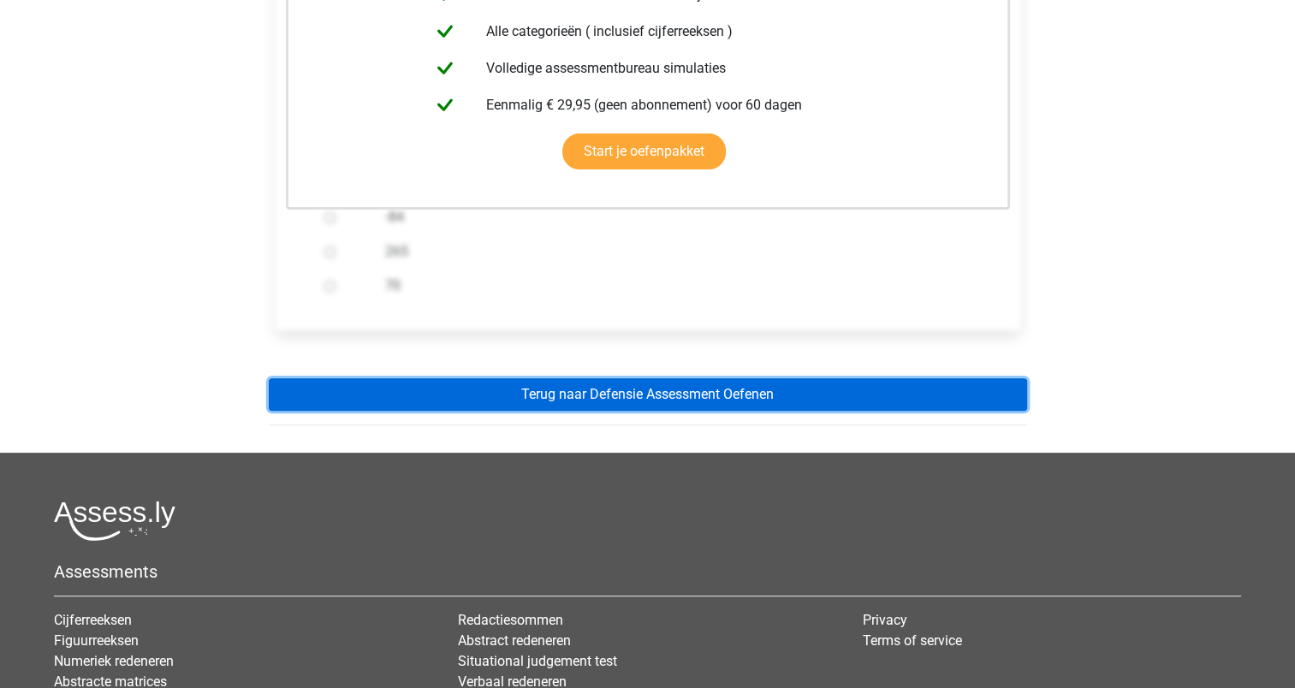
click at [500, 393] on link "Terug naar Defensie Assessment Oefenen" at bounding box center [648, 394] width 758 height 33
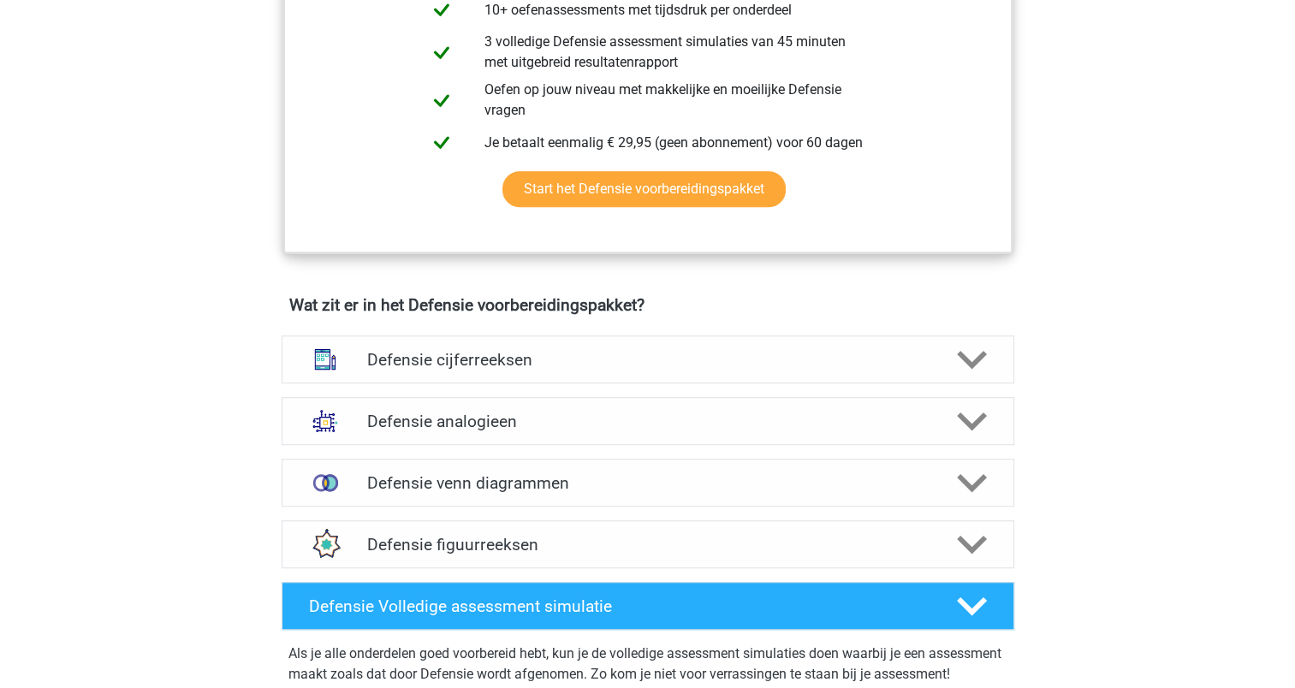
scroll to position [993, 0]
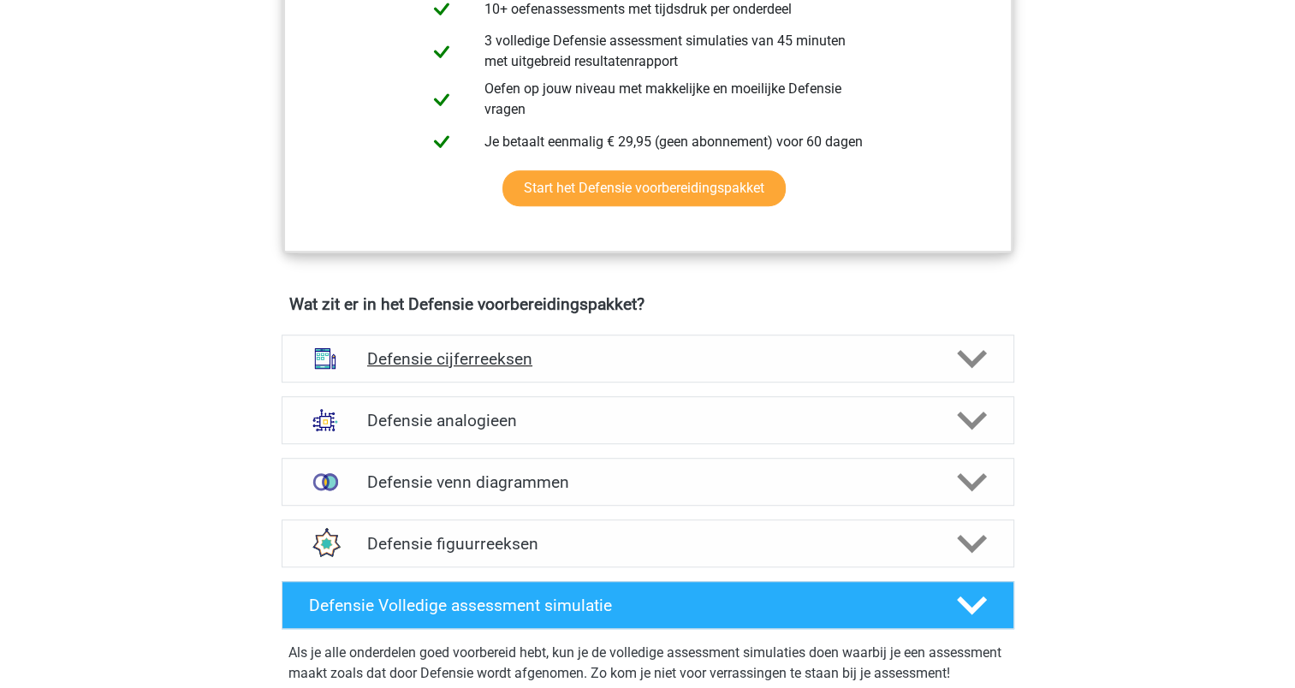
click at [489, 364] on h4 "Defensie cijferreeksen" at bounding box center [647, 359] width 561 height 20
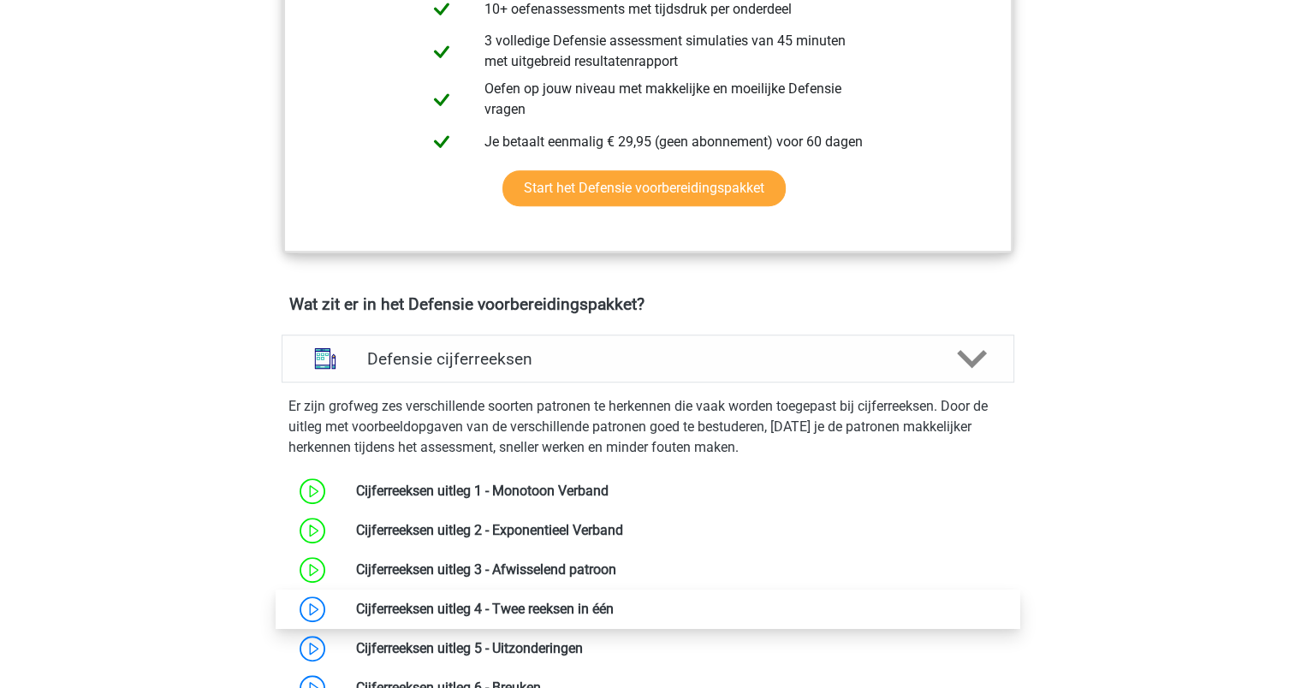
click at [614, 605] on link at bounding box center [614, 609] width 0 height 16
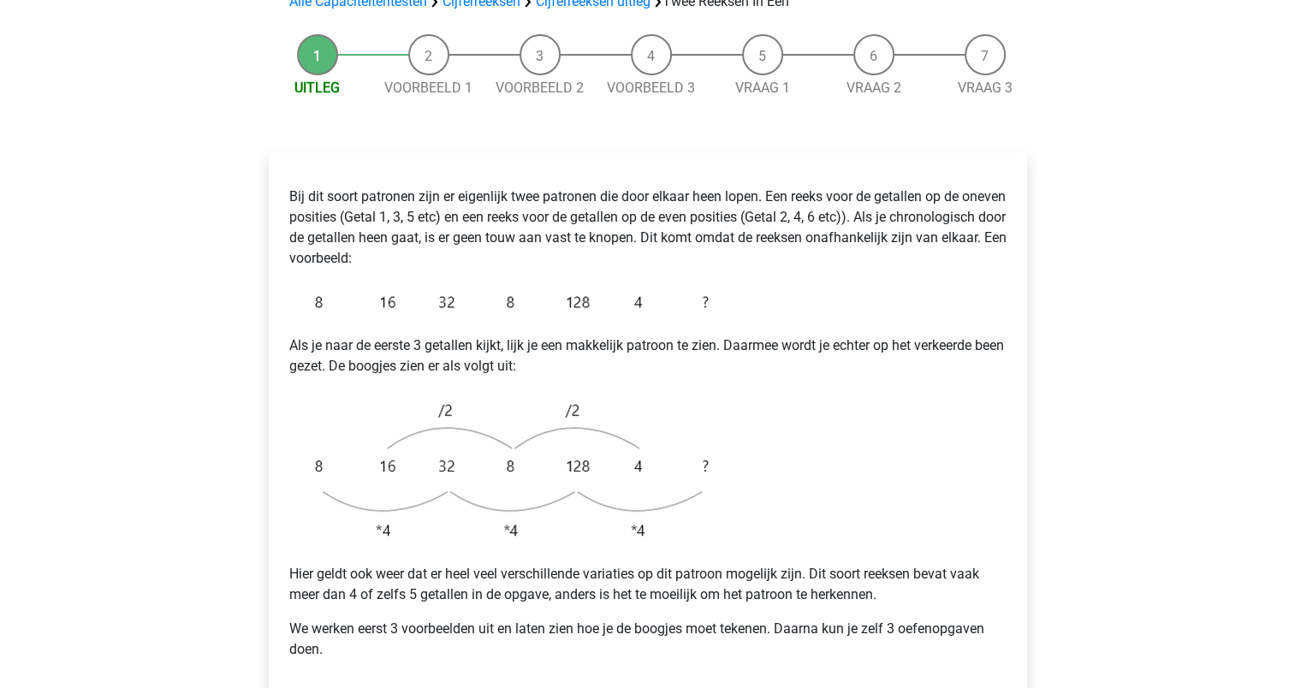
scroll to position [184, 0]
